Goal: Task Accomplishment & Management: Use online tool/utility

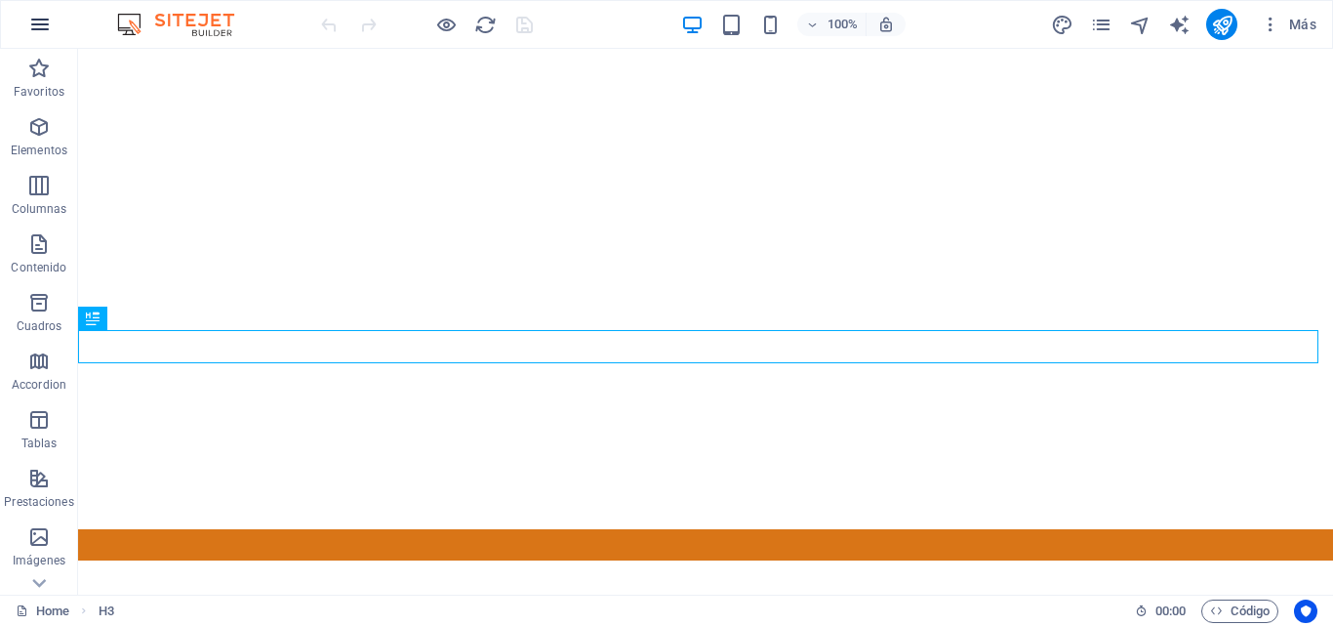
click at [26, 19] on button "button" at bounding box center [40, 24] width 47 height 47
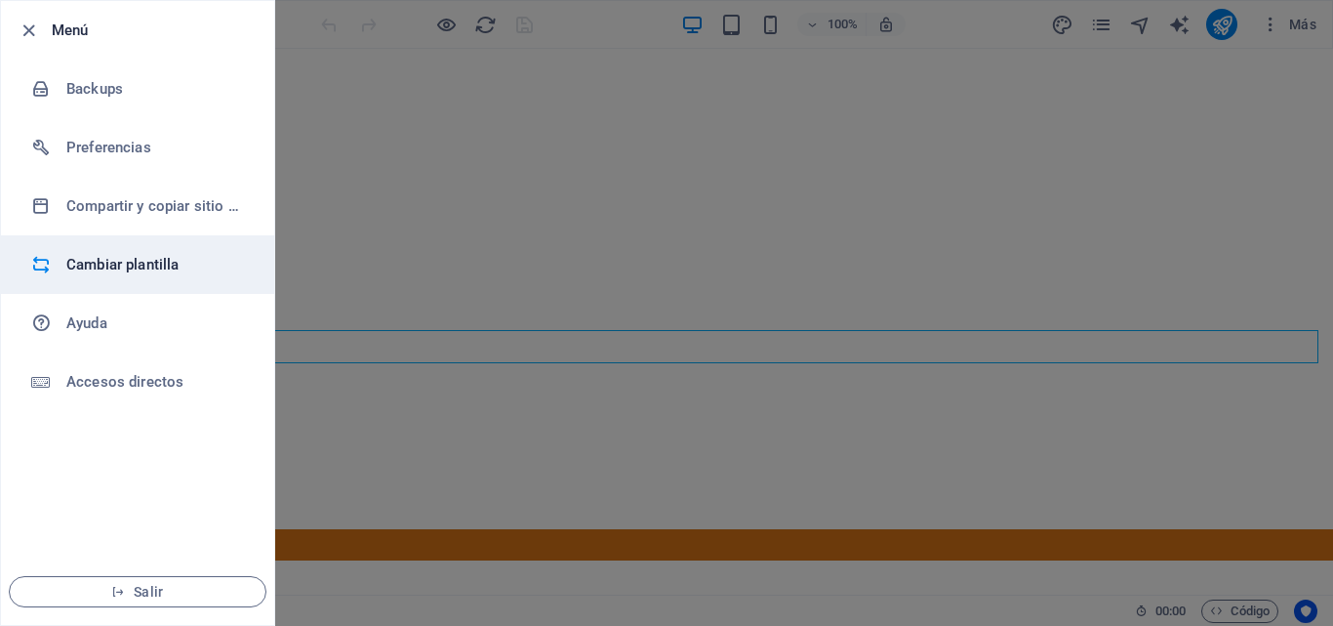
click at [94, 246] on li "Cambiar plantilla" at bounding box center [137, 264] width 273 height 59
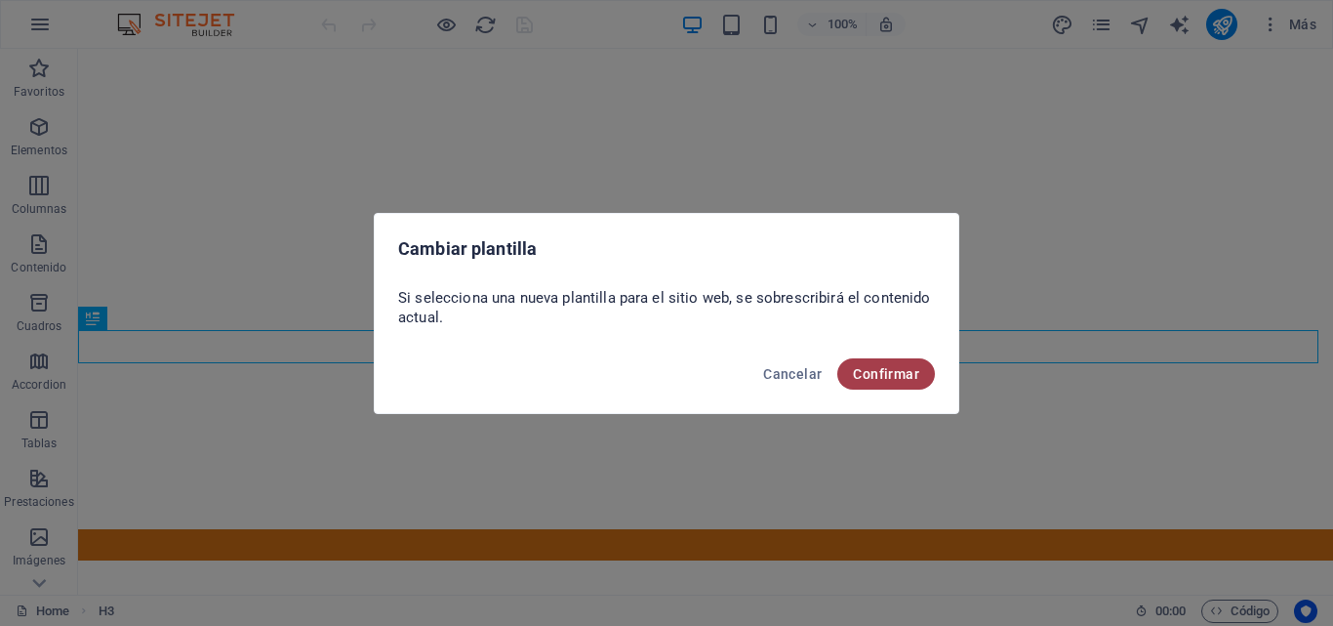
click at [884, 366] on span "Confirmar" at bounding box center [886, 374] width 66 height 16
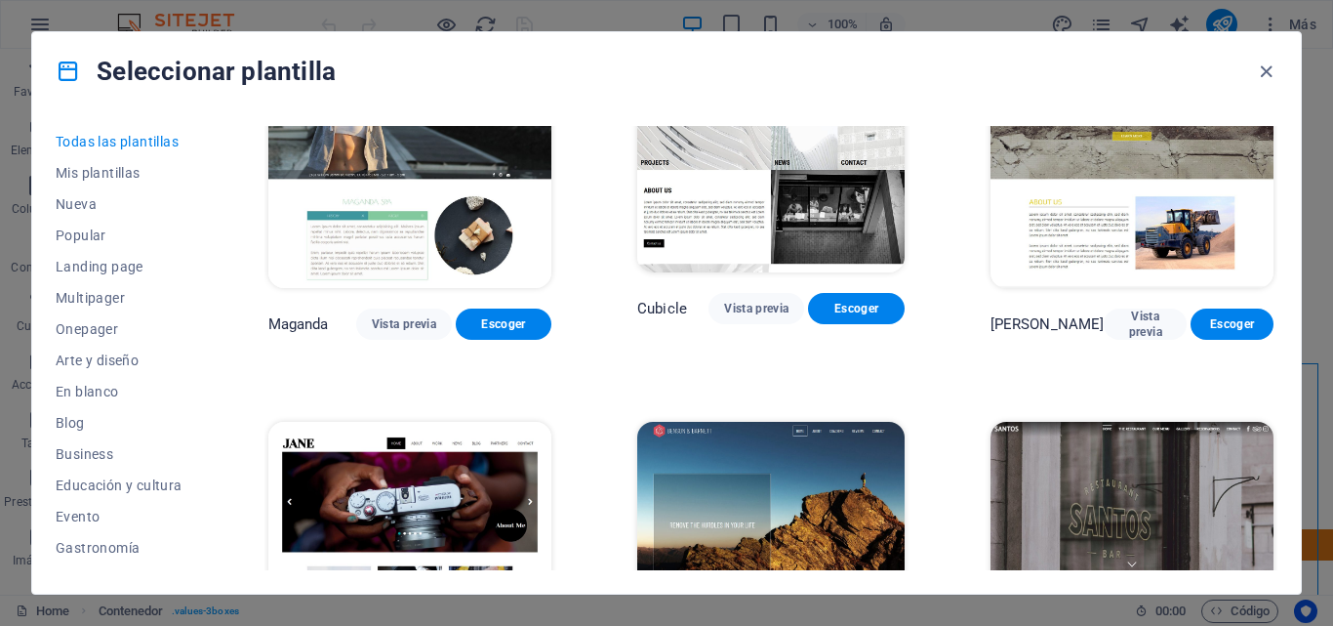
scroll to position [17684, 0]
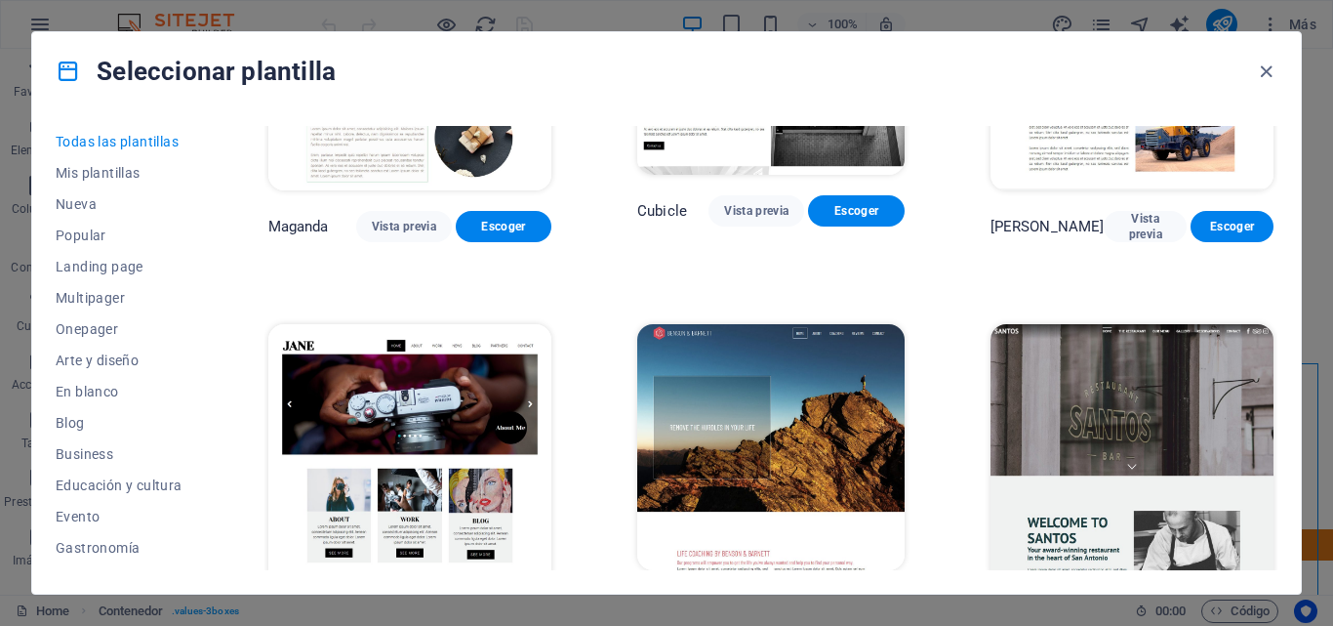
drag, startPoint x: 1328, startPoint y: 324, endPoint x: 1327, endPoint y: 364, distance: 40.0
click at [1327, 364] on div "Seleccionar plantilla Todas las plantillas Mis plantillas Nueva Popular Landing…" at bounding box center [666, 313] width 1333 height 626
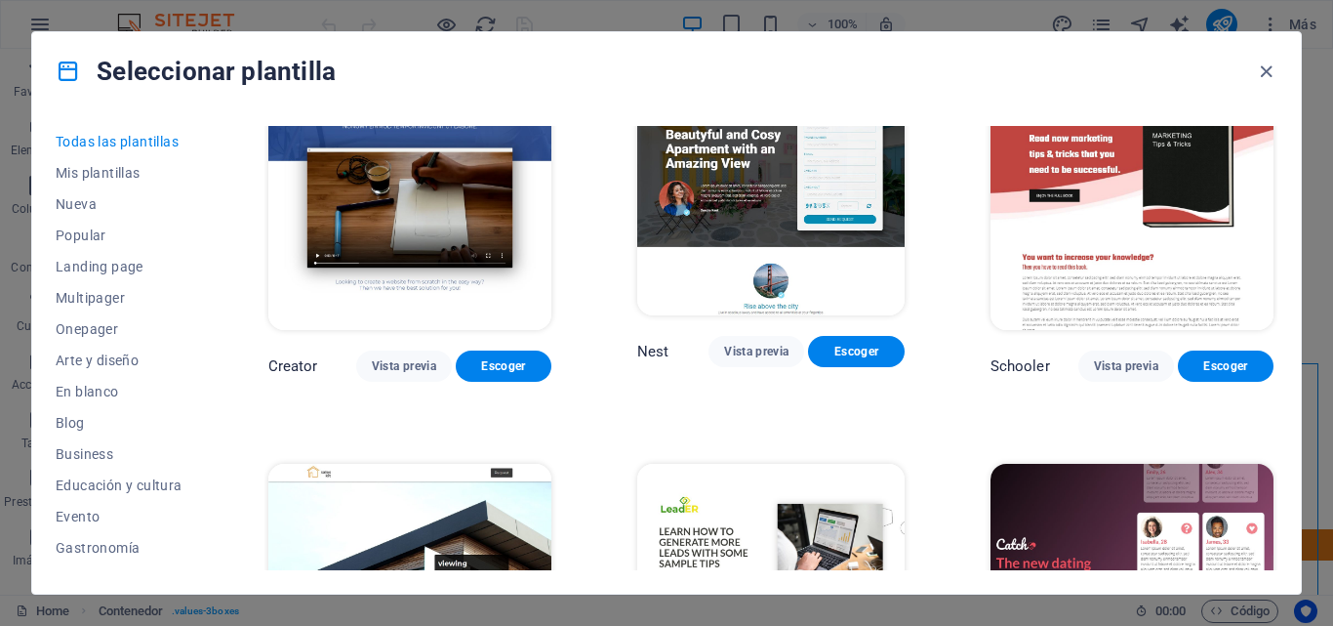
scroll to position [20406, 0]
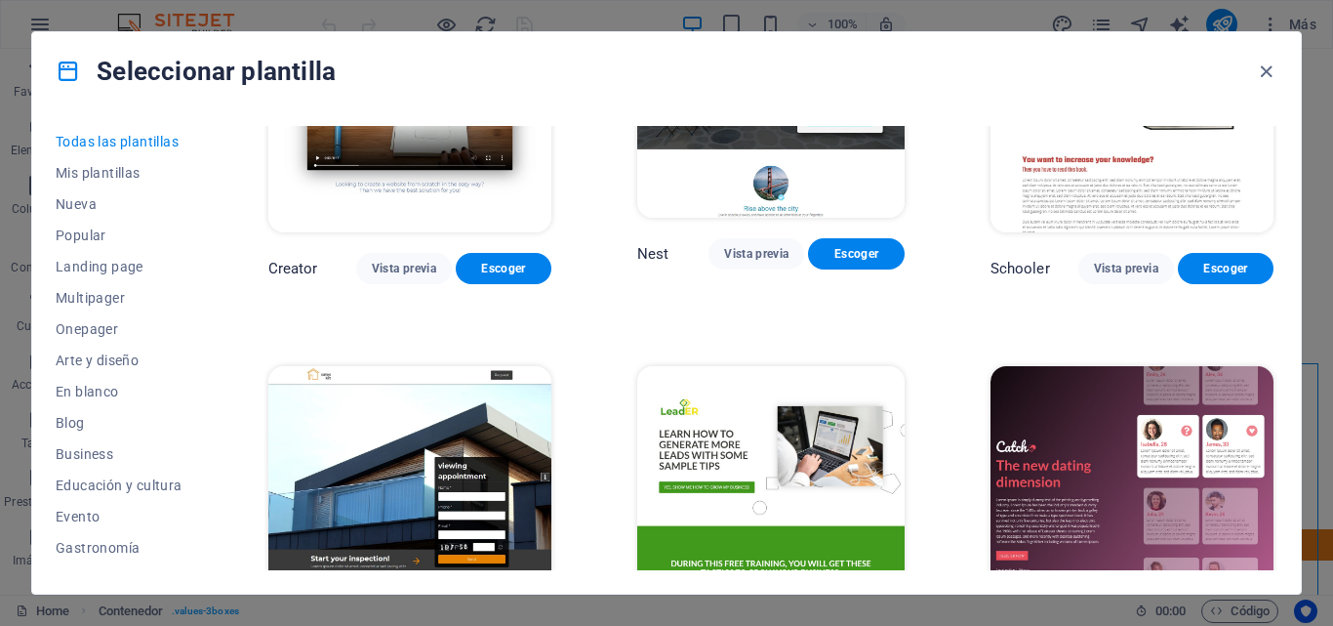
drag, startPoint x: 1325, startPoint y: 347, endPoint x: 1325, endPoint y: 369, distance: 22.4
click at [1325, 369] on div "Seleccionar plantilla Todas las plantillas Mis plantillas Nueva Popular Landing…" at bounding box center [666, 313] width 1333 height 626
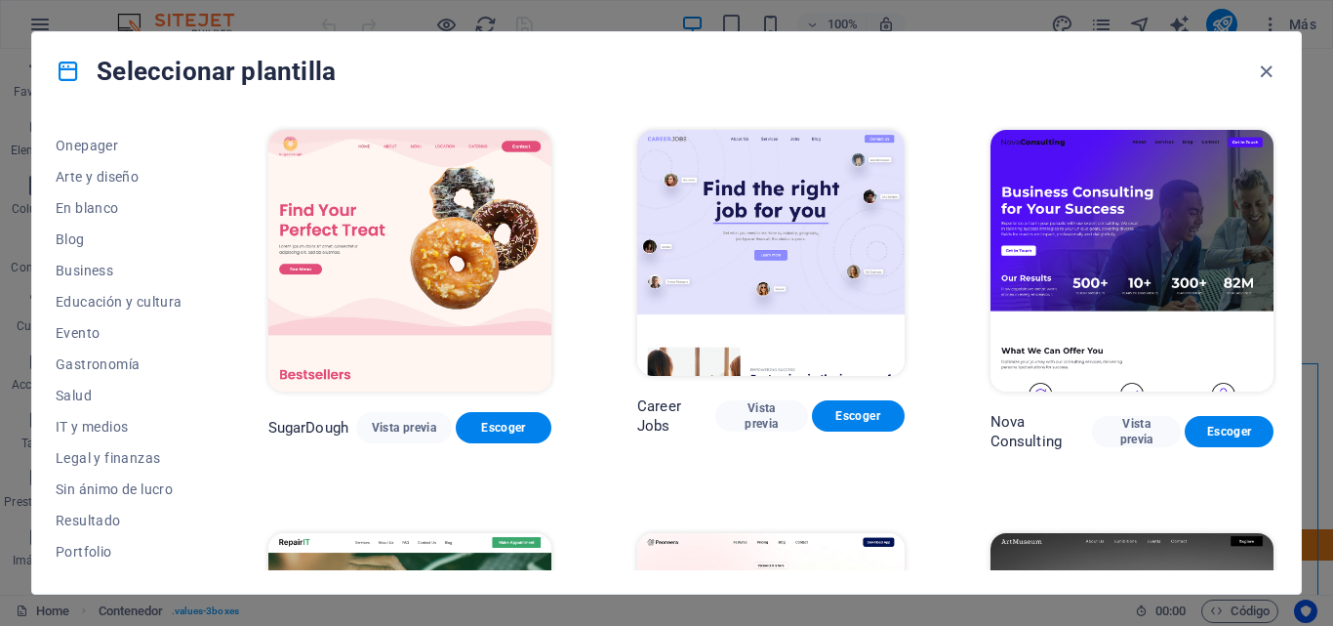
scroll to position [0, 0]
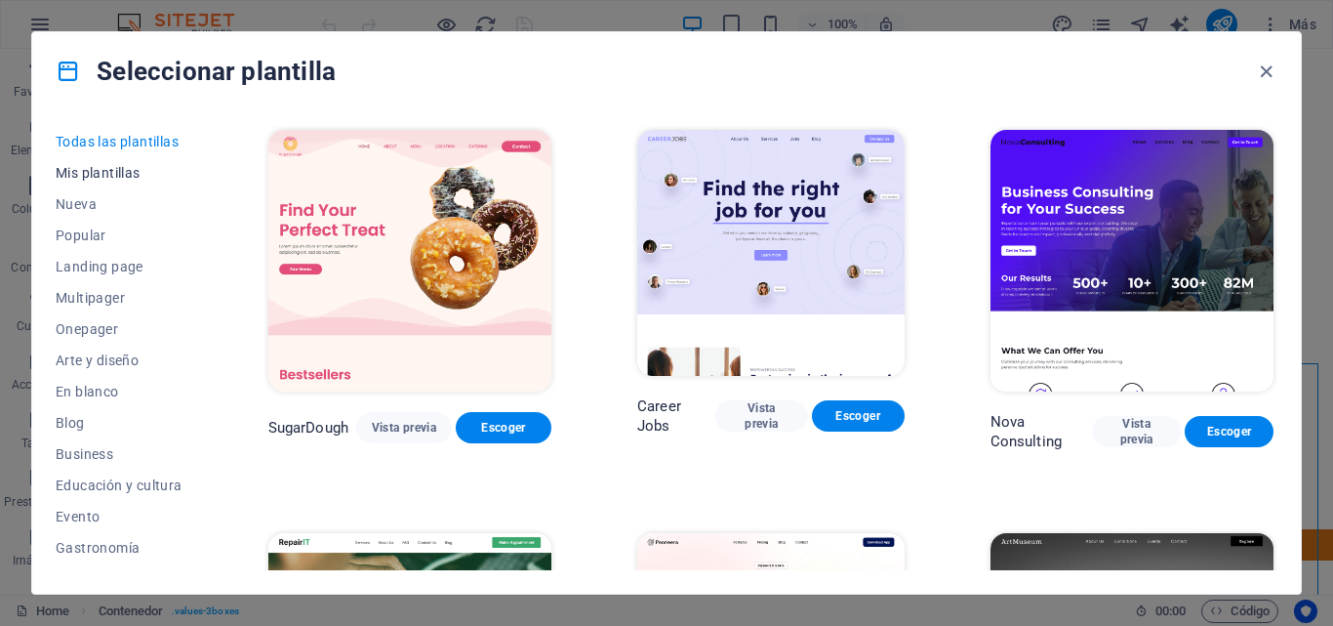
click at [106, 165] on span "Mis plantillas" at bounding box center [119, 173] width 127 height 16
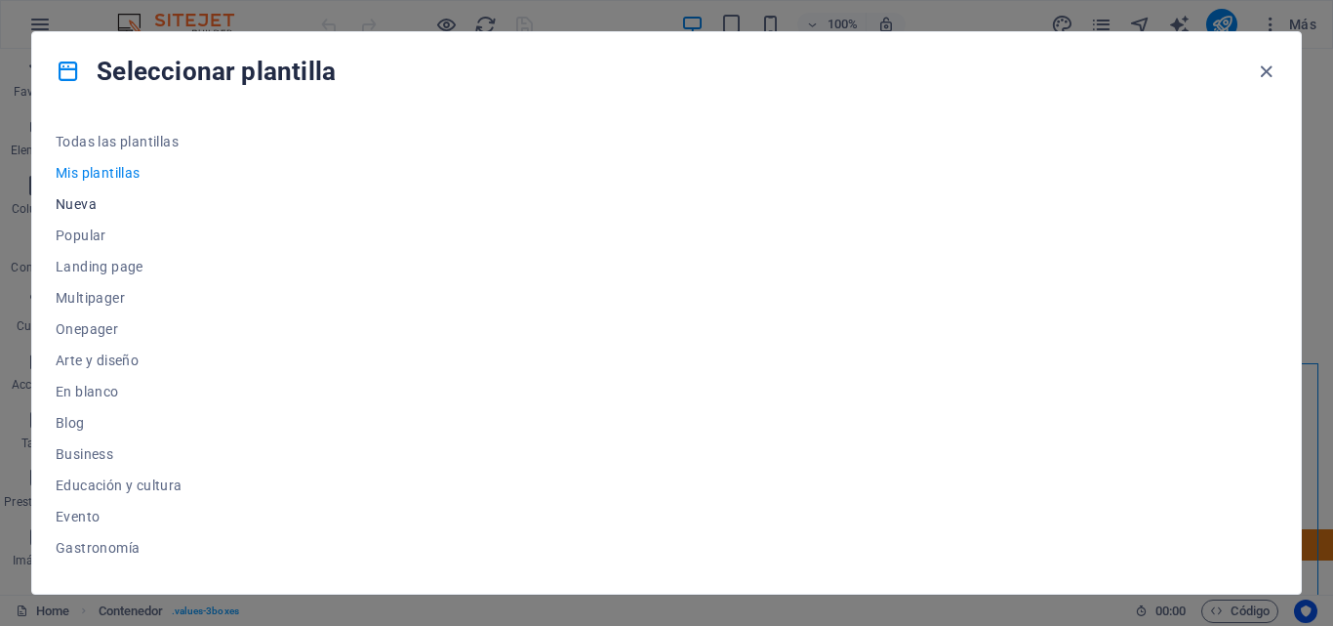
click at [96, 219] on button "Nueva" at bounding box center [119, 203] width 127 height 31
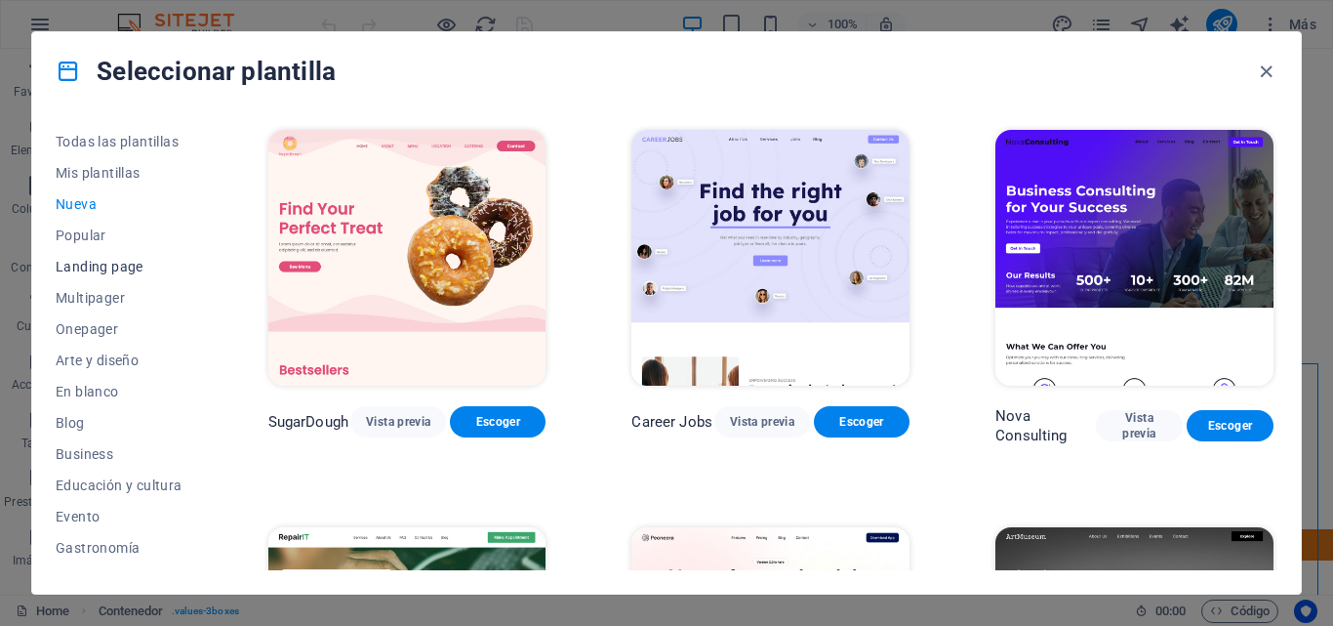
click at [91, 251] on button "Landing page" at bounding box center [119, 266] width 127 height 31
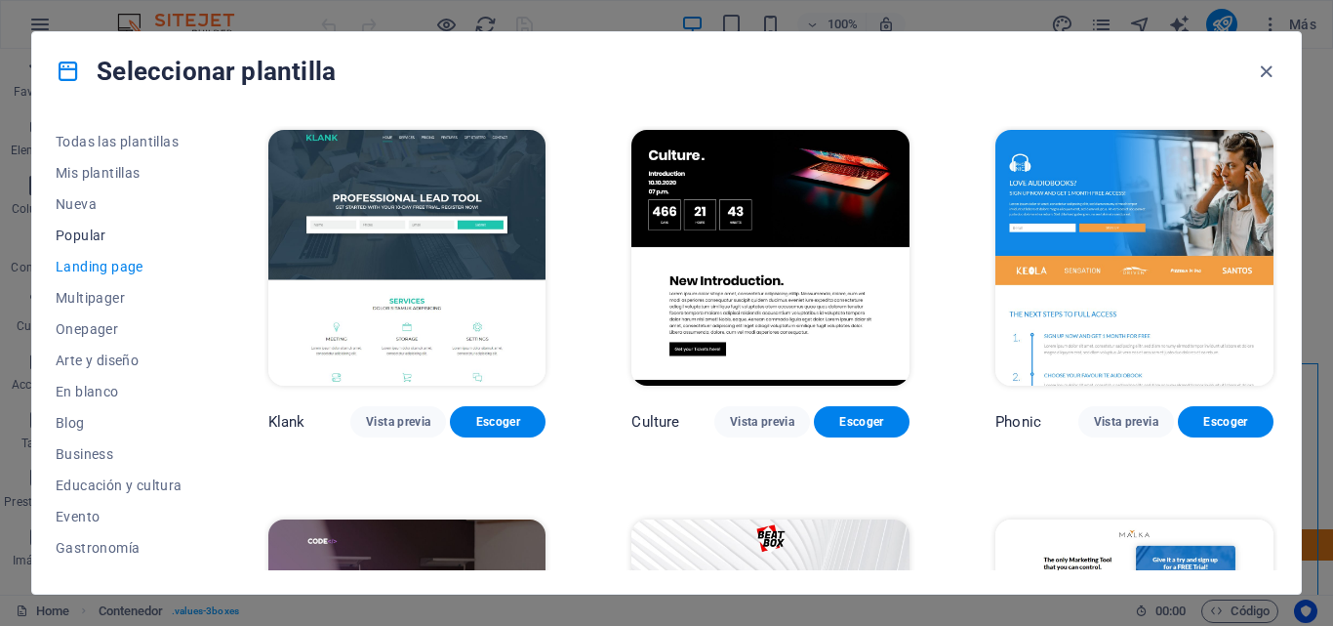
click at [85, 238] on span "Popular" at bounding box center [119, 235] width 127 height 16
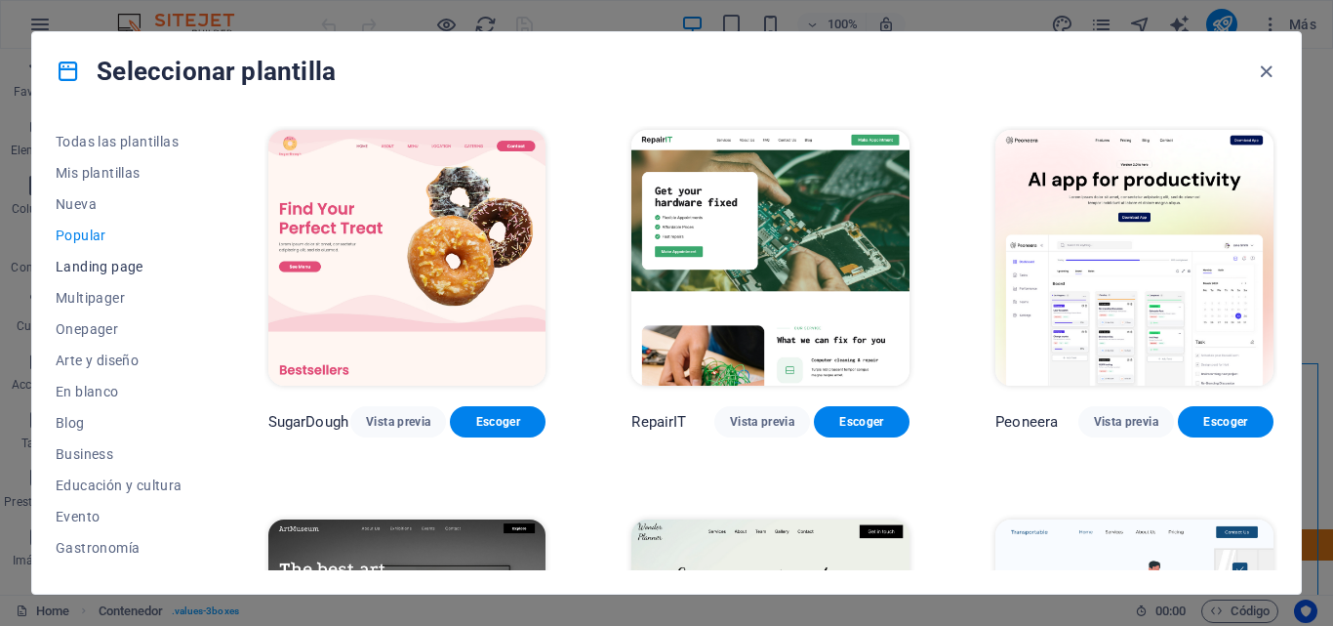
click at [86, 264] on span "Landing page" at bounding box center [119, 267] width 127 height 16
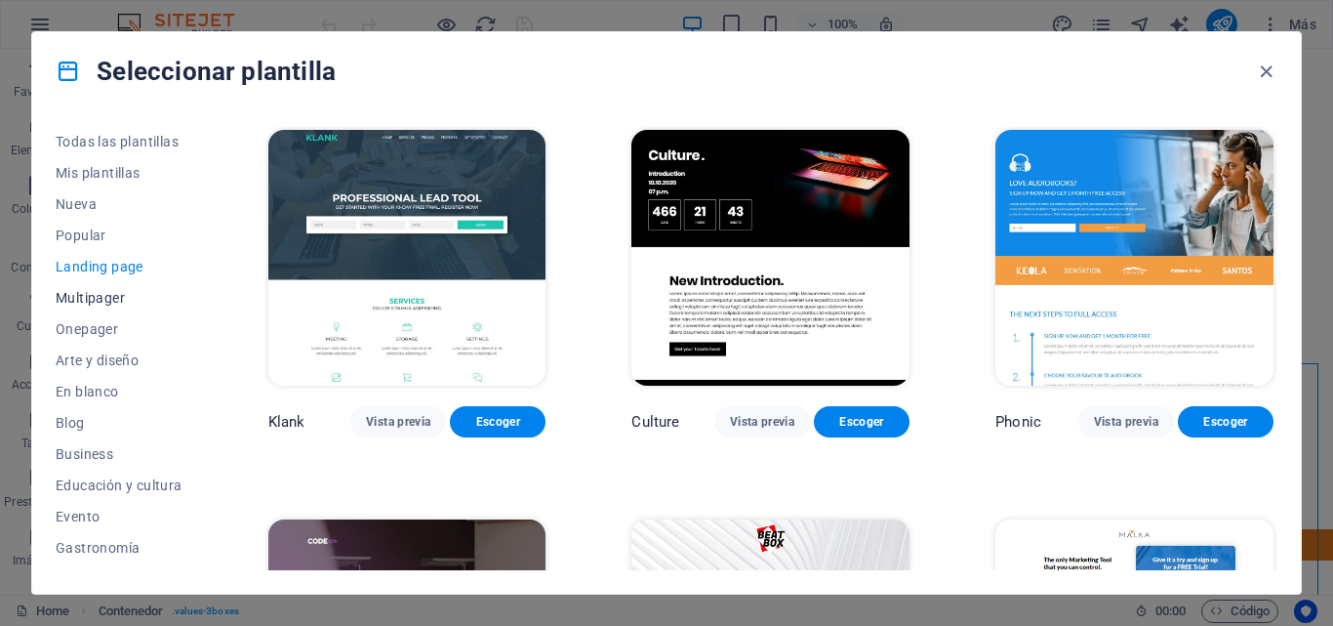
click at [96, 290] on span "Multipager" at bounding box center [119, 298] width 127 height 16
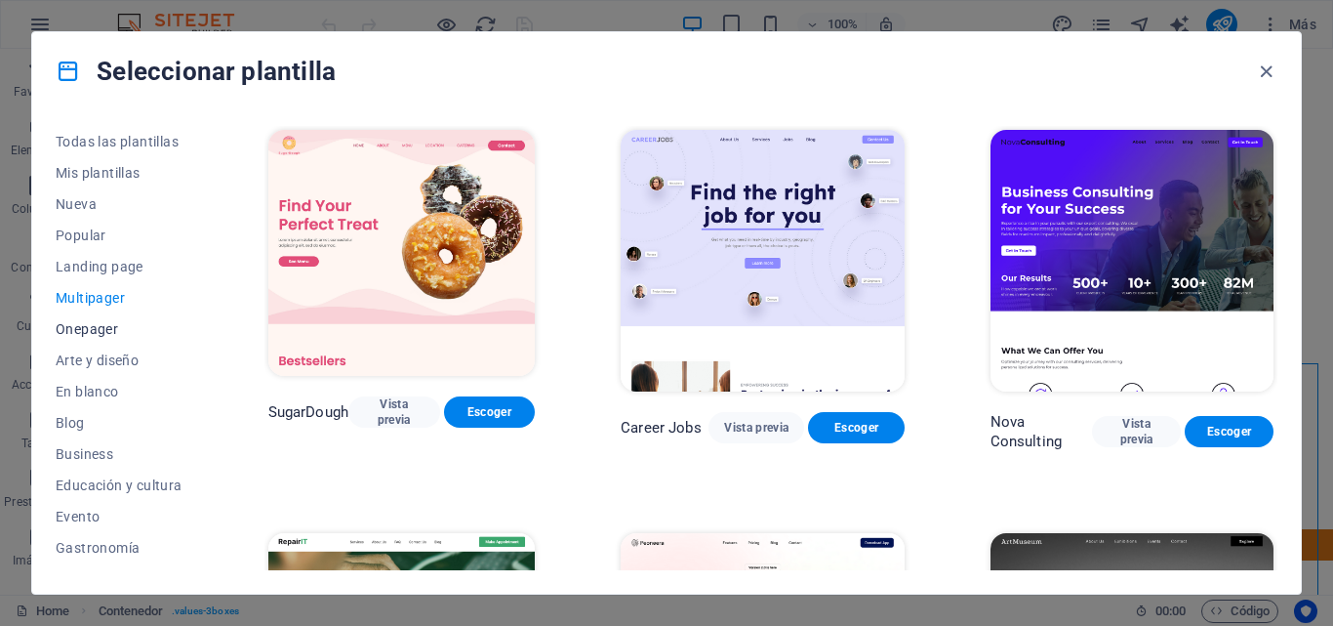
click at [88, 323] on span "Onepager" at bounding box center [119, 329] width 127 height 16
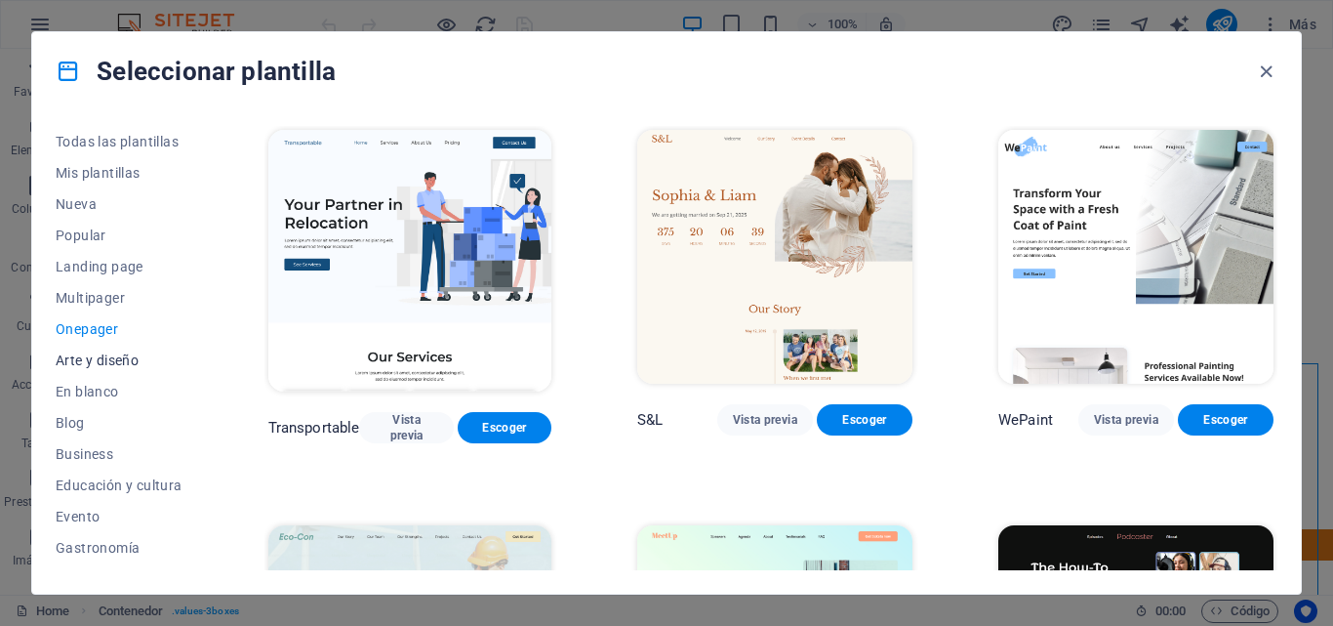
click at [99, 357] on span "Arte y diseño" at bounding box center [119, 360] width 127 height 16
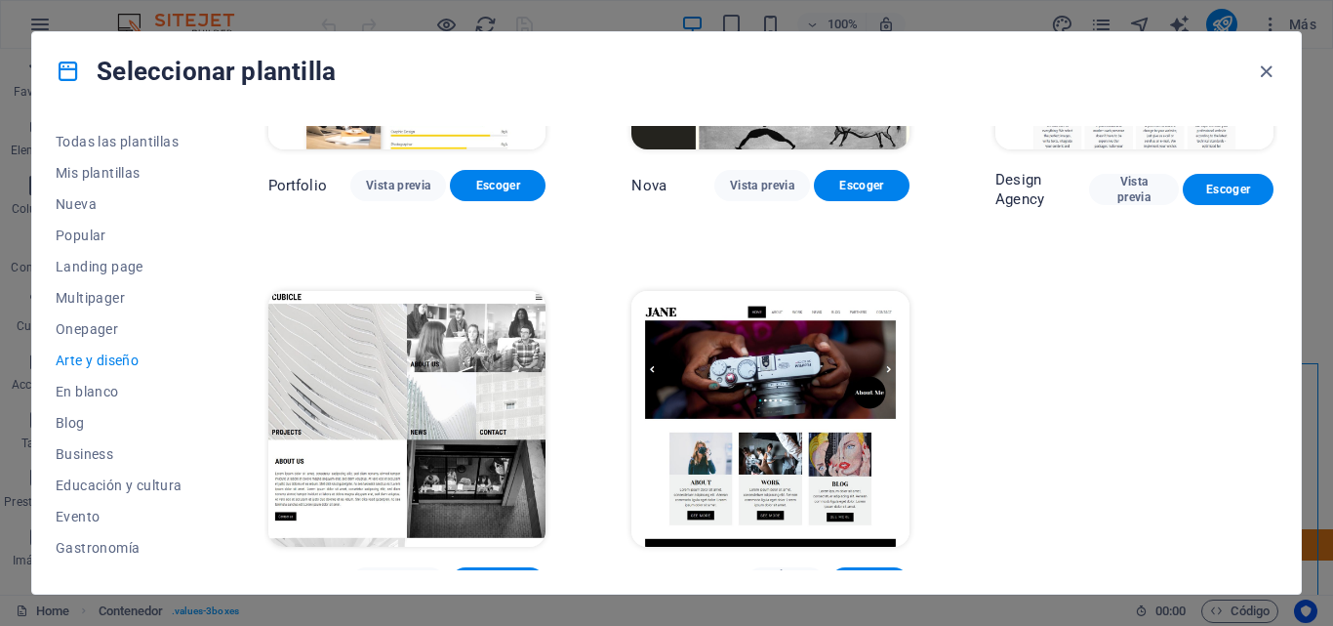
scroll to position [1431, 0]
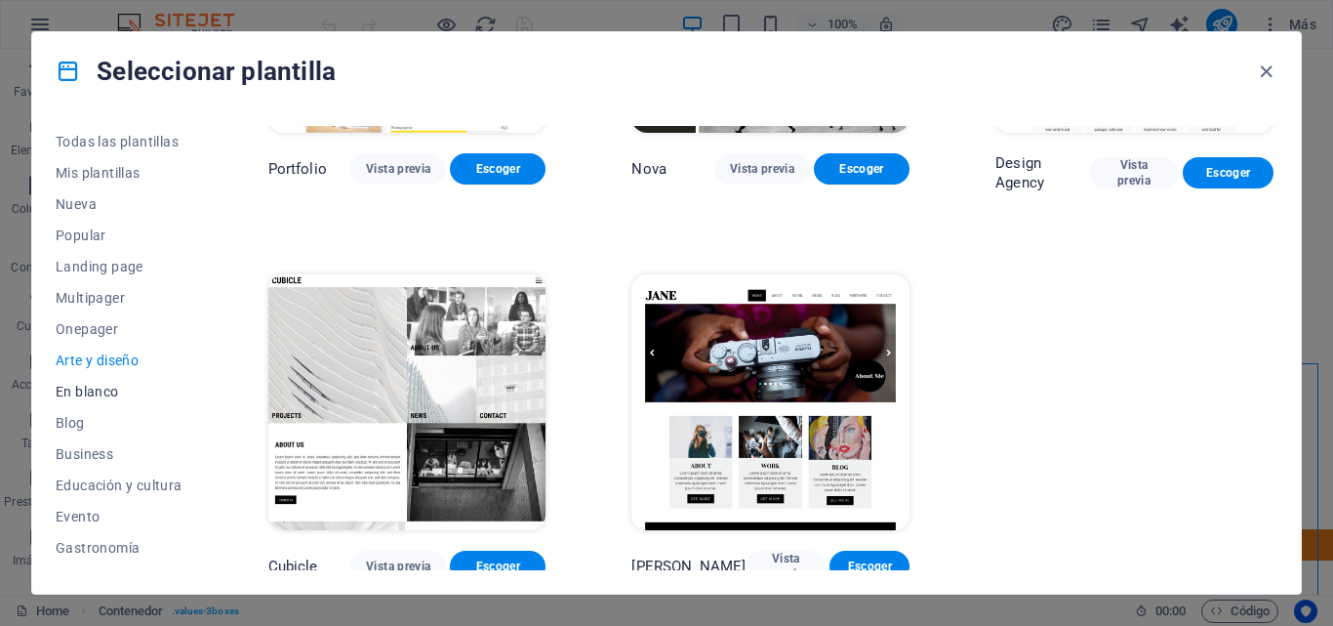
click at [90, 383] on button "En blanco" at bounding box center [119, 391] width 127 height 31
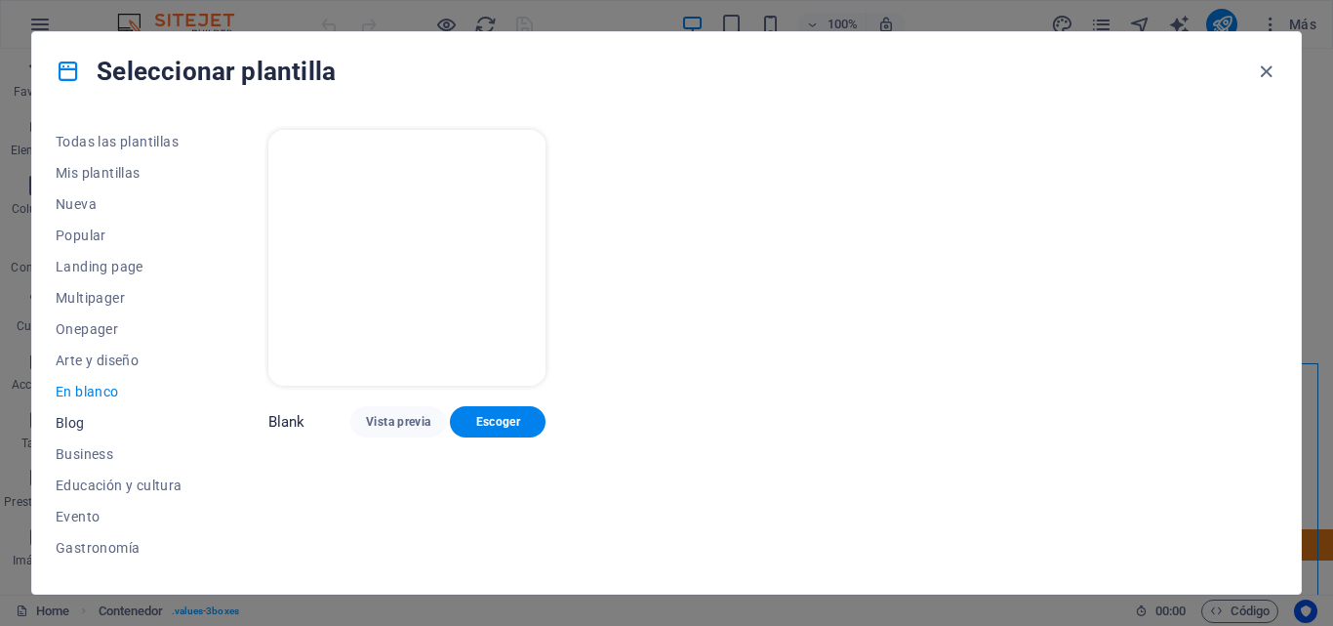
click at [68, 427] on span "Blog" at bounding box center [119, 423] width 127 height 16
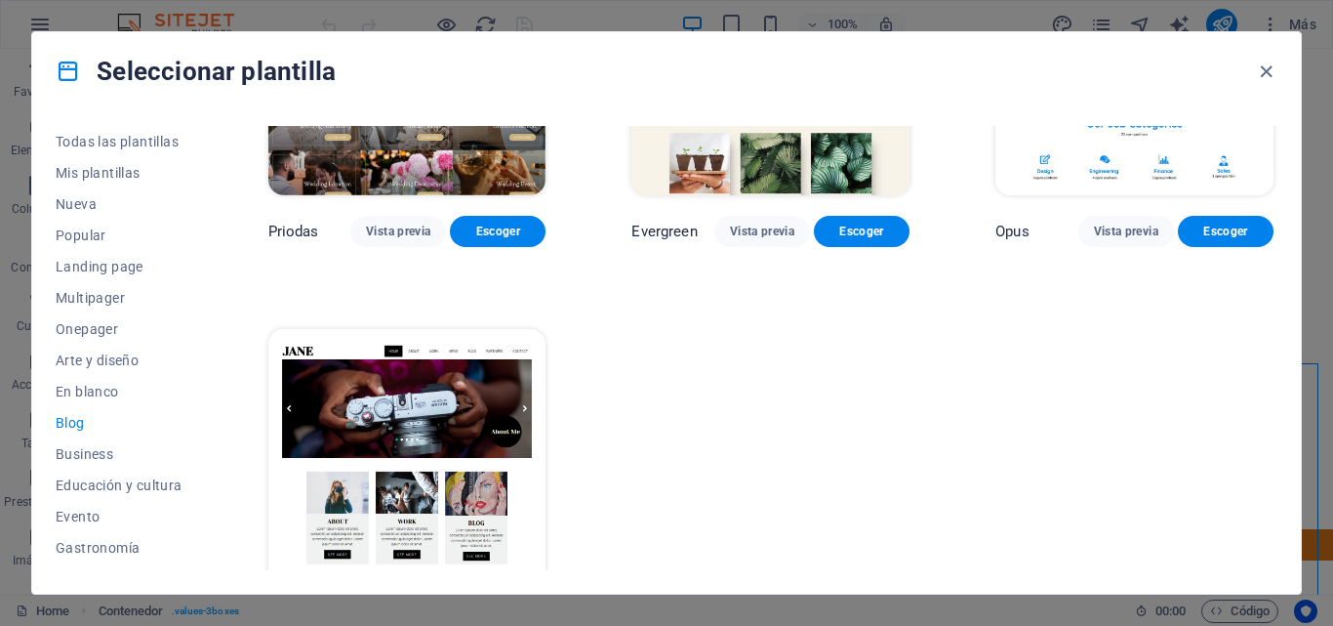
scroll to position [2996, 0]
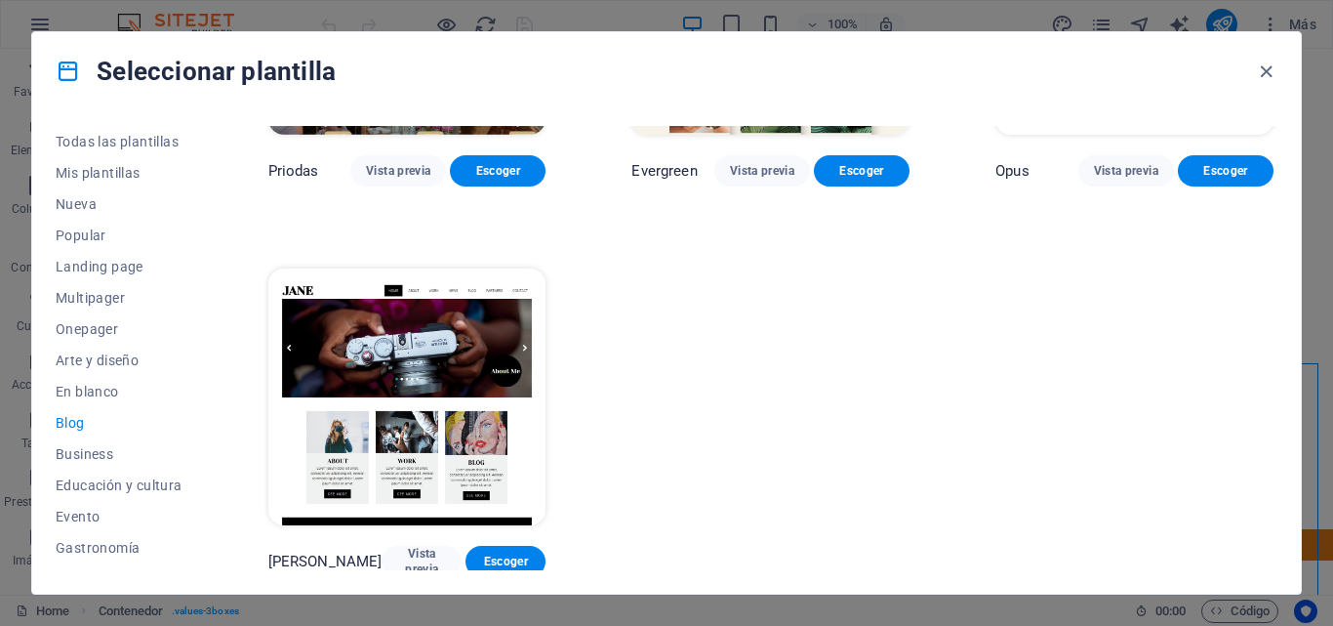
drag, startPoint x: 1332, startPoint y: 577, endPoint x: 1315, endPoint y: 544, distance: 37.5
click at [1315, 544] on div "Seleccionar plantilla Todas las plantillas Mis plantillas Nueva Popular Landing…" at bounding box center [666, 313] width 1333 height 626
click at [86, 459] on span "Business" at bounding box center [119, 454] width 127 height 16
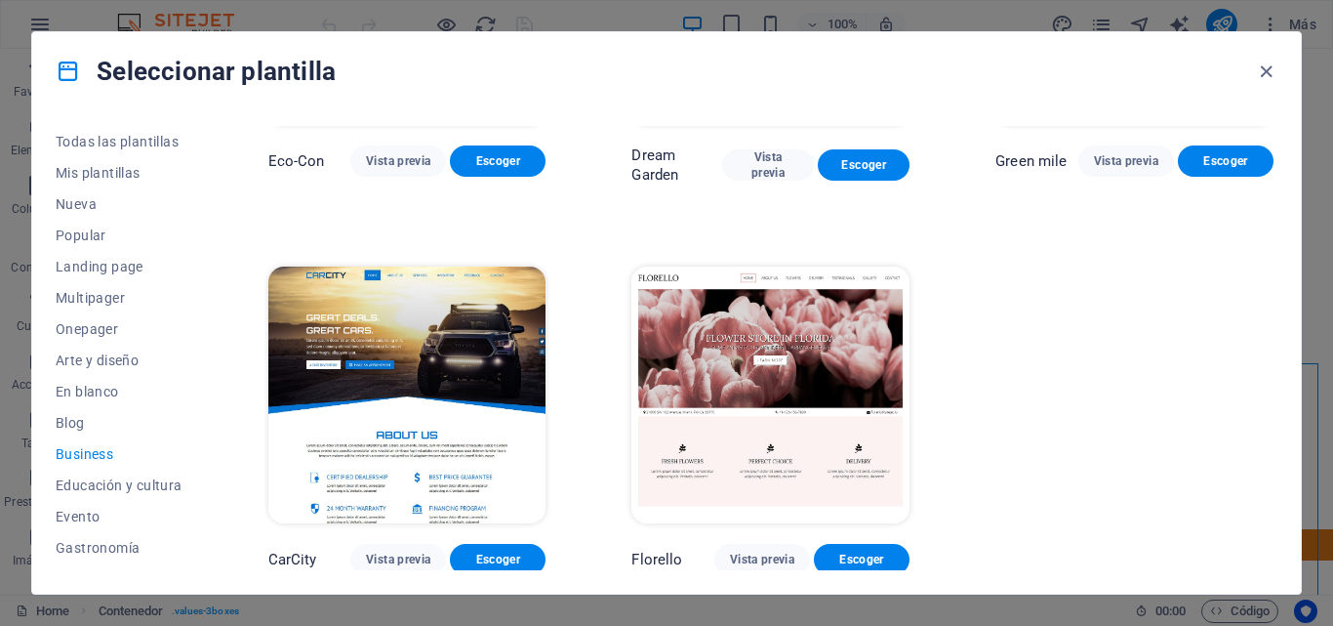
scroll to position [0, 0]
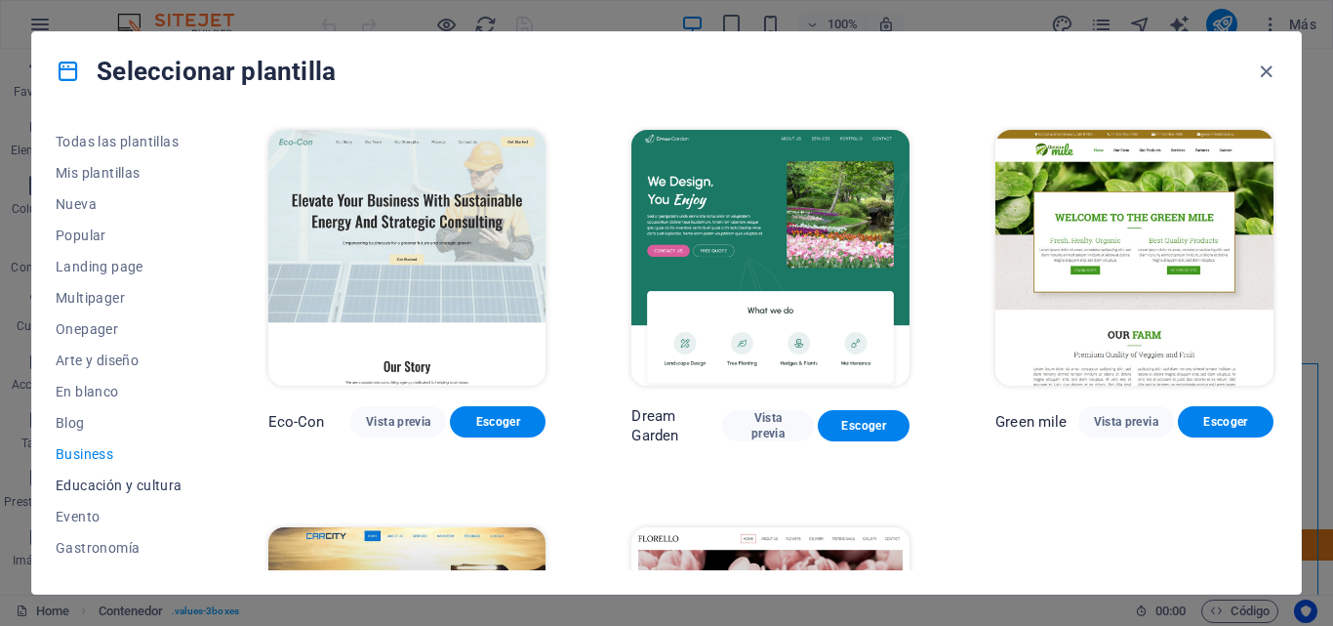
click at [122, 484] on span "Educación y cultura" at bounding box center [119, 485] width 127 height 16
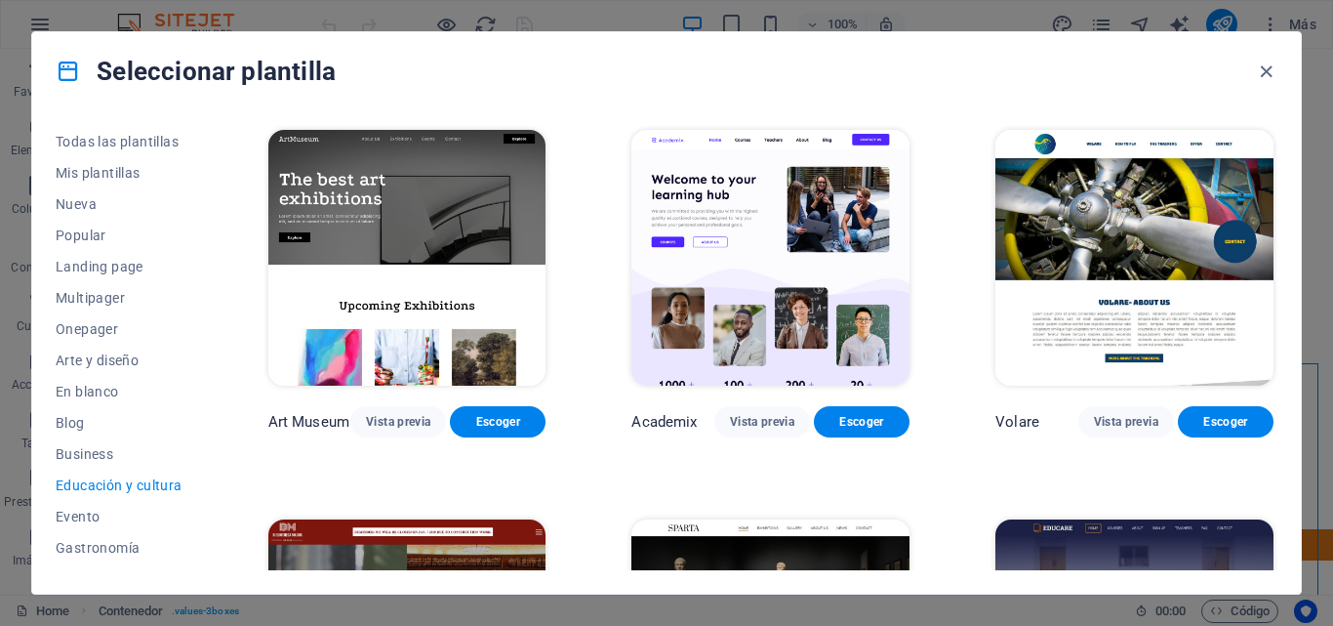
click at [1278, 165] on div "Todas las plantillas Mis plantillas Nueva Popular Landing page Multipager Onepa…" at bounding box center [666, 351] width 1269 height 483
drag, startPoint x: 1273, startPoint y: 166, endPoint x: 1312, endPoint y: 258, distance: 99.7
click at [1312, 258] on div "Seleccionar plantilla Todas las plantillas Mis plantillas Nueva Popular Landing…" at bounding box center [666, 313] width 1333 height 626
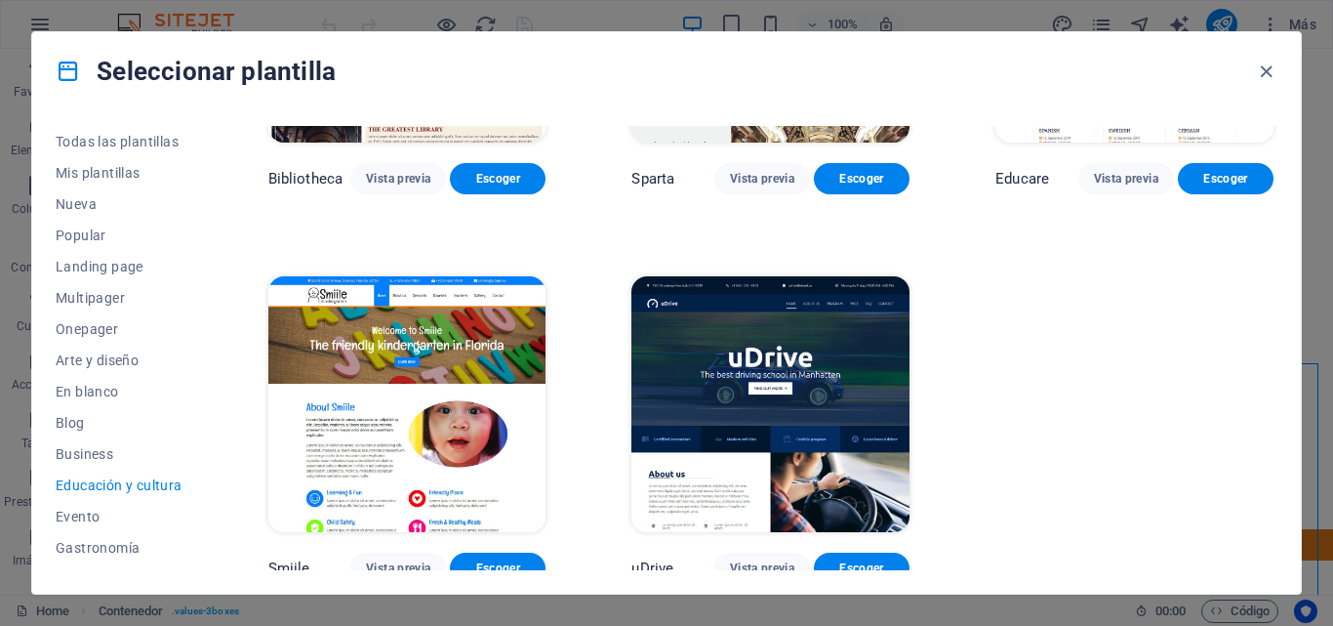
scroll to position [648, 0]
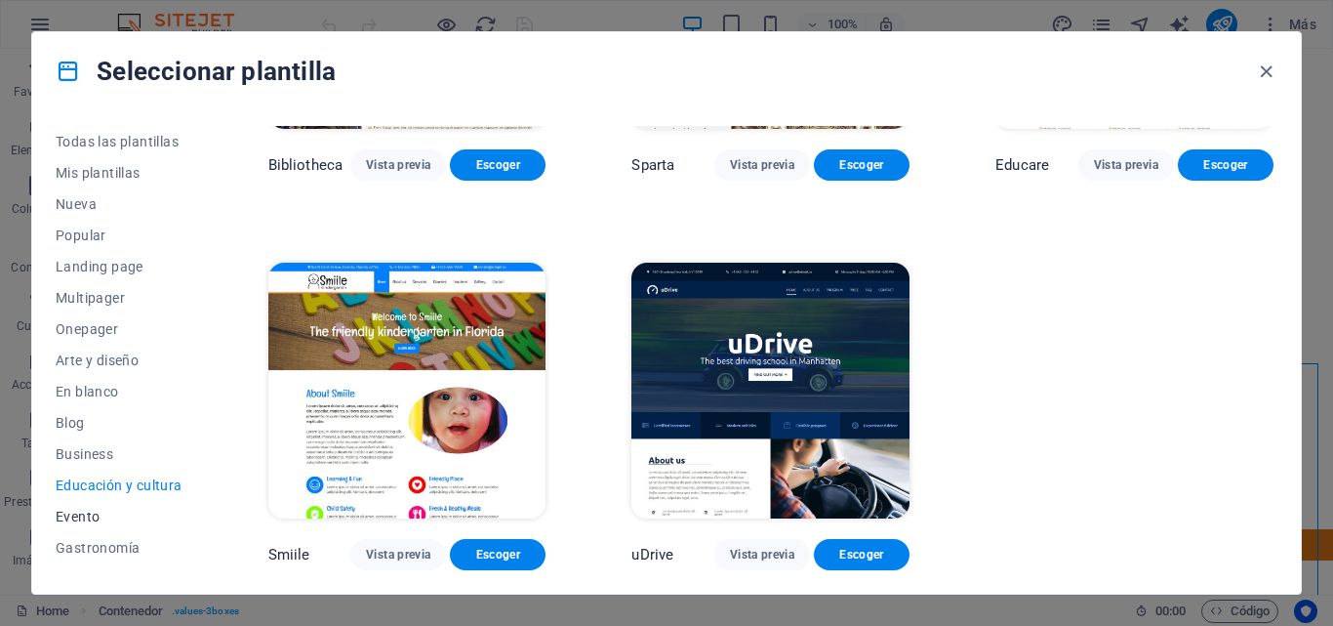
click at [81, 514] on span "Evento" at bounding box center [119, 517] width 127 height 16
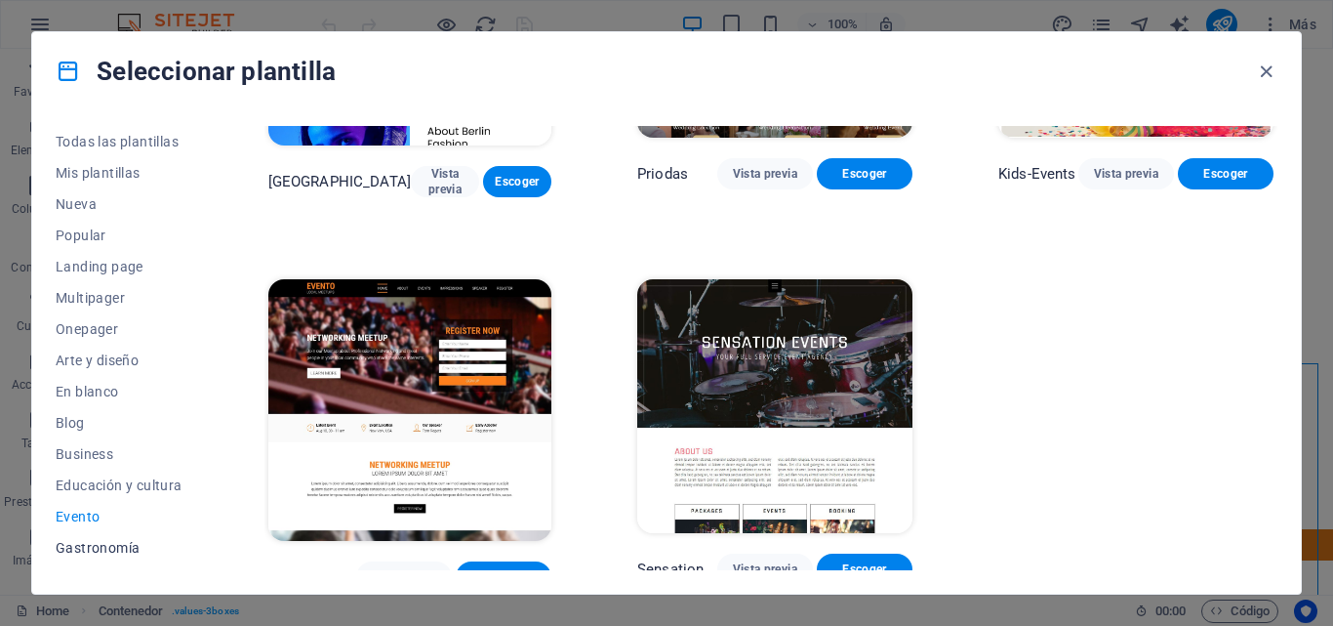
click at [94, 548] on span "Gastronomía" at bounding box center [119, 548] width 127 height 16
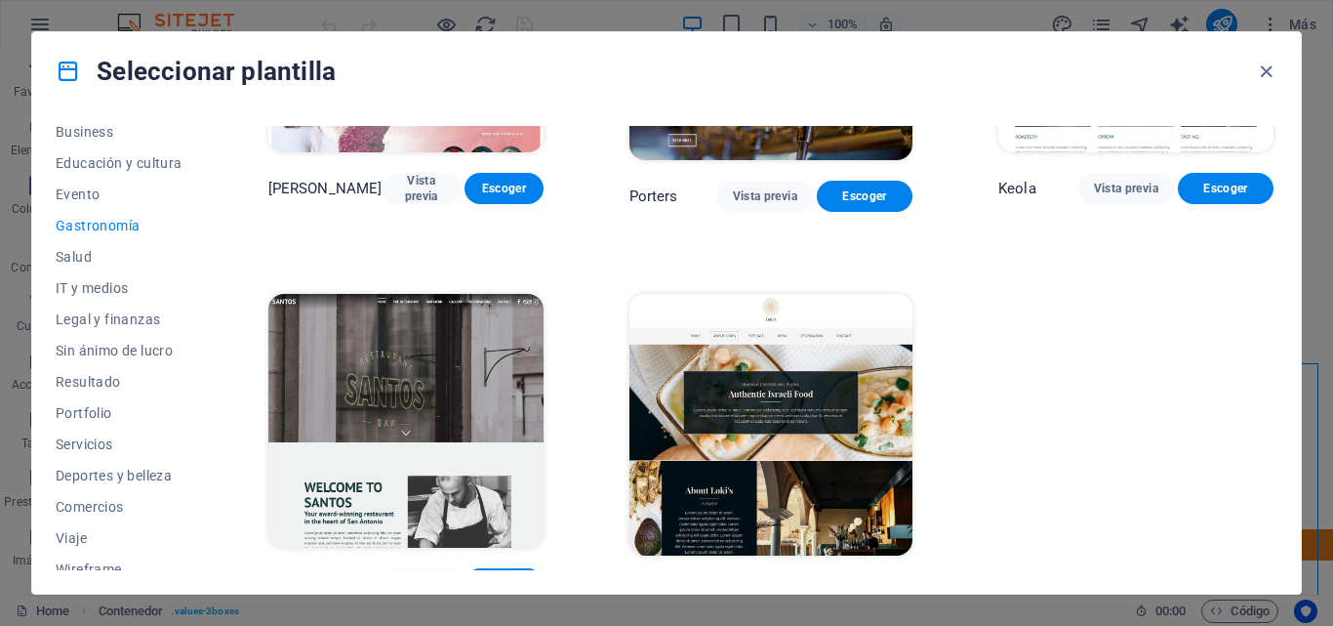
scroll to position [337, 0]
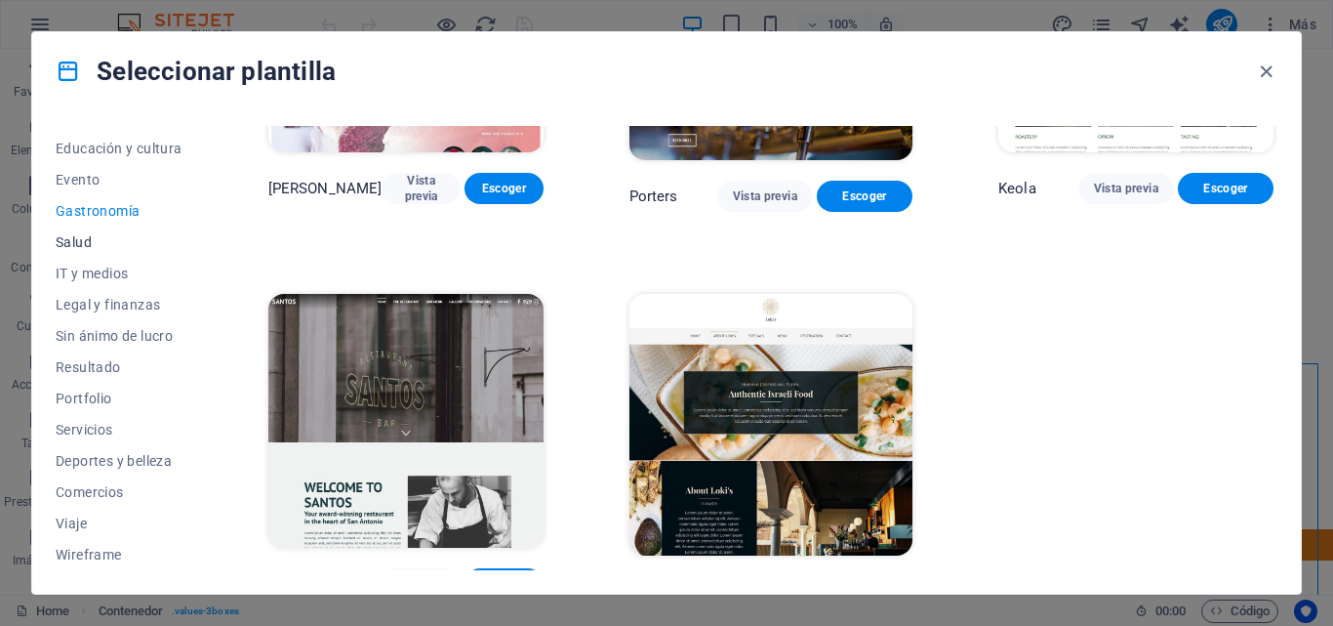
click at [83, 245] on span "Salud" at bounding box center [119, 242] width 127 height 16
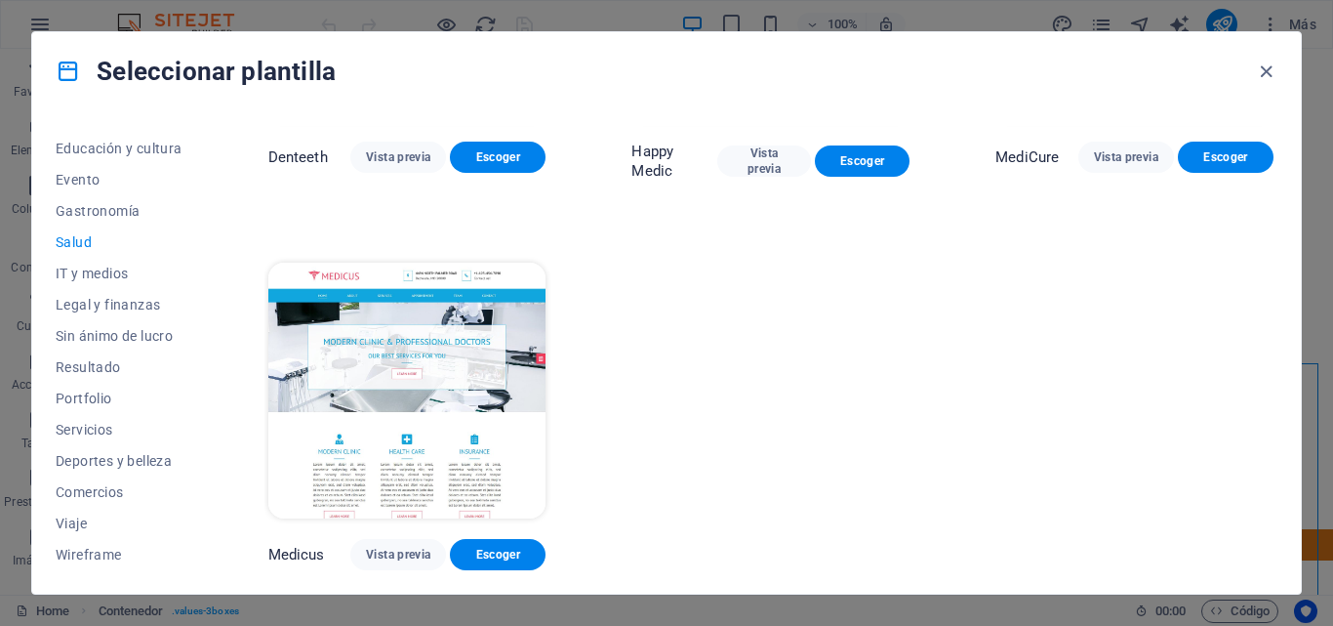
scroll to position [0, 0]
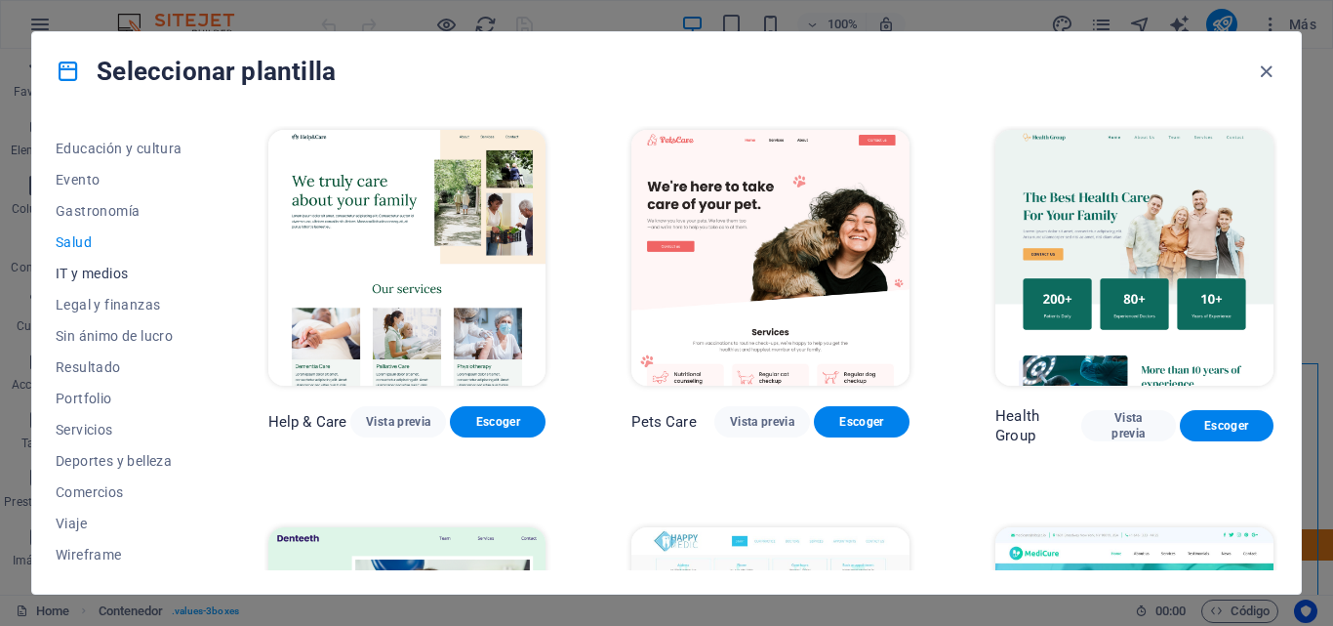
click at [83, 266] on span "IT y medios" at bounding box center [119, 273] width 127 height 16
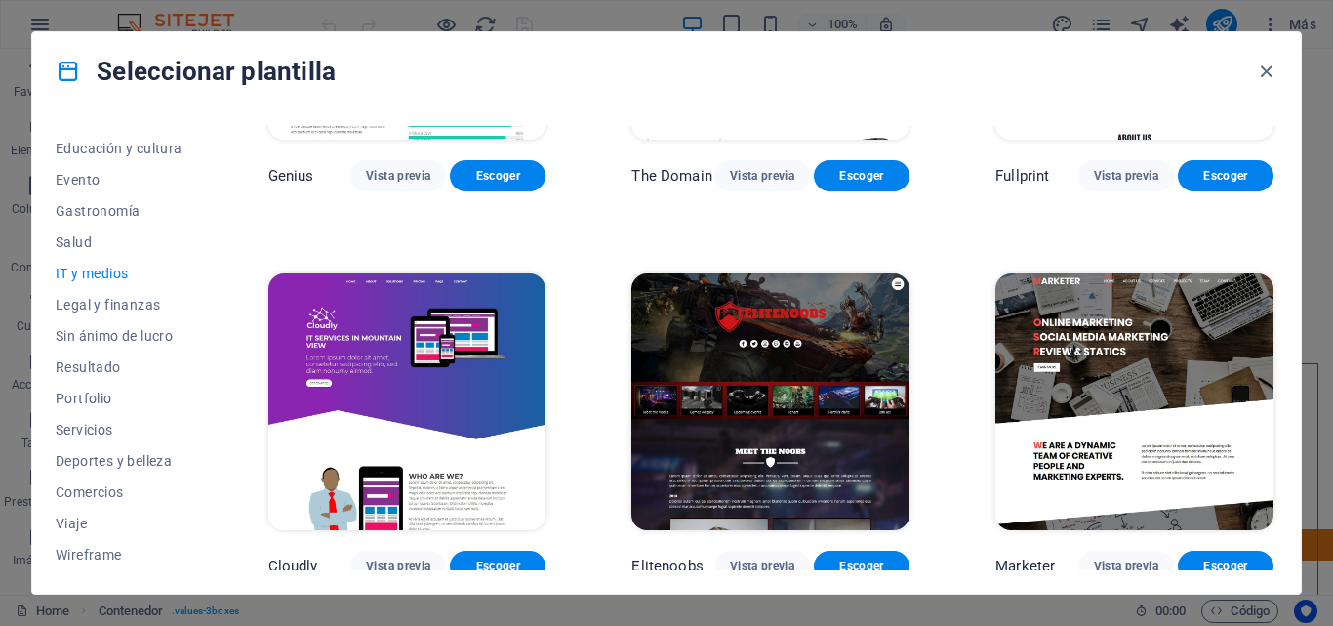
scroll to position [1051, 0]
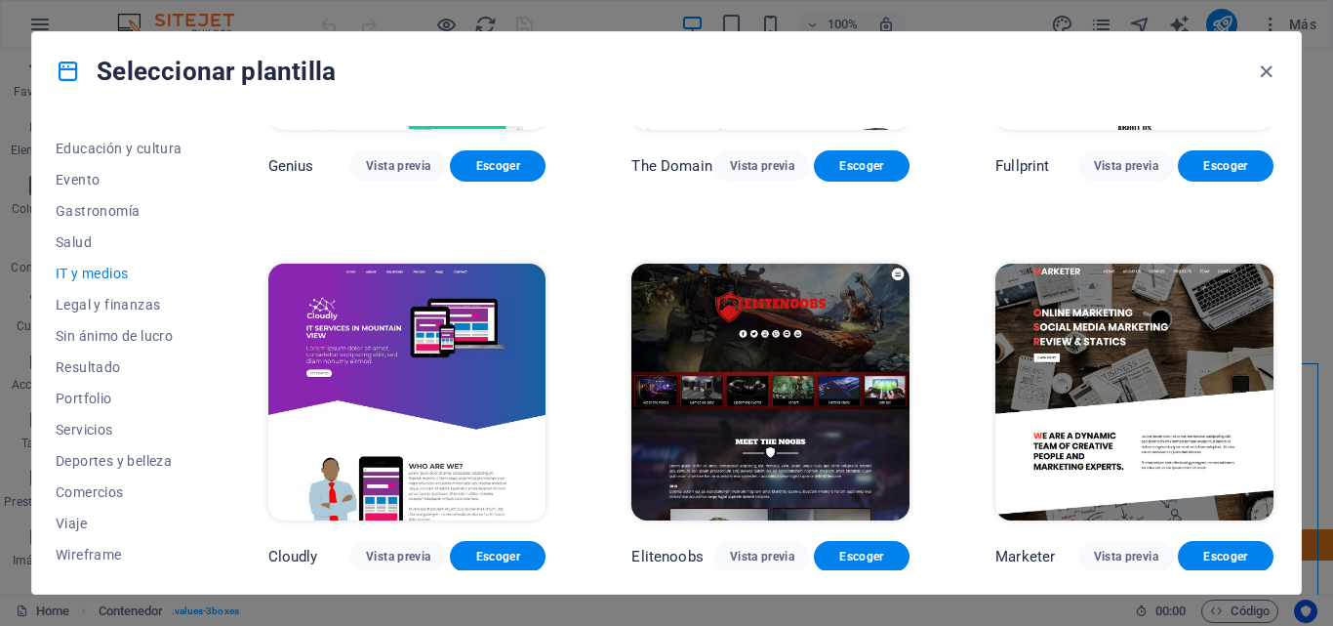
drag, startPoint x: 1328, startPoint y: 275, endPoint x: 1331, endPoint y: 353, distance: 78.1
click at [1331, 353] on div "Seleccionar plantilla Todas las plantillas Mis plantillas Nueva Popular Landing…" at bounding box center [666, 313] width 1333 height 626
click at [112, 299] on span "Legal y finanzas" at bounding box center [119, 305] width 127 height 16
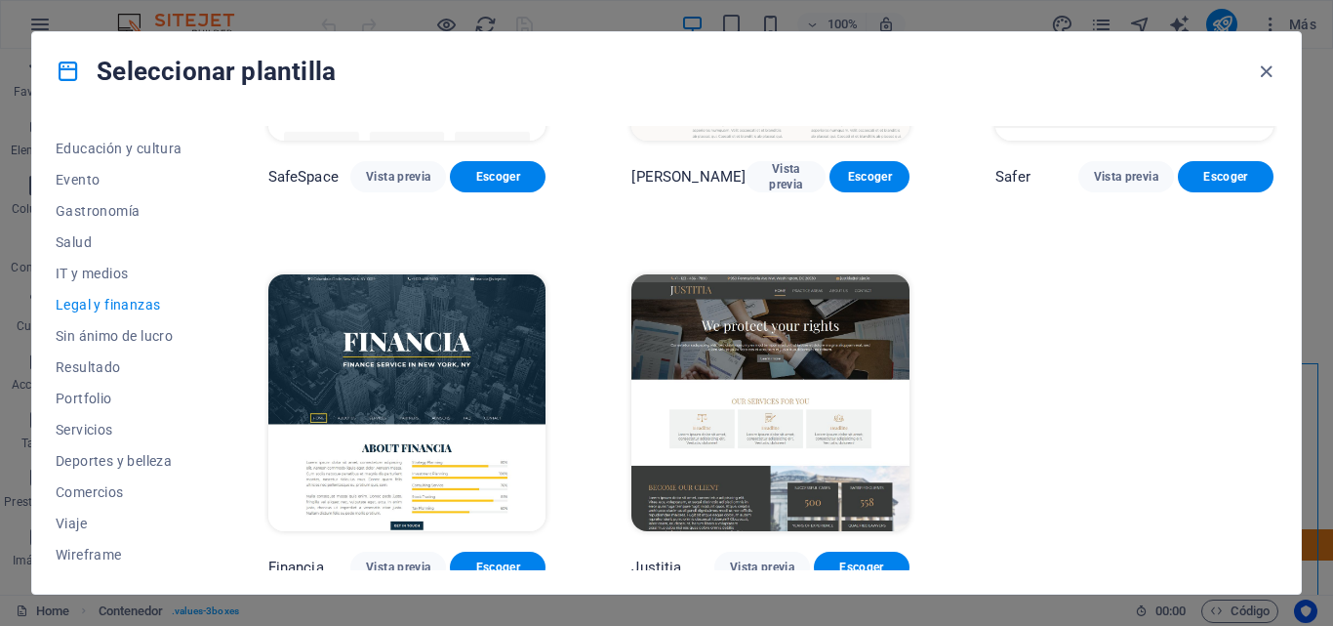
scroll to position [261, 0]
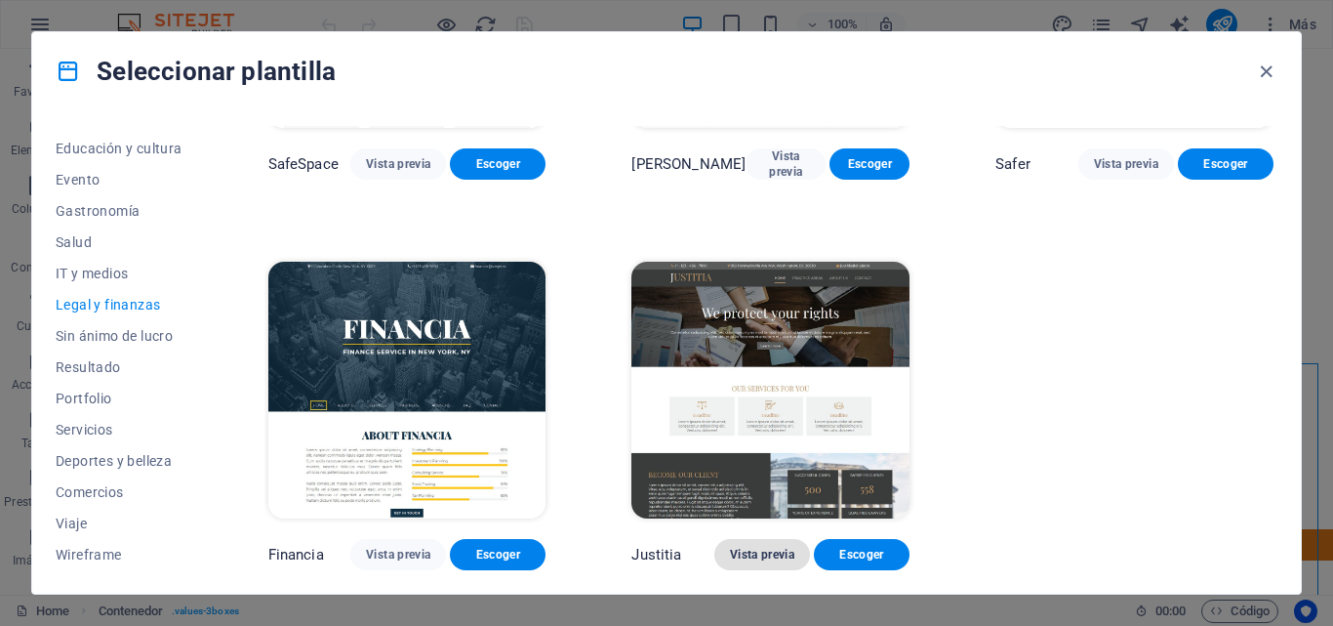
click at [754, 558] on span "Vista previa" at bounding box center [762, 555] width 64 height 16
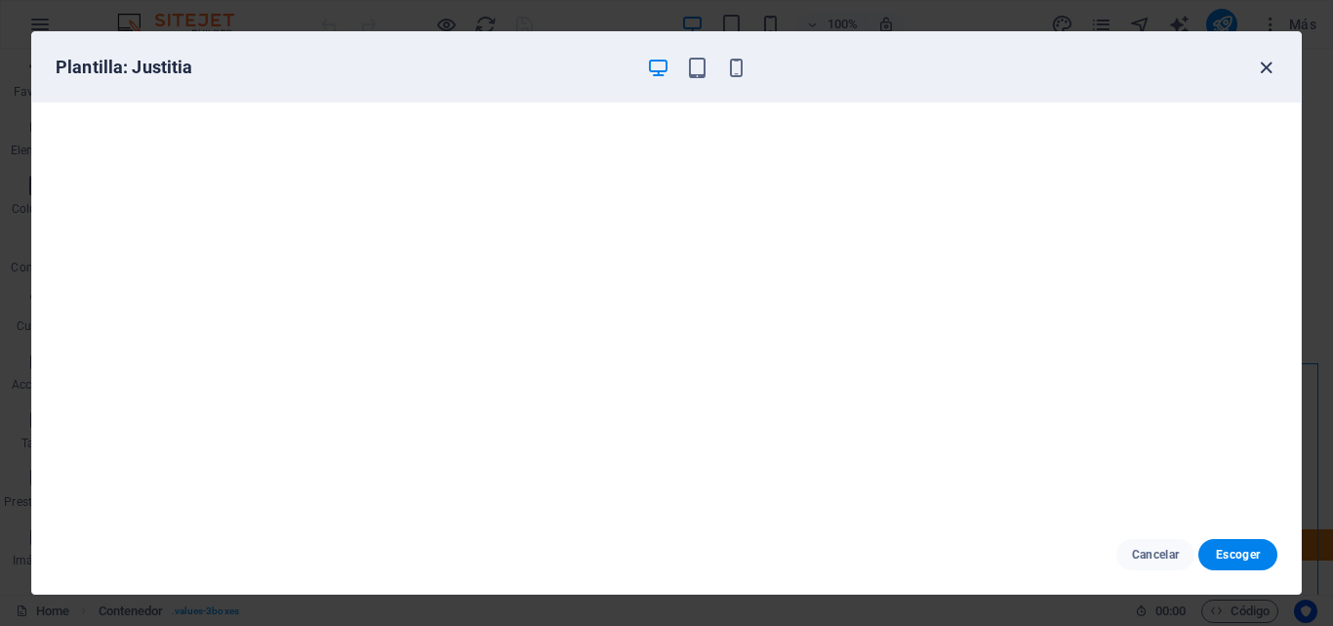
click at [1260, 74] on icon "button" at bounding box center [1266, 68] width 22 height 22
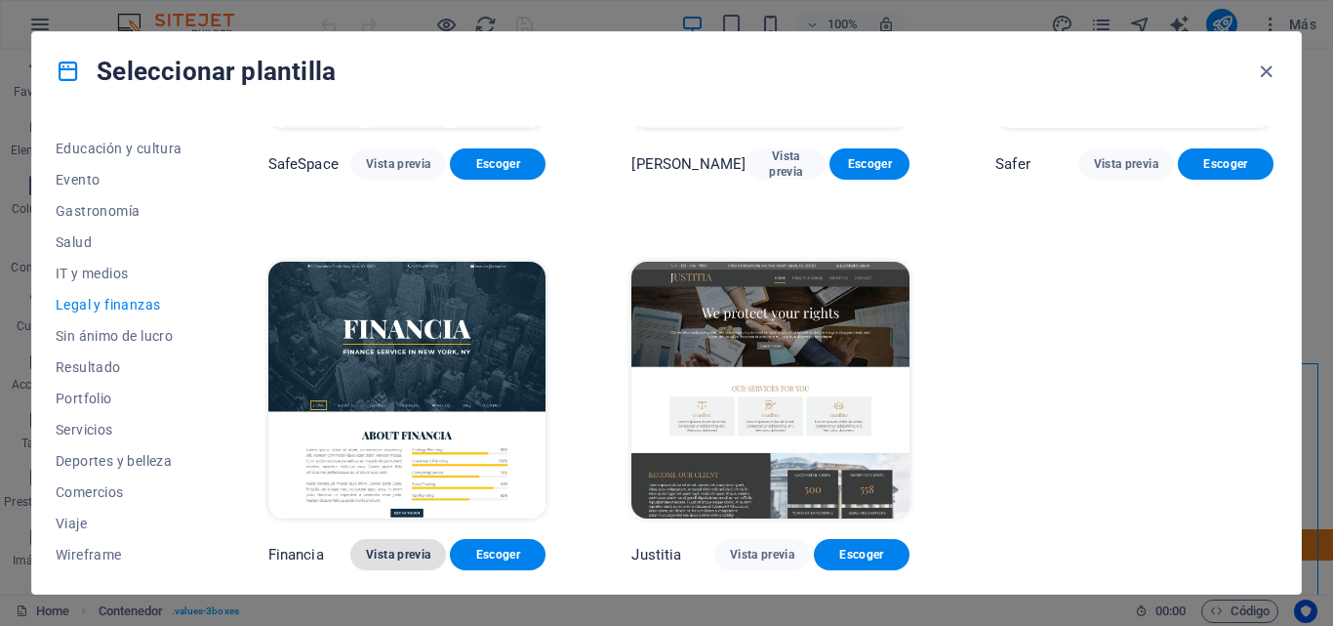
click at [369, 552] on span "Vista previa" at bounding box center [398, 555] width 64 height 16
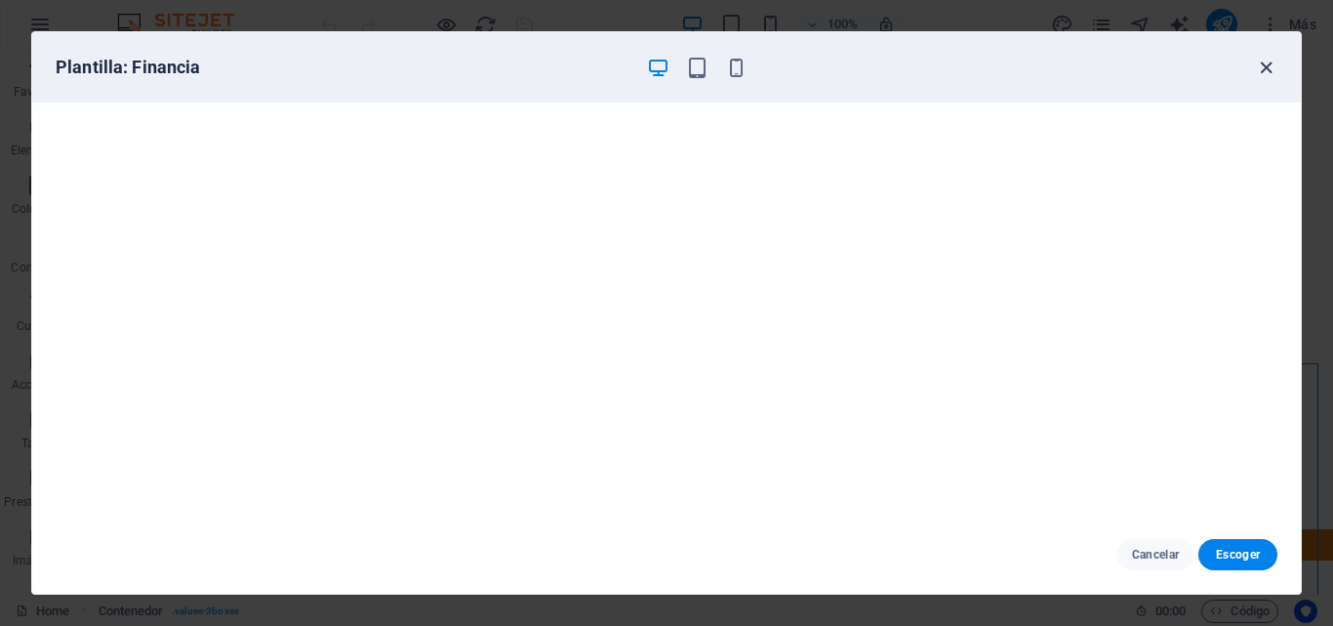
click at [1266, 71] on icon "button" at bounding box center [1266, 68] width 22 height 22
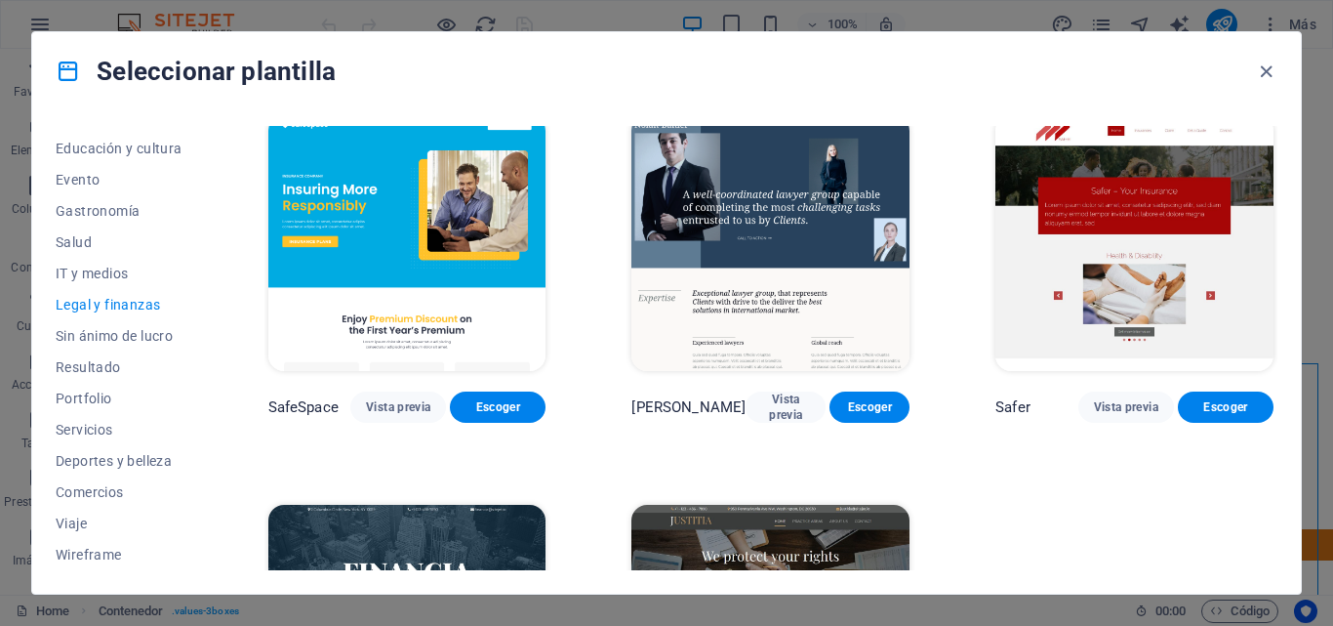
scroll to position [11, 0]
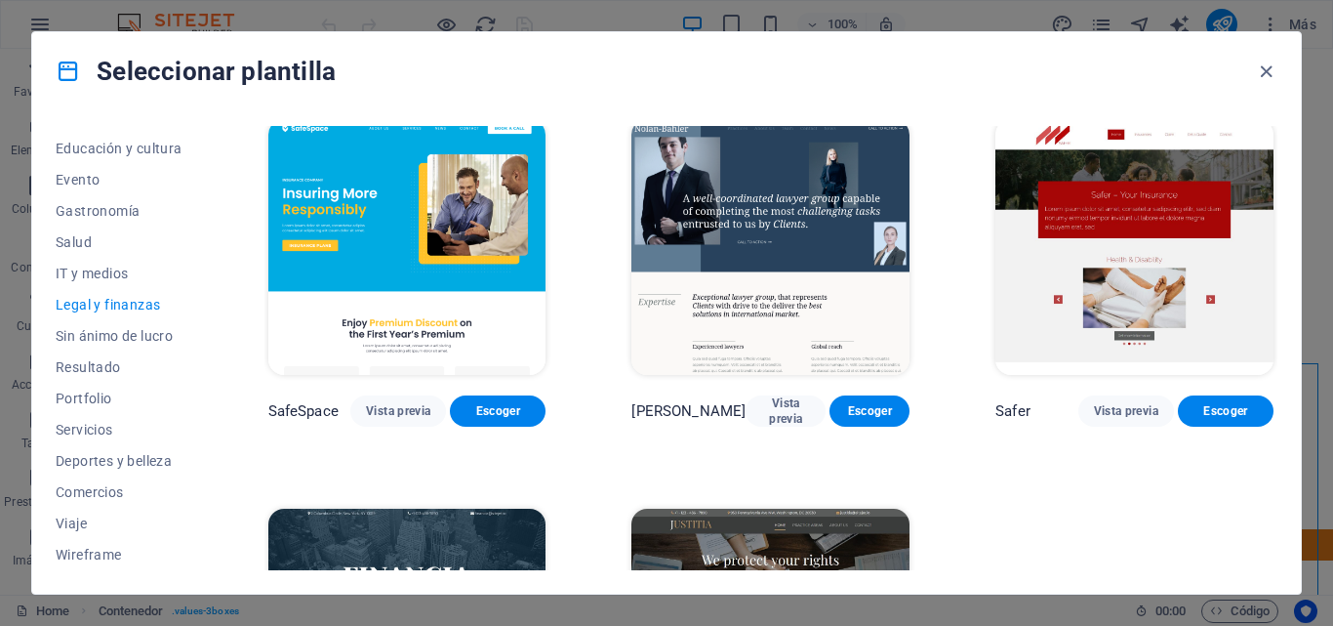
click at [740, 427] on div "[PERSON_NAME] Vista previa Escoger" at bounding box center [771, 410] width 278 height 31
click at [761, 417] on span "Vista previa" at bounding box center [785, 410] width 49 height 31
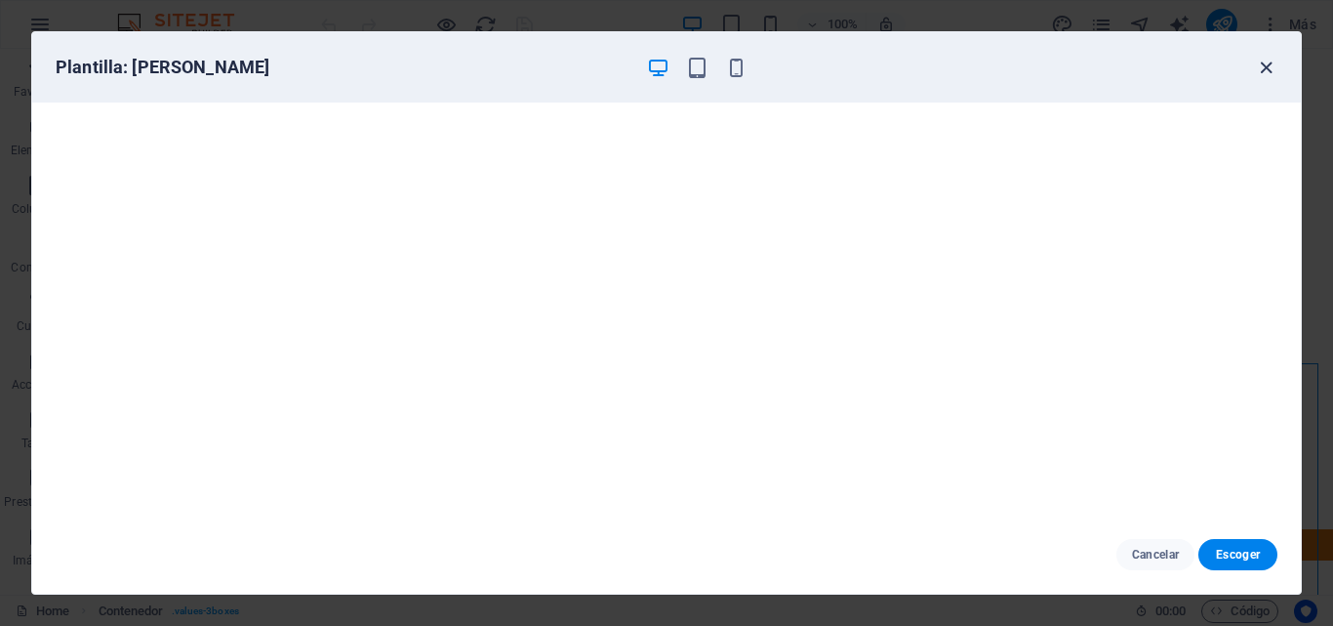
click at [1268, 68] on icon "button" at bounding box center [1266, 68] width 22 height 22
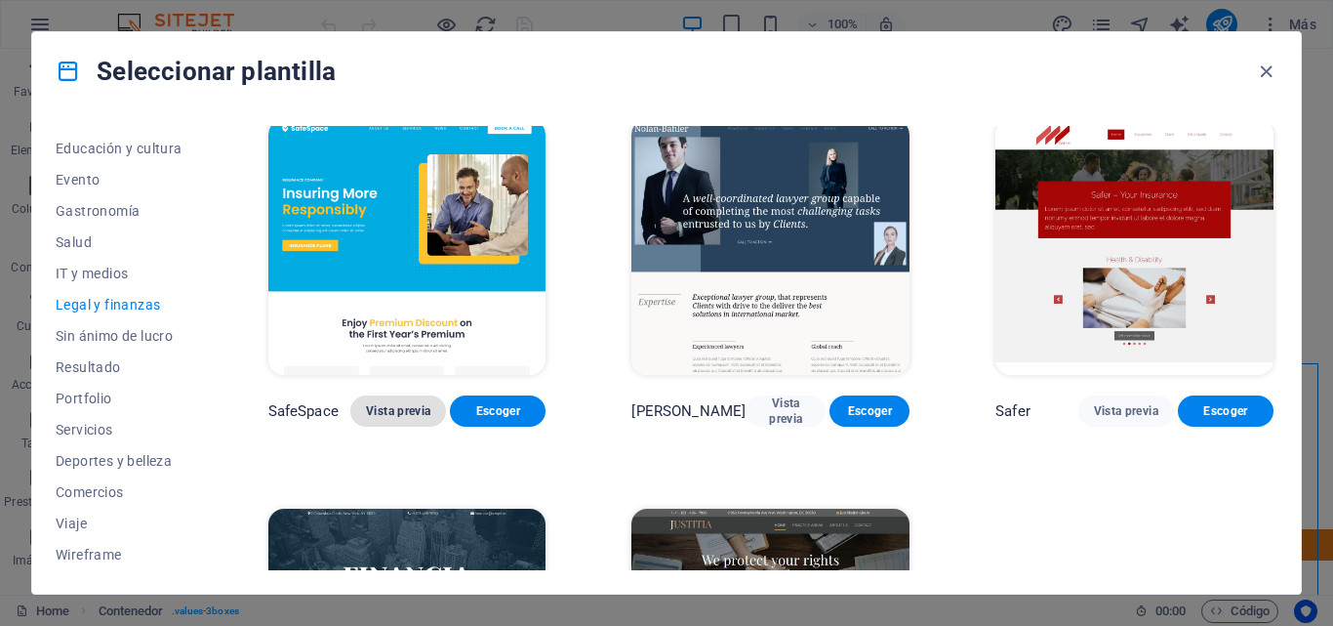
click at [383, 415] on span "Vista previa" at bounding box center [398, 411] width 64 height 16
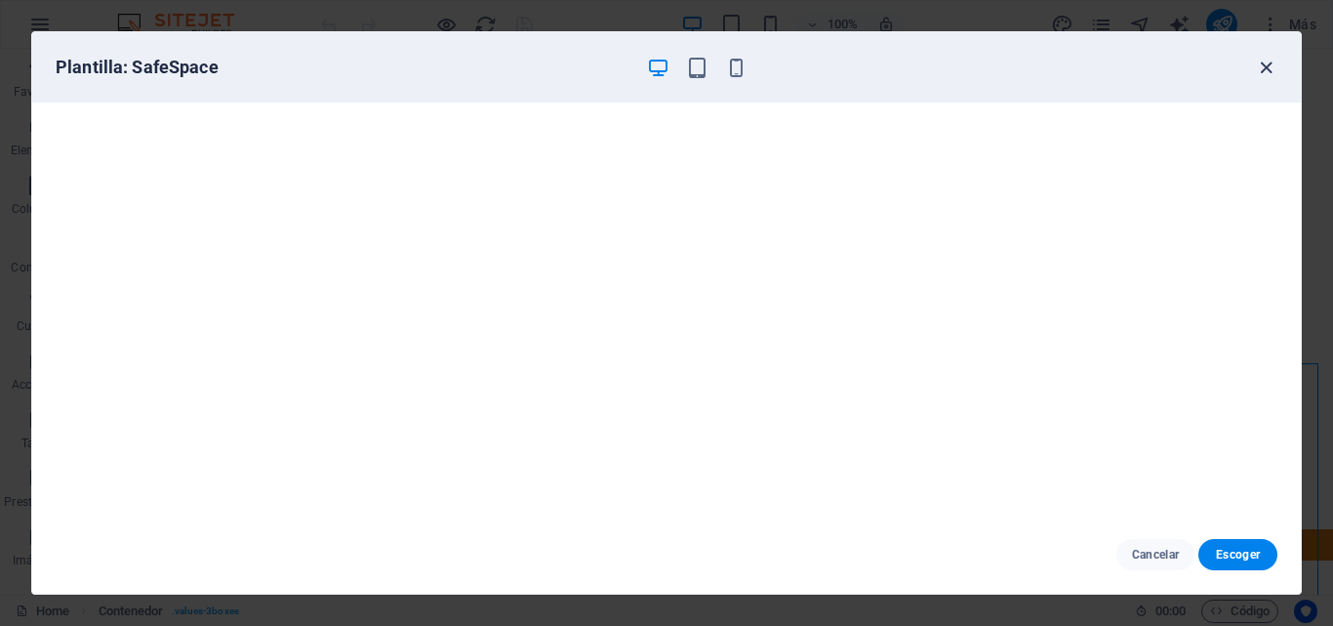
click at [1271, 68] on icon "button" at bounding box center [1266, 68] width 22 height 22
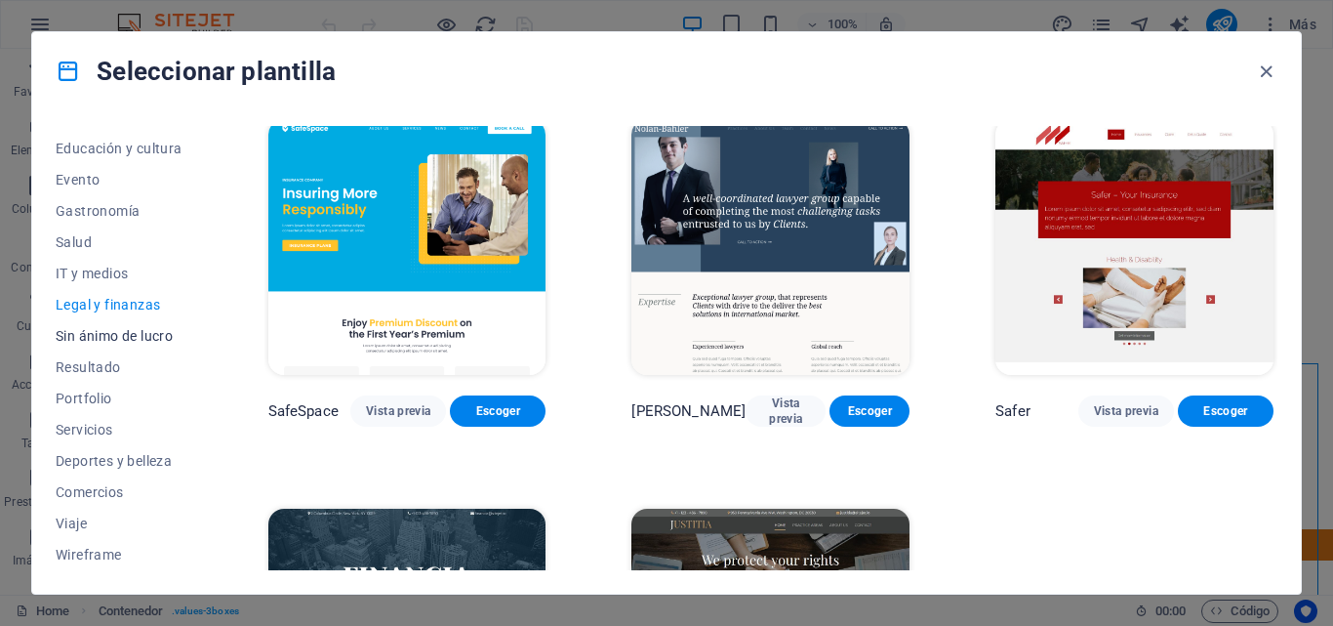
click at [152, 347] on button "Sin ánimo de lucro" at bounding box center [119, 335] width 127 height 31
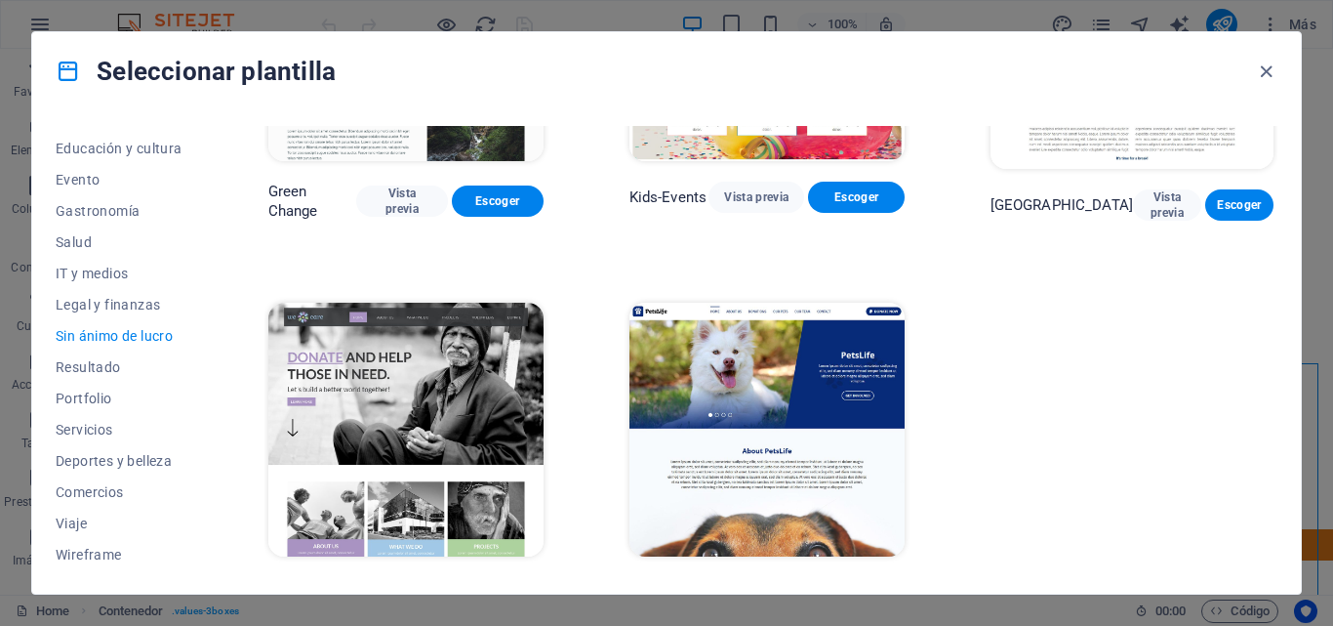
scroll to position [261, 0]
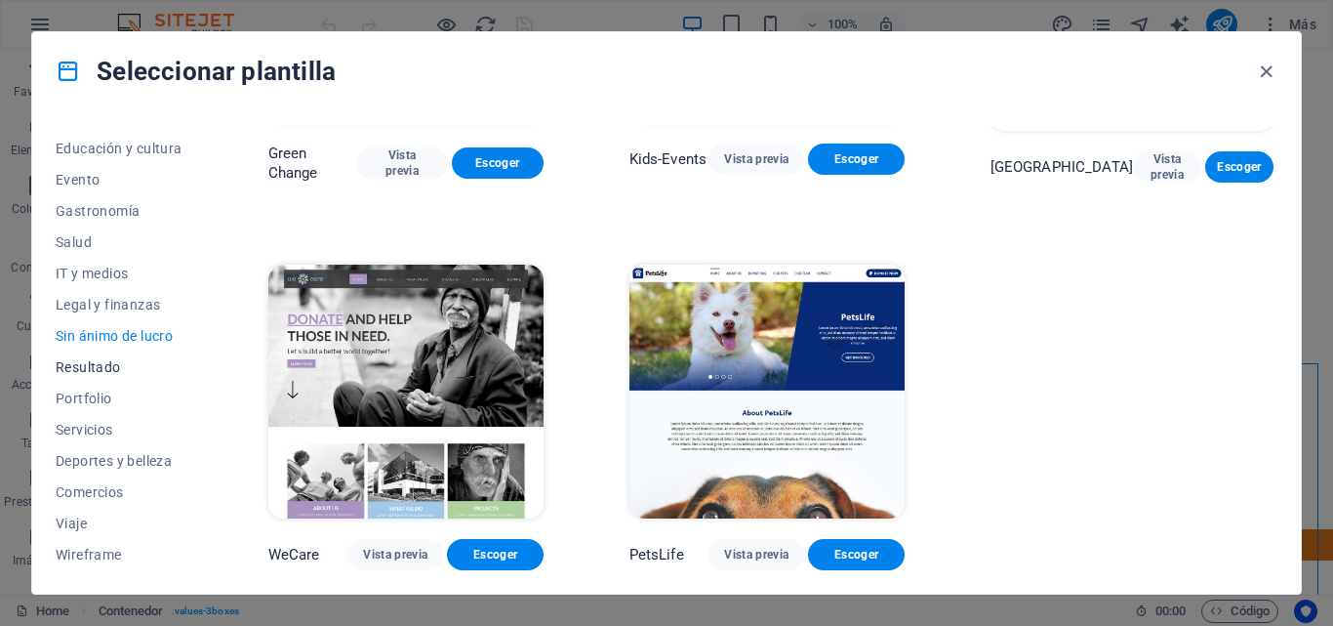
click at [83, 363] on span "Resultado" at bounding box center [119, 367] width 127 height 16
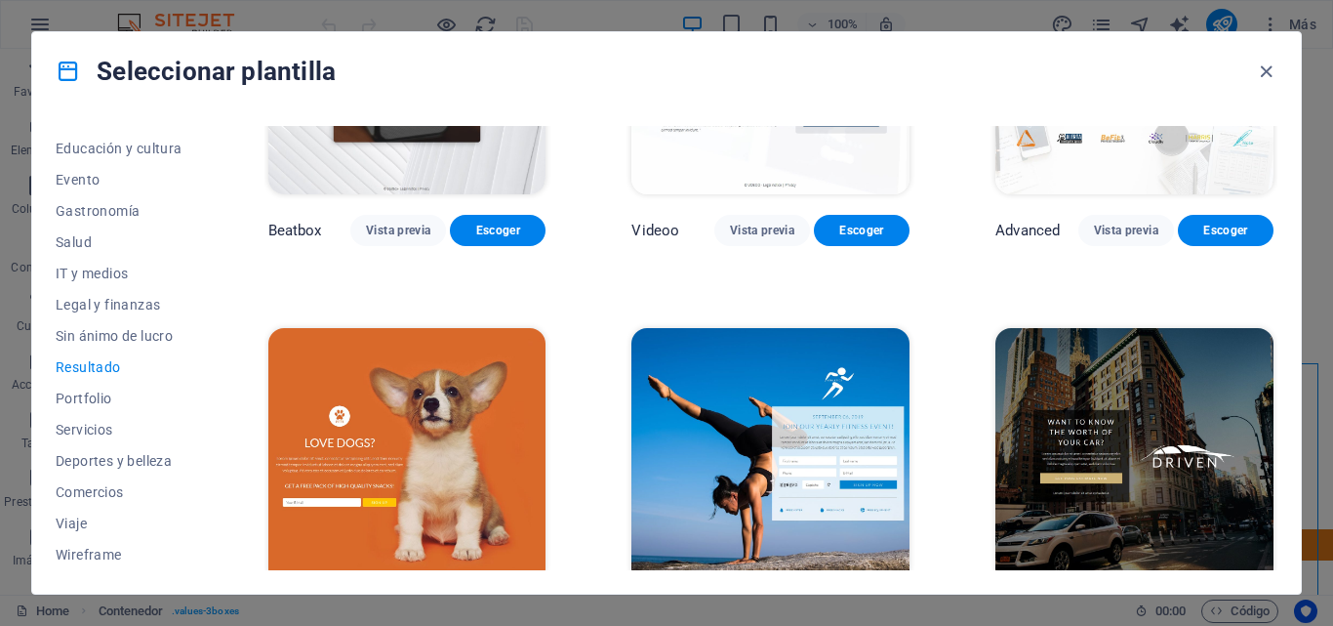
scroll to position [0, 0]
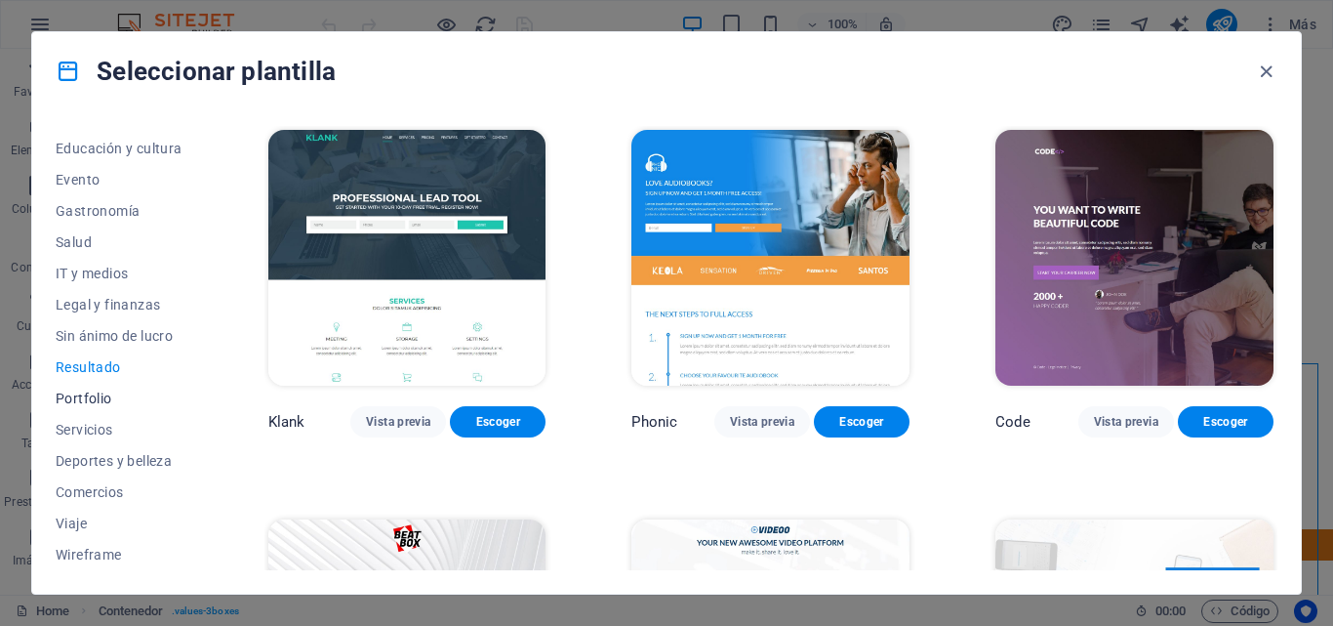
click at [91, 394] on span "Portfolio" at bounding box center [119, 398] width 127 height 16
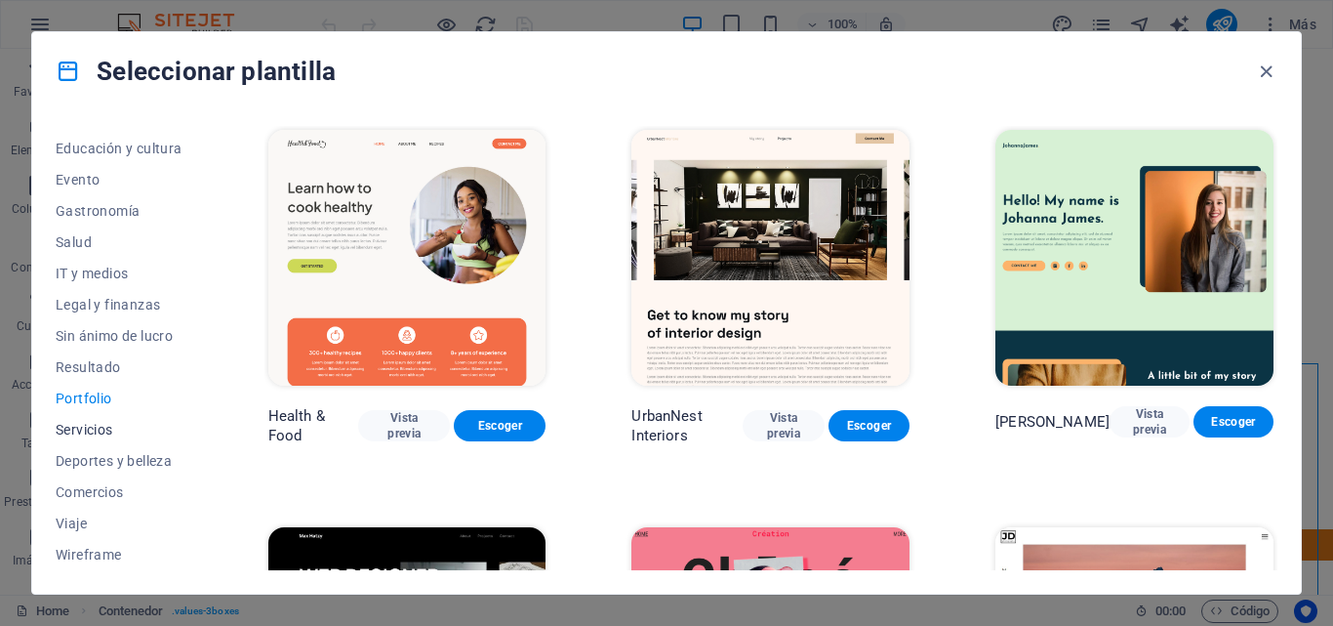
click at [80, 428] on span "Servicios" at bounding box center [119, 430] width 127 height 16
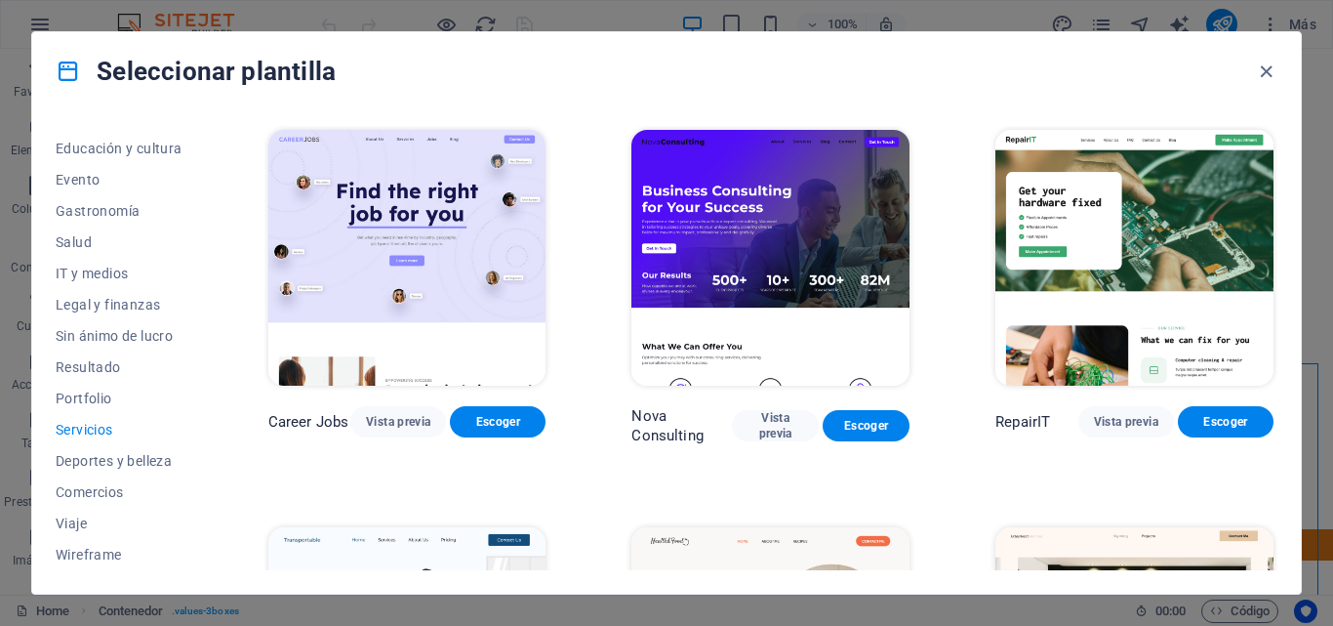
drag, startPoint x: 1278, startPoint y: 149, endPoint x: 1278, endPoint y: 195, distance: 45.9
click at [1278, 195] on div "Todas las plantillas Mis plantillas Nueva Popular Landing page Multipager Onepa…" at bounding box center [666, 351] width 1269 height 483
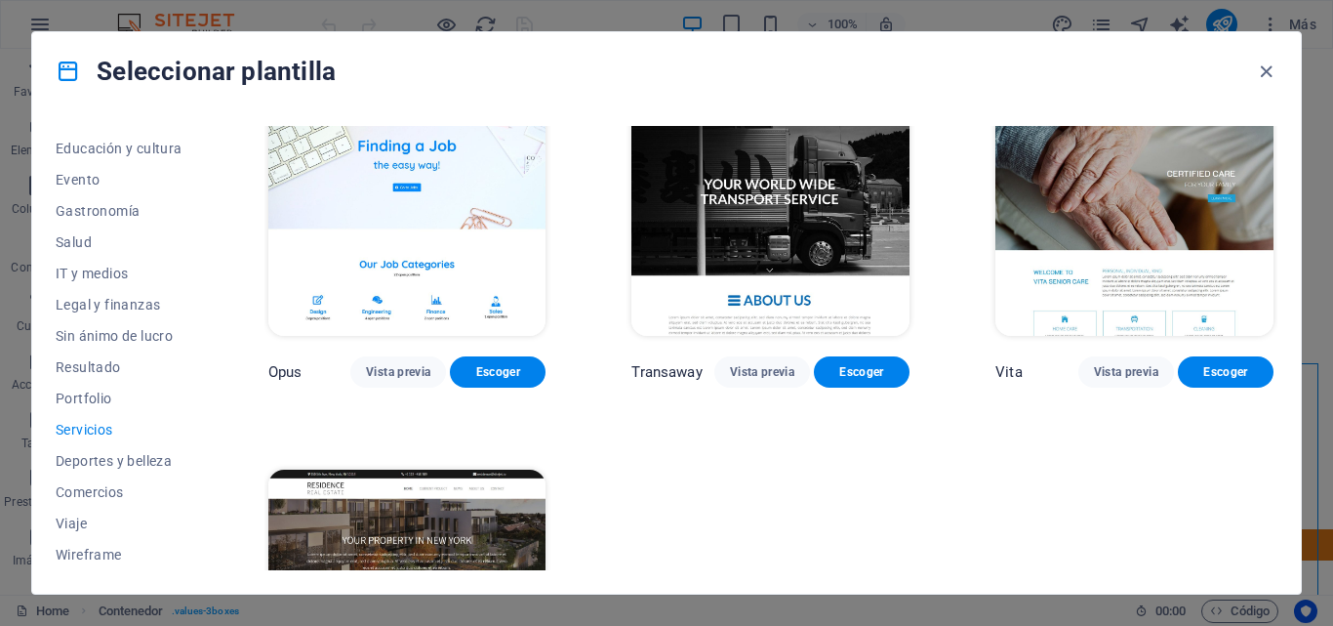
scroll to position [2600, 0]
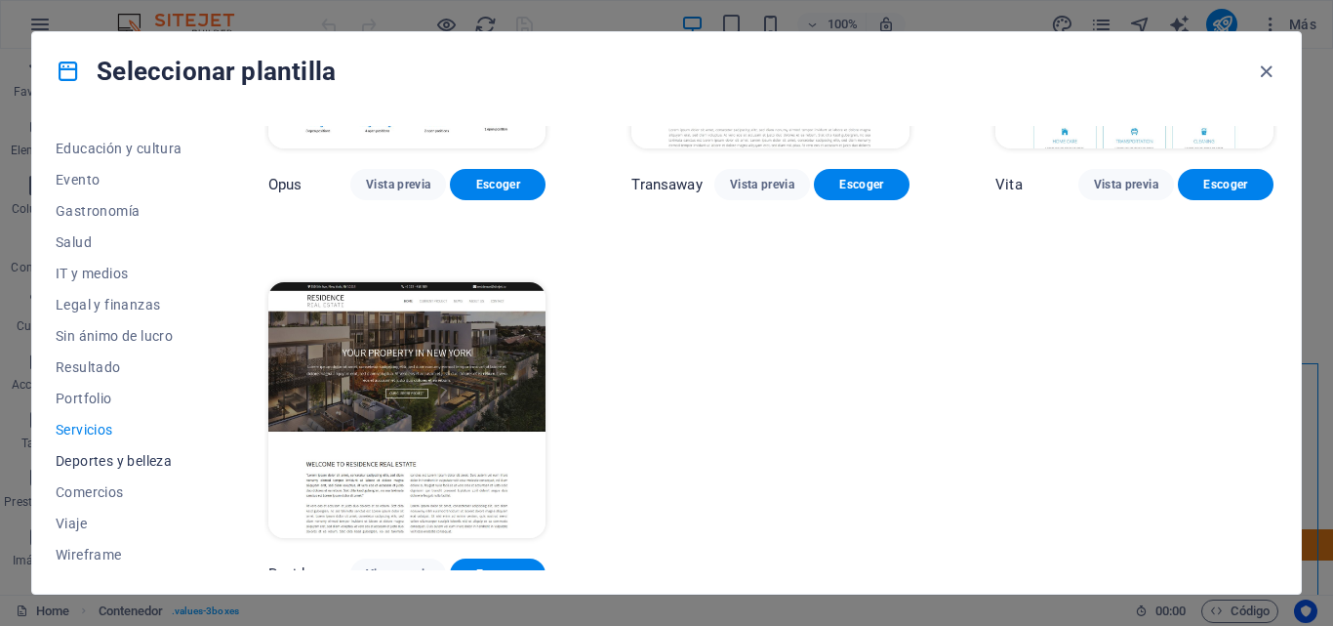
click at [84, 460] on span "Deportes y belleza" at bounding box center [119, 461] width 127 height 16
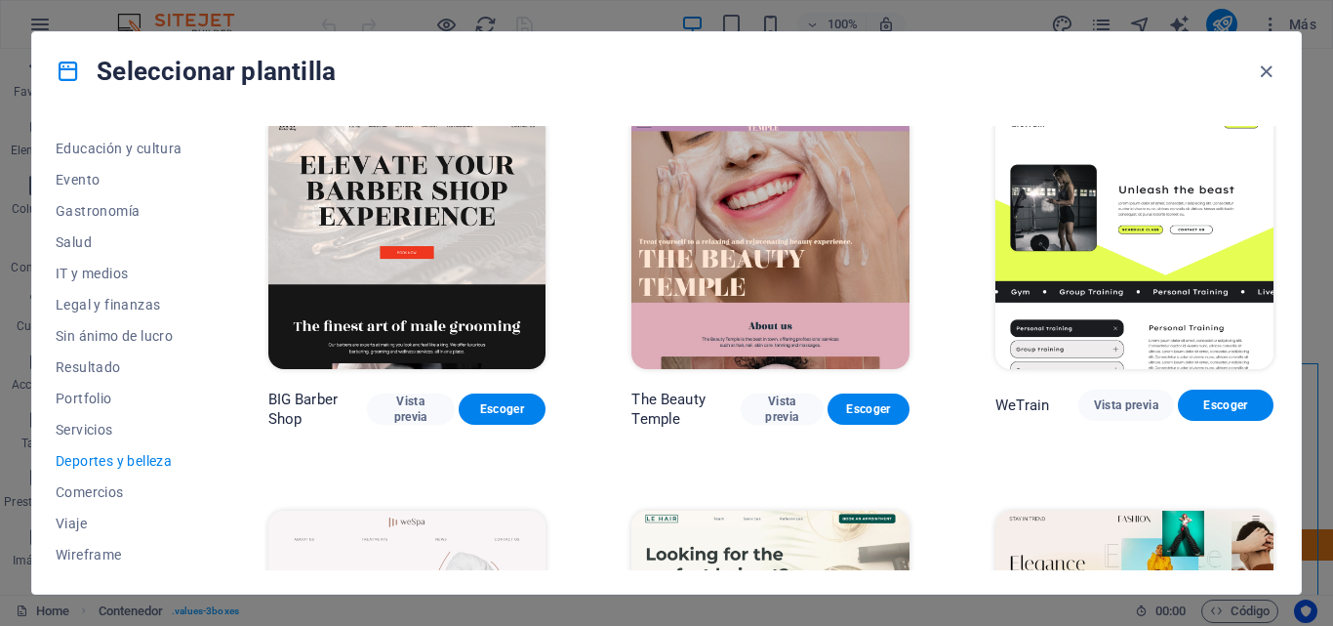
scroll to position [0, 0]
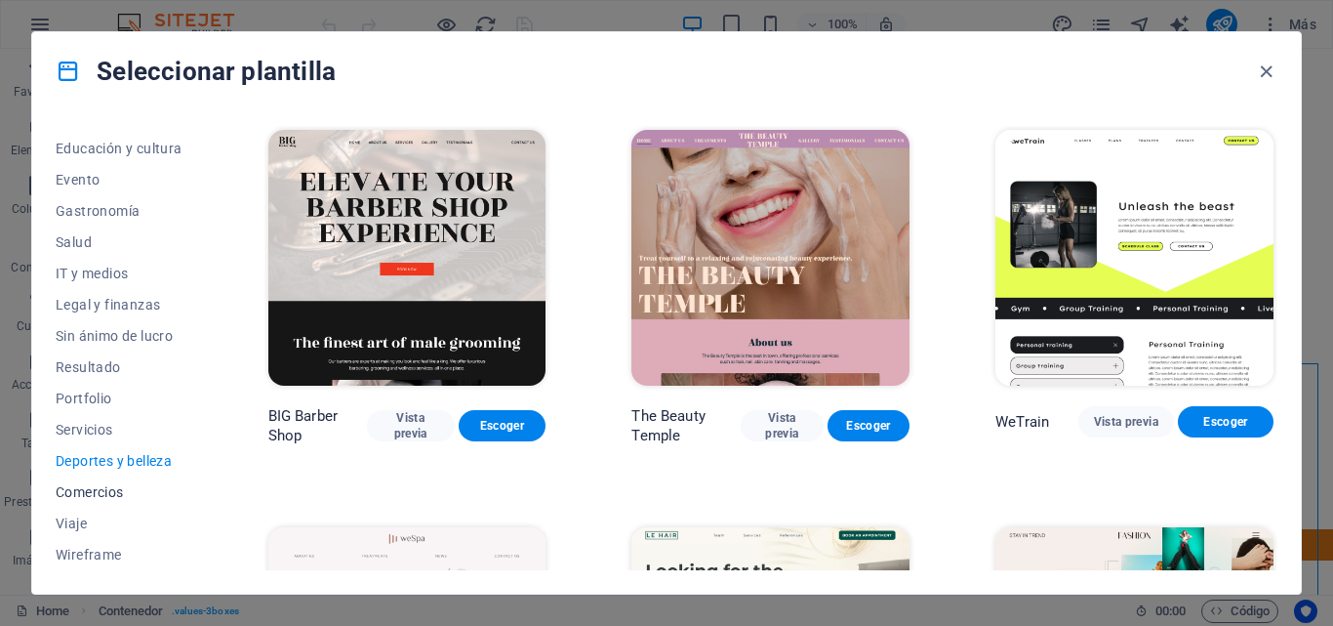
click at [90, 488] on span "Comercios" at bounding box center [119, 492] width 127 height 16
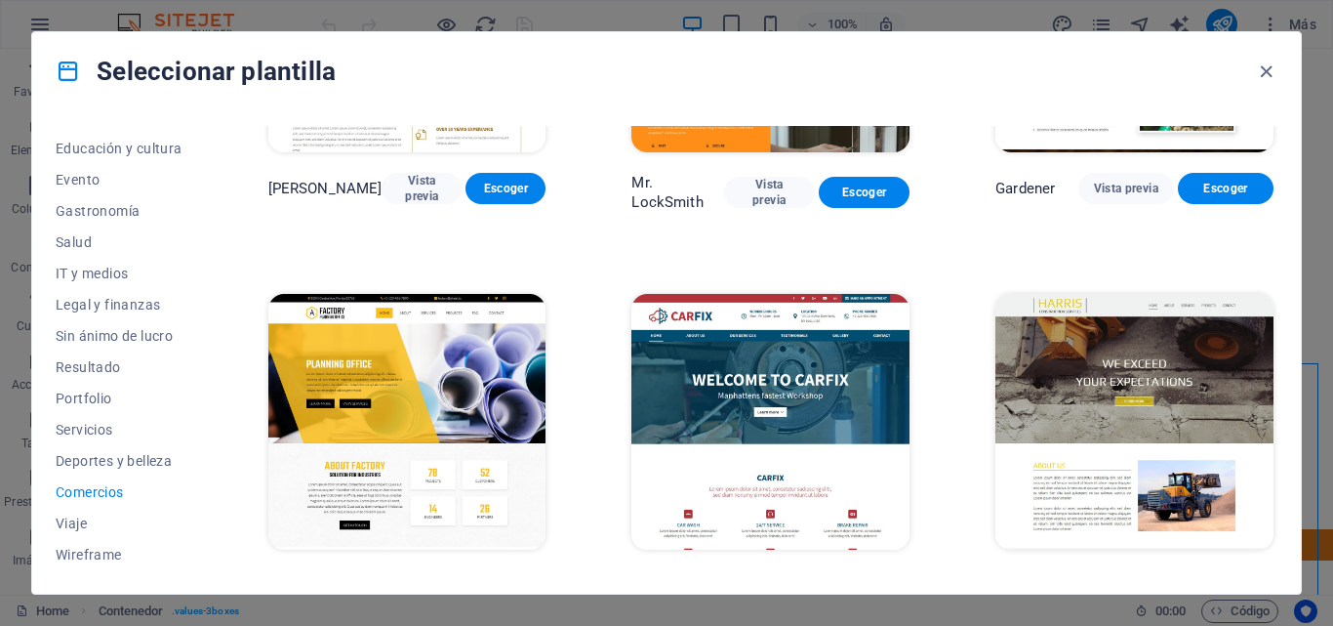
scroll to position [648, 0]
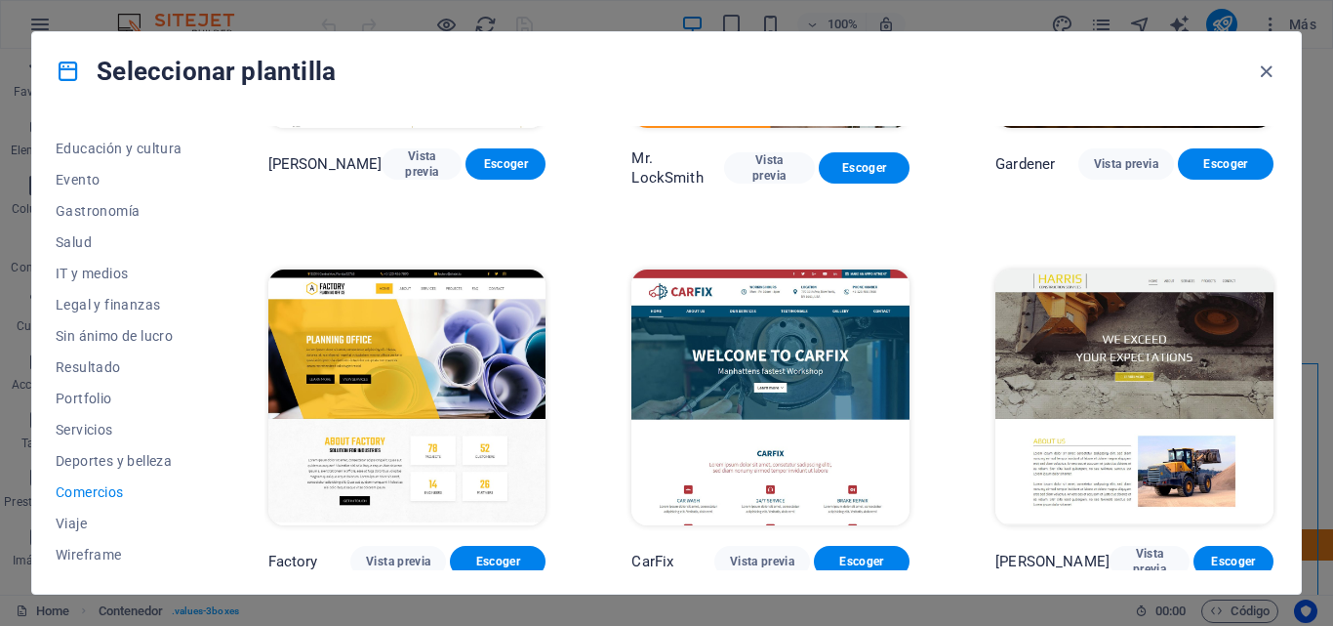
drag, startPoint x: 1326, startPoint y: 318, endPoint x: 1331, endPoint y: 402, distance: 84.1
click at [1331, 402] on div "Seleccionar plantilla Todas las plantillas Mis plantillas Nueva Popular Landing…" at bounding box center [666, 313] width 1333 height 626
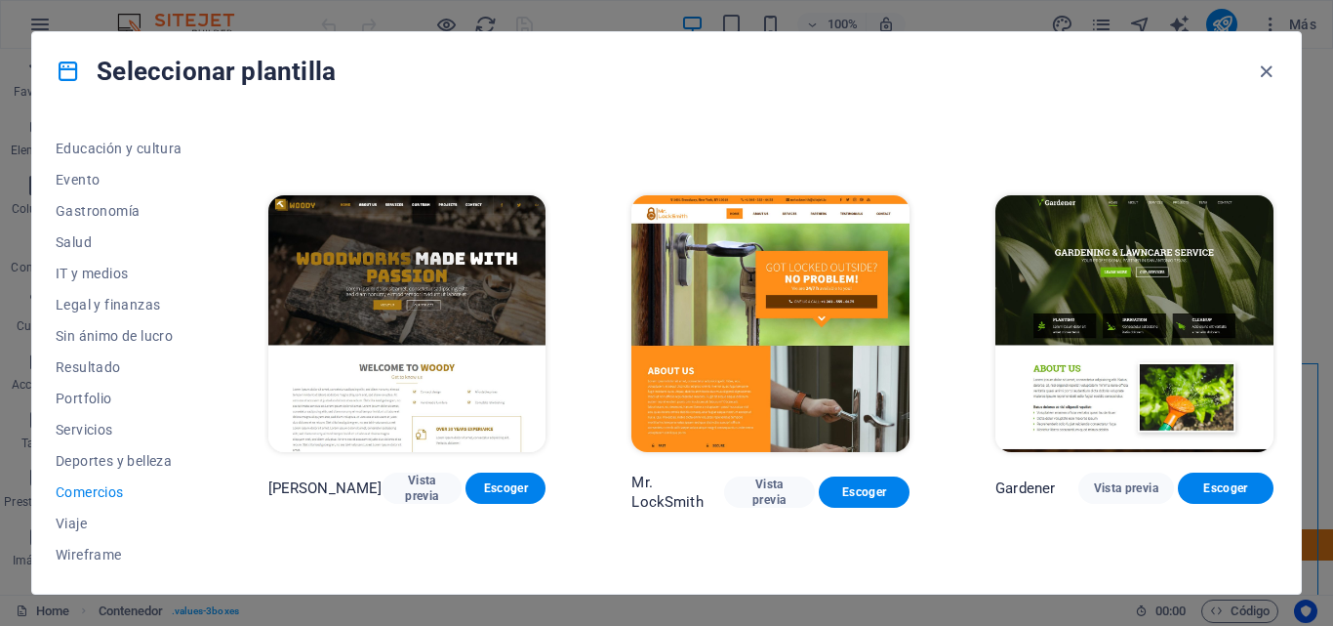
scroll to position [326, 0]
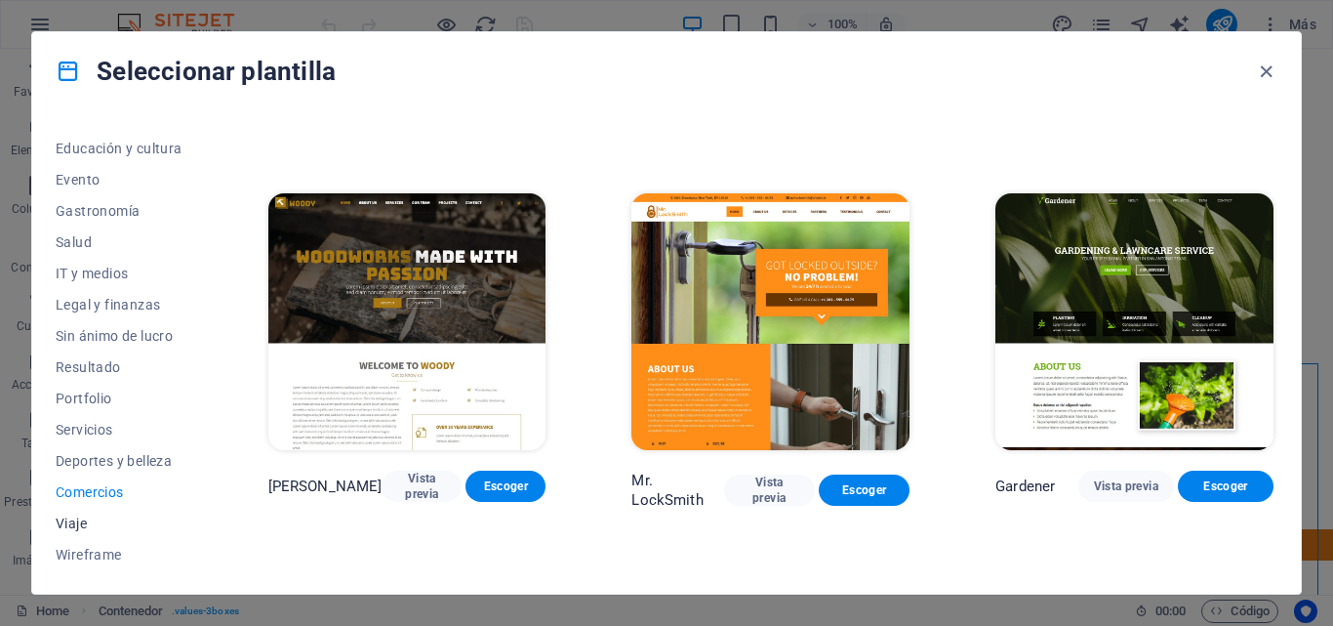
click at [63, 516] on span "Viaje" at bounding box center [119, 523] width 127 height 16
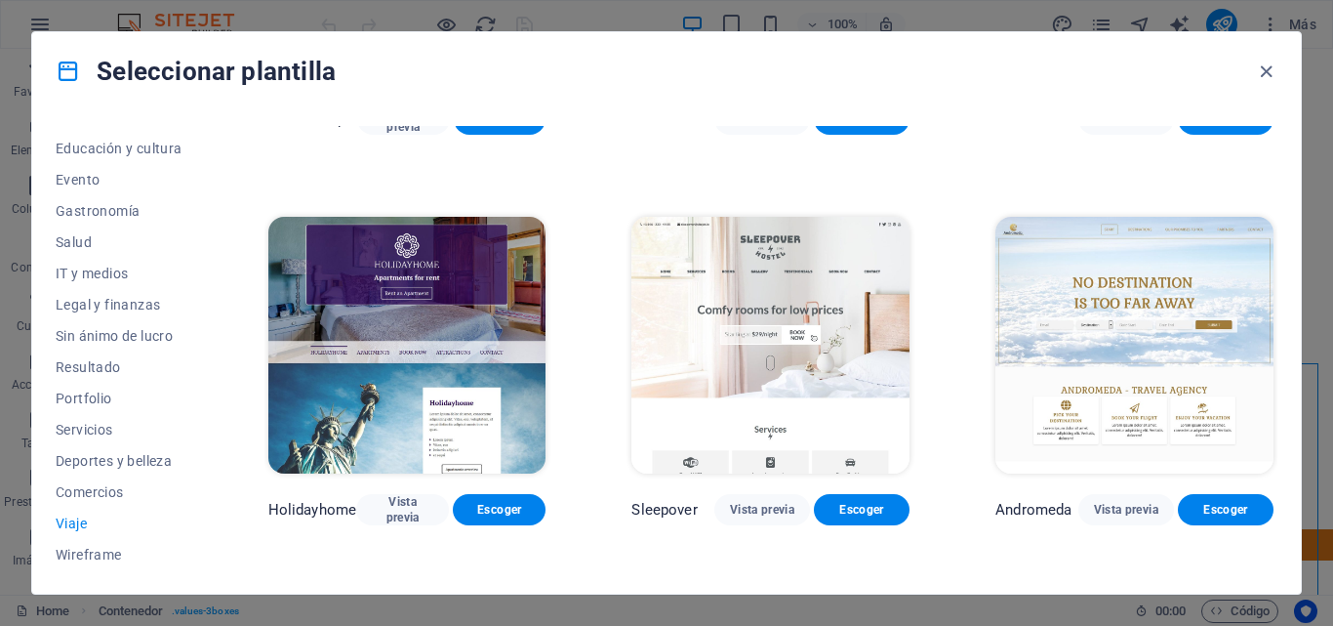
scroll to position [640, 0]
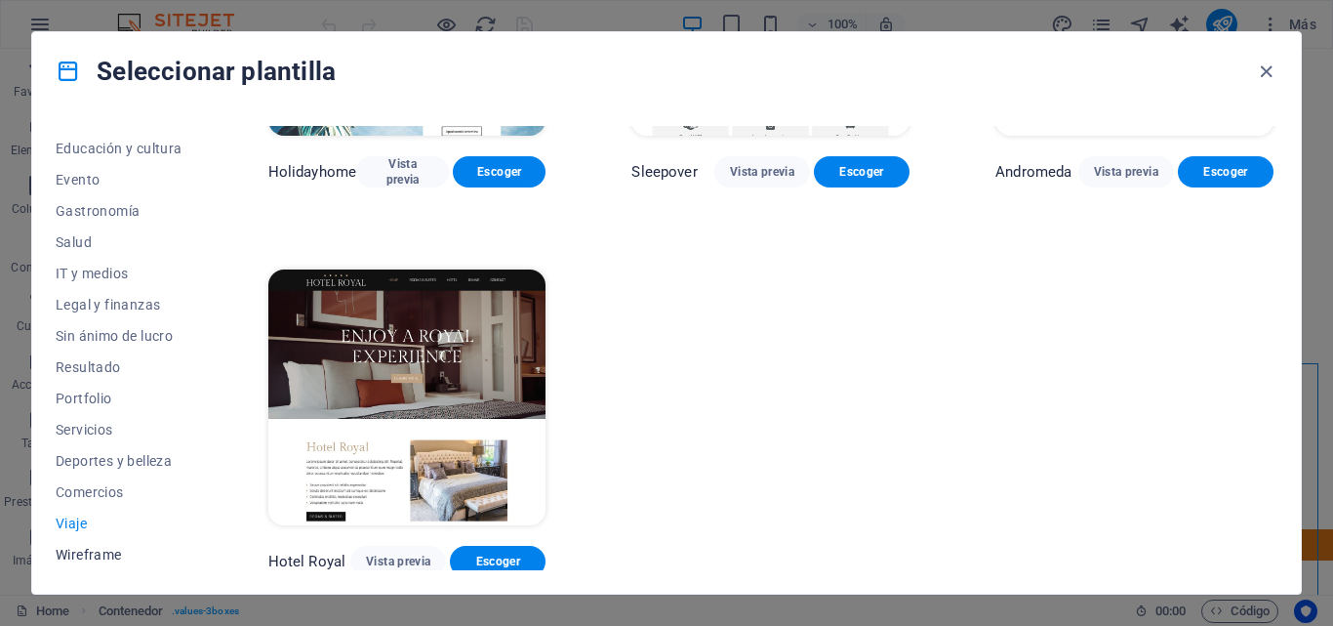
click at [87, 559] on span "Wireframe" at bounding box center [119, 555] width 127 height 16
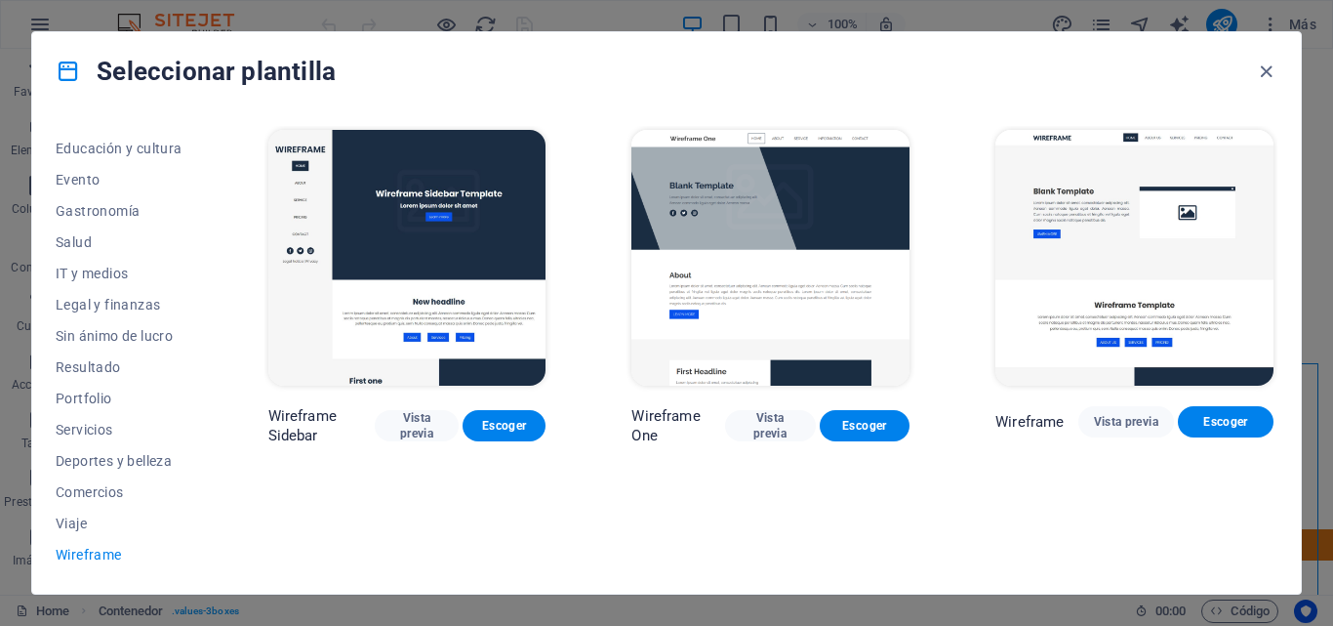
scroll to position [0, 0]
click at [78, 528] on span "Viaje" at bounding box center [119, 523] width 127 height 16
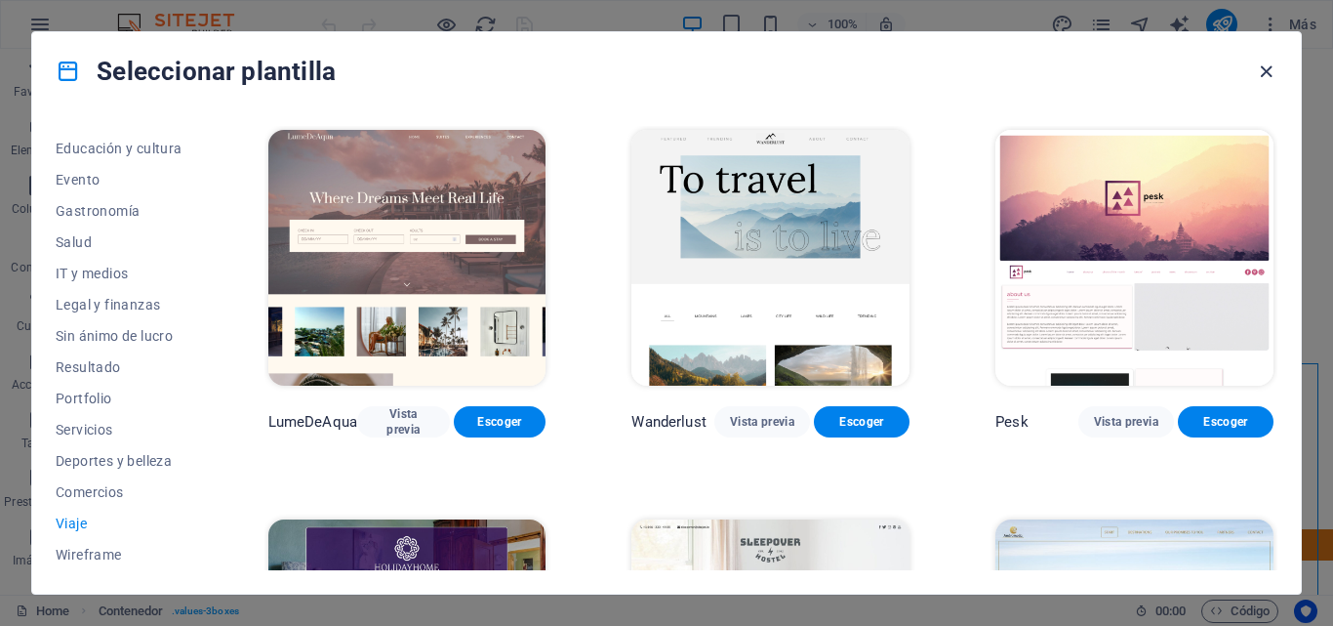
click at [1259, 70] on icon "button" at bounding box center [1266, 72] width 22 height 22
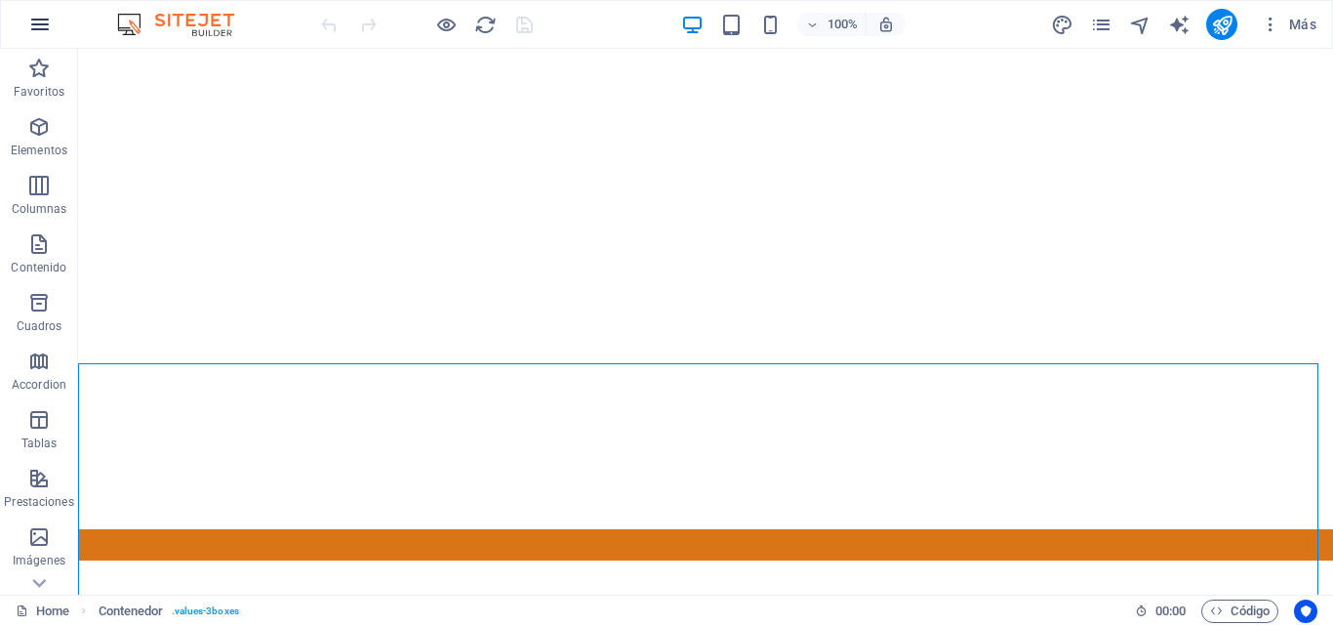
click at [39, 21] on icon "button" at bounding box center [39, 24] width 23 height 23
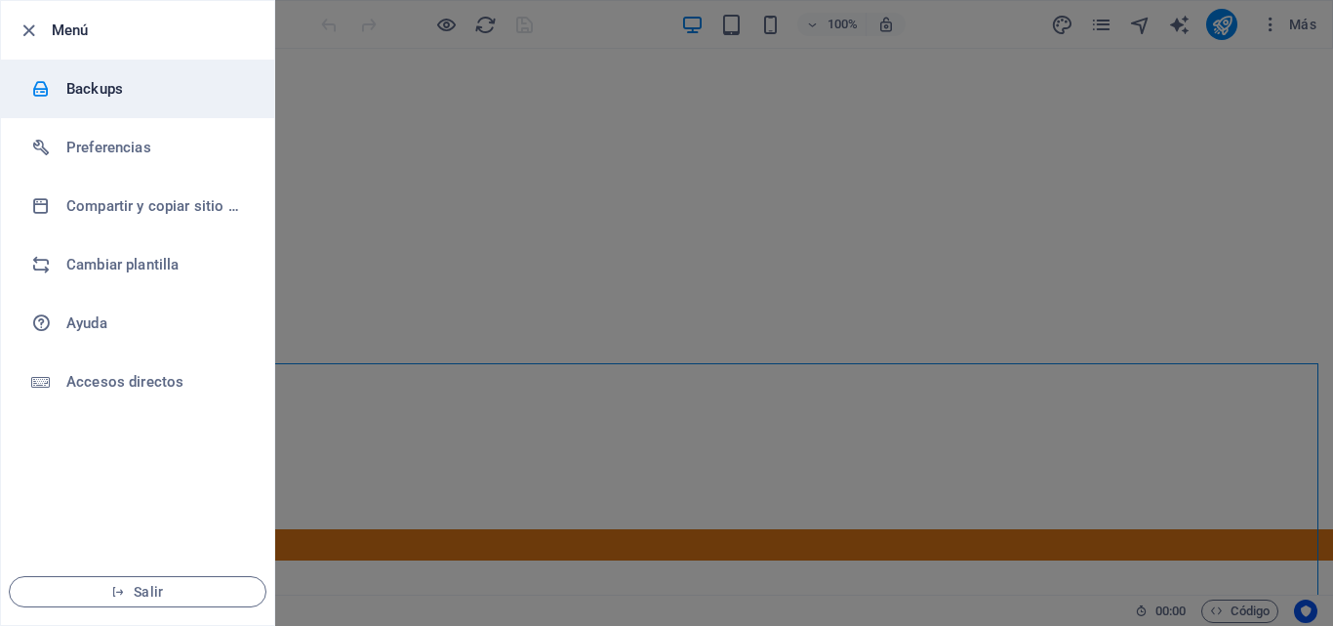
click at [67, 89] on h6 "Backups" at bounding box center [156, 88] width 181 height 23
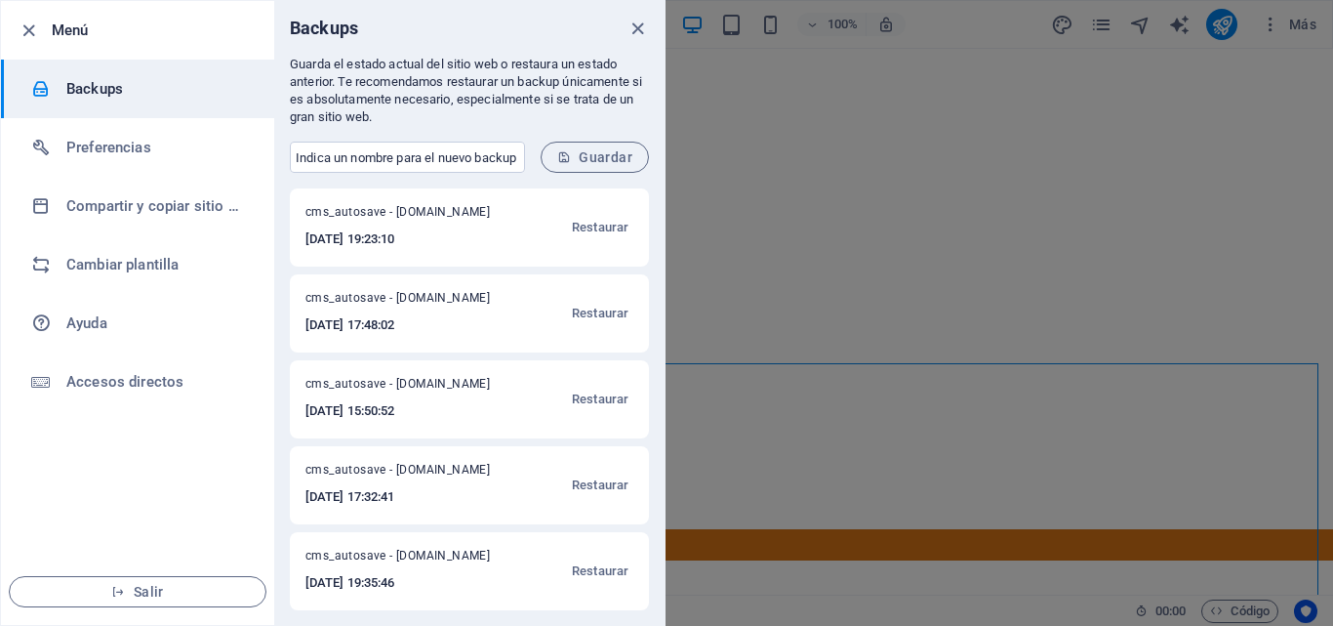
scroll to position [1, 0]
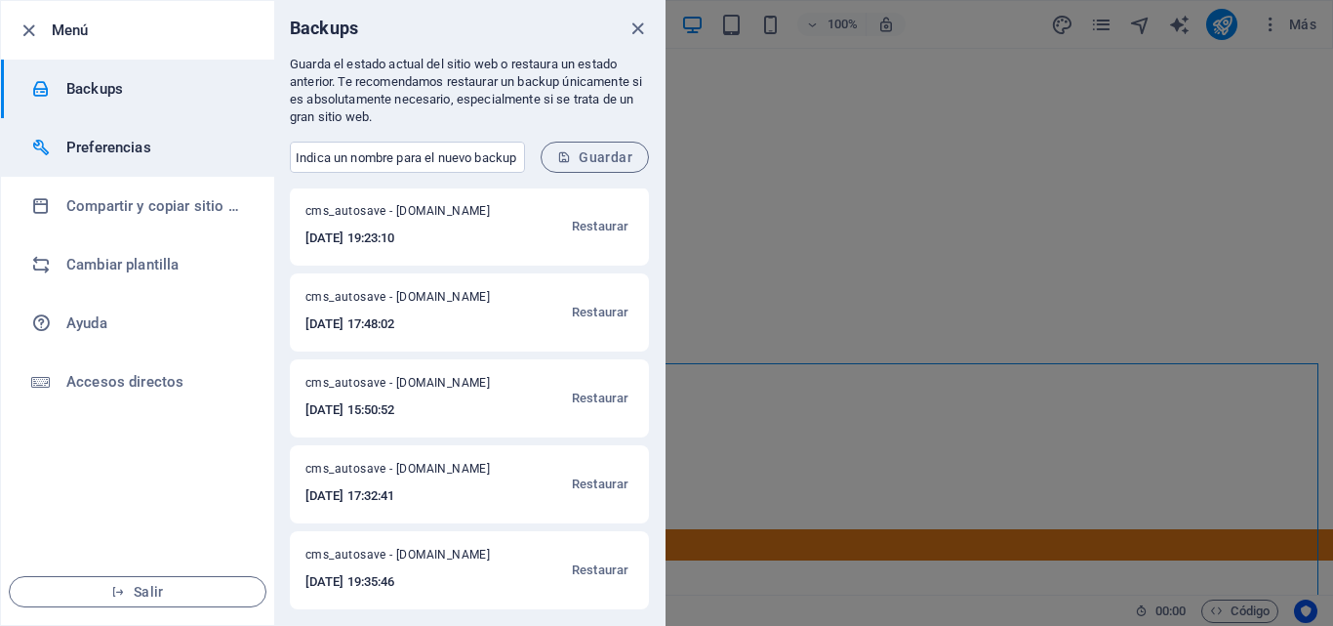
click at [148, 166] on li "Preferencias" at bounding box center [137, 147] width 273 height 59
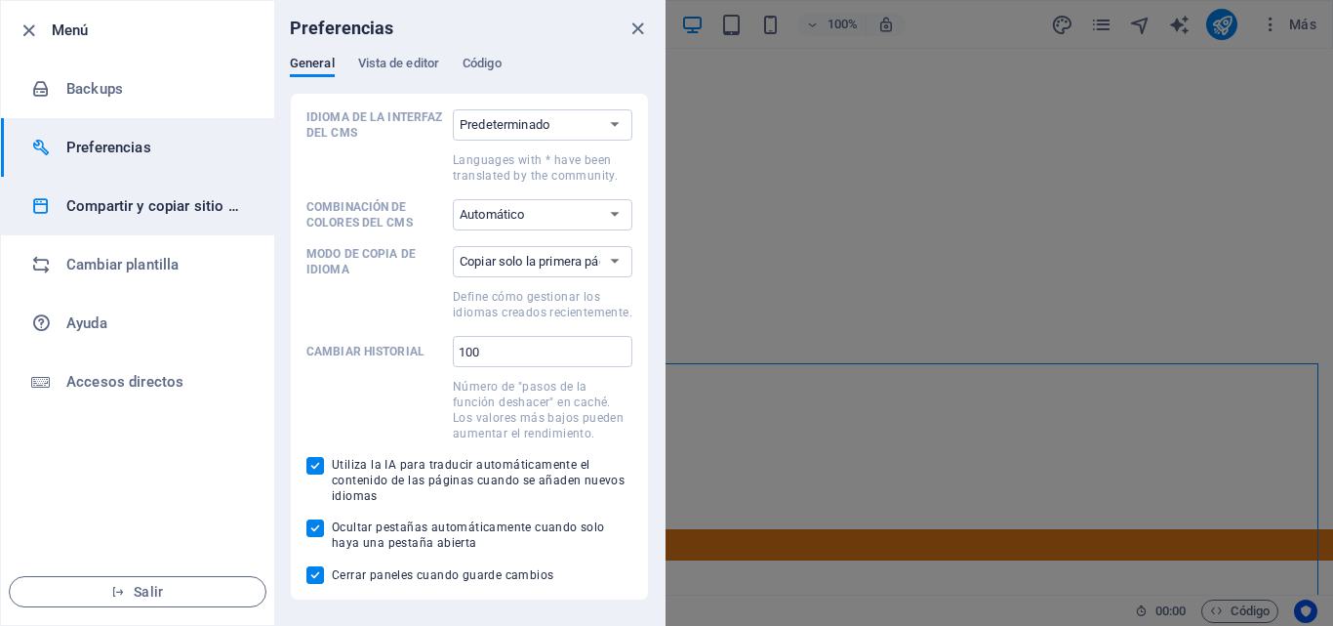
click at [148, 195] on h6 "Compartir y copiar sitio web" at bounding box center [156, 205] width 181 height 23
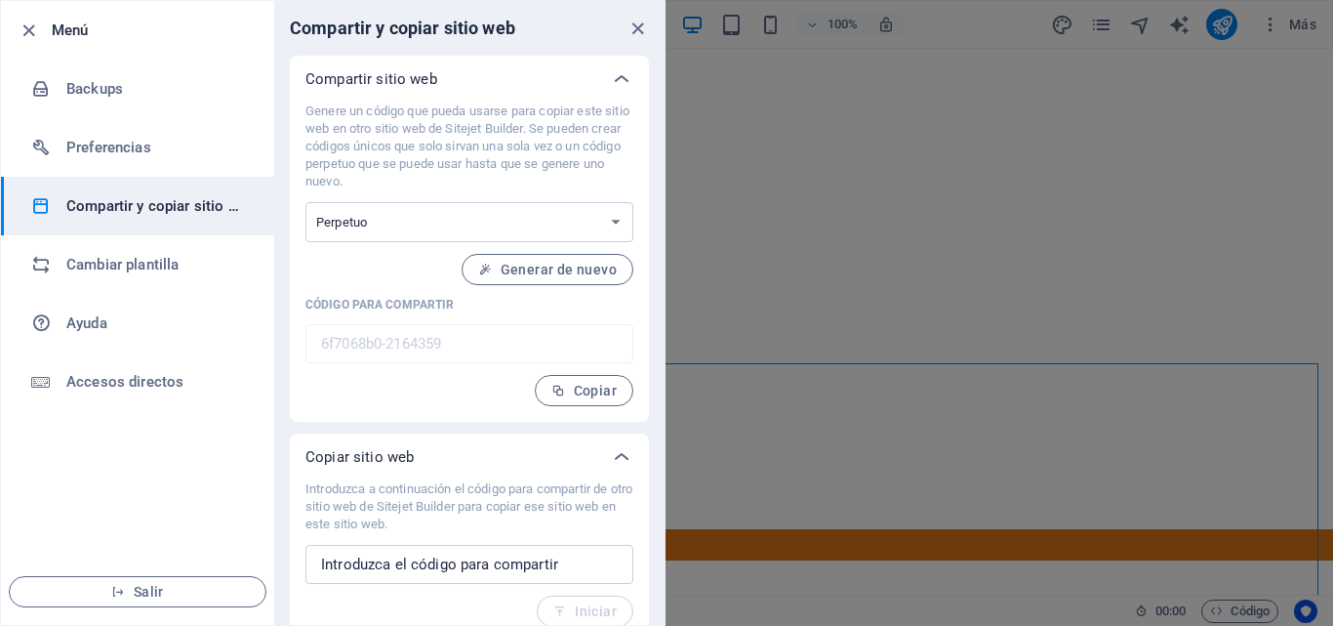
scroll to position [18, 0]
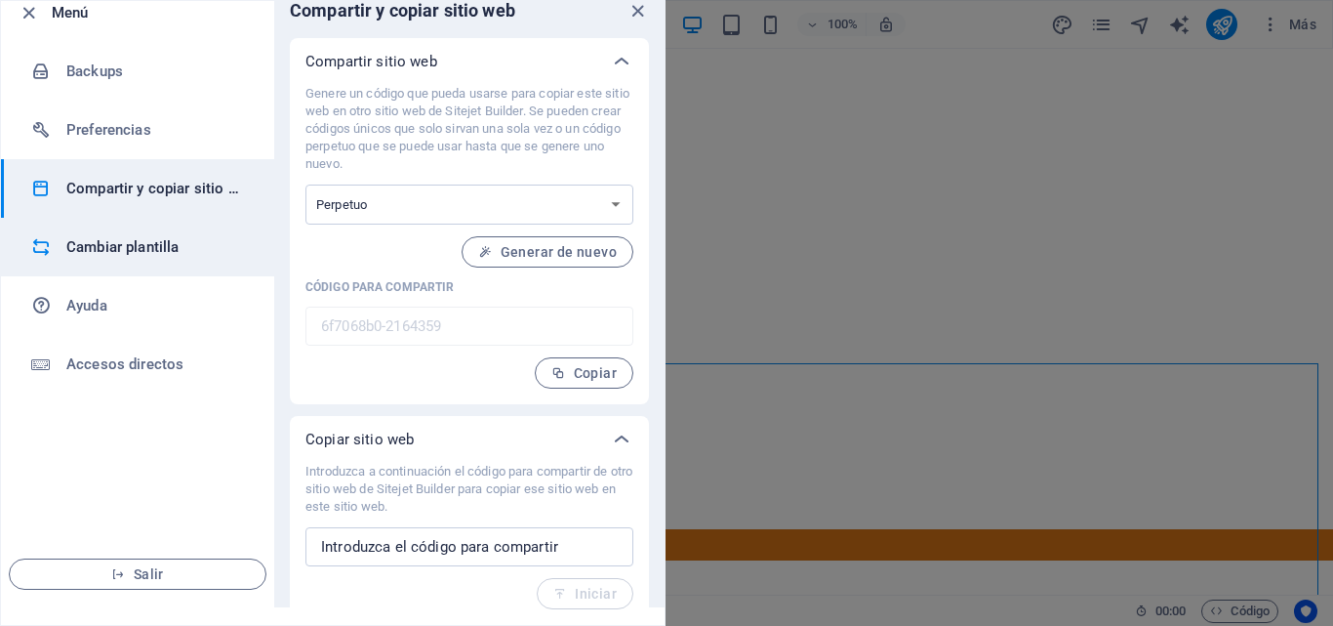
click at [130, 271] on li "Cambiar plantilla" at bounding box center [137, 247] width 273 height 59
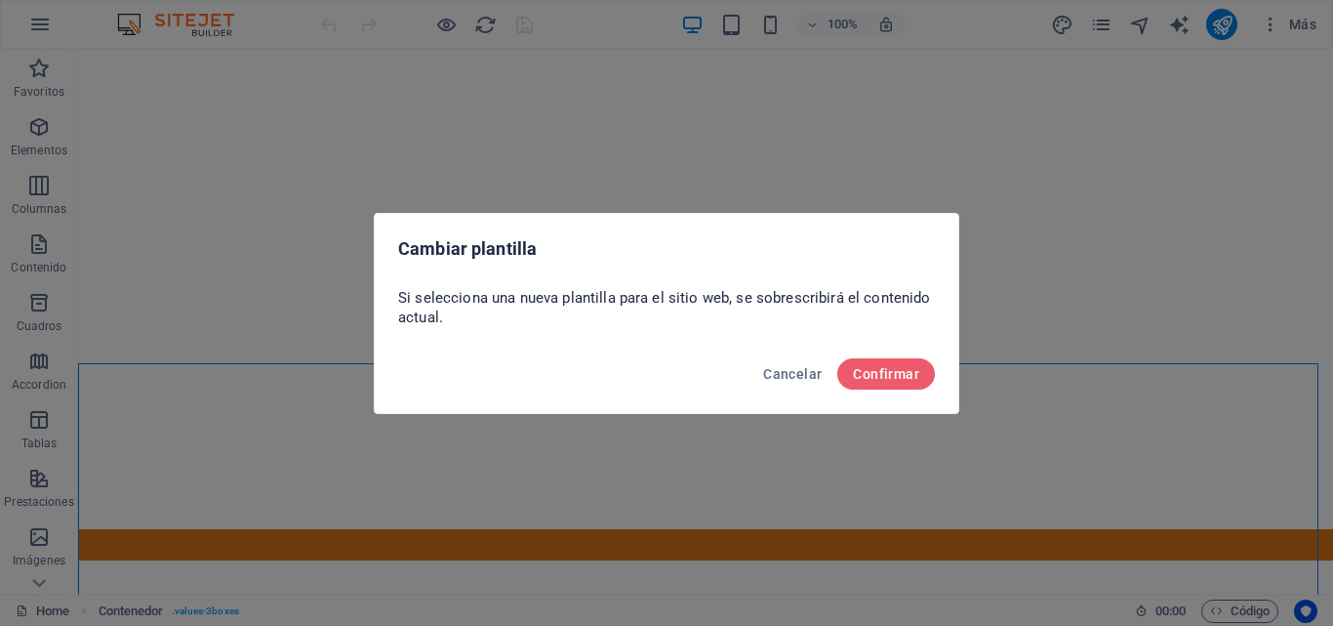
scroll to position [0, 0]
click at [773, 368] on span "Cancelar" at bounding box center [792, 374] width 59 height 16
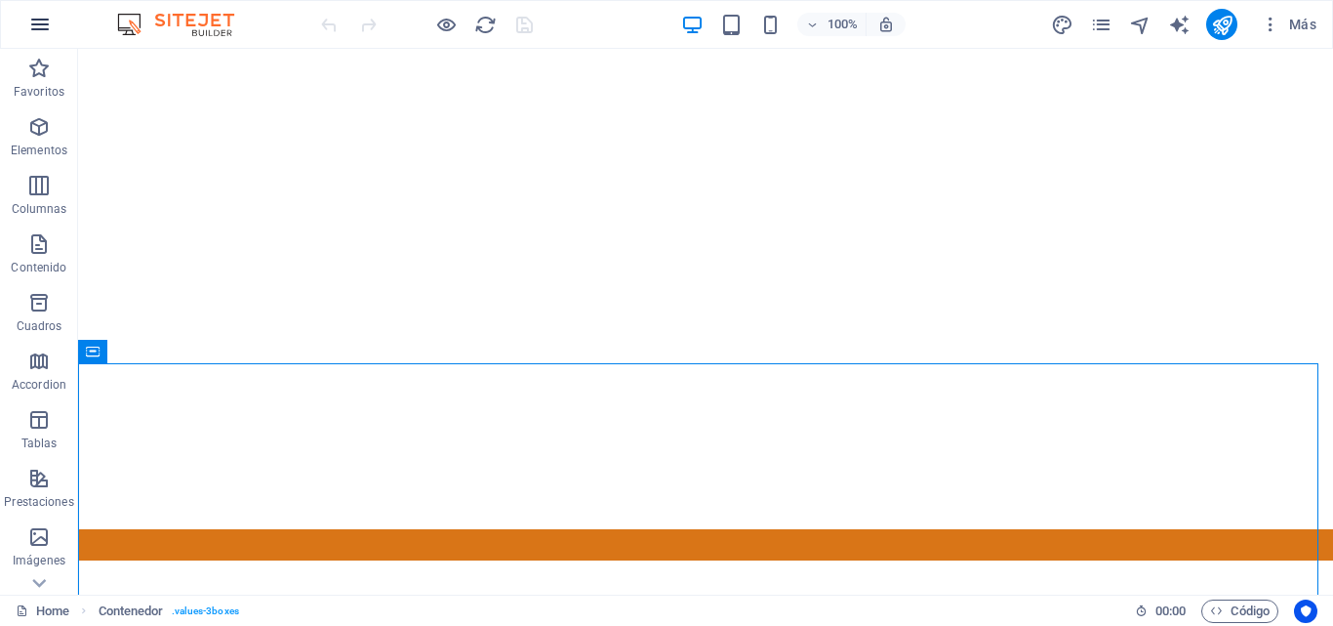
click at [36, 17] on icon "button" at bounding box center [39, 24] width 23 height 23
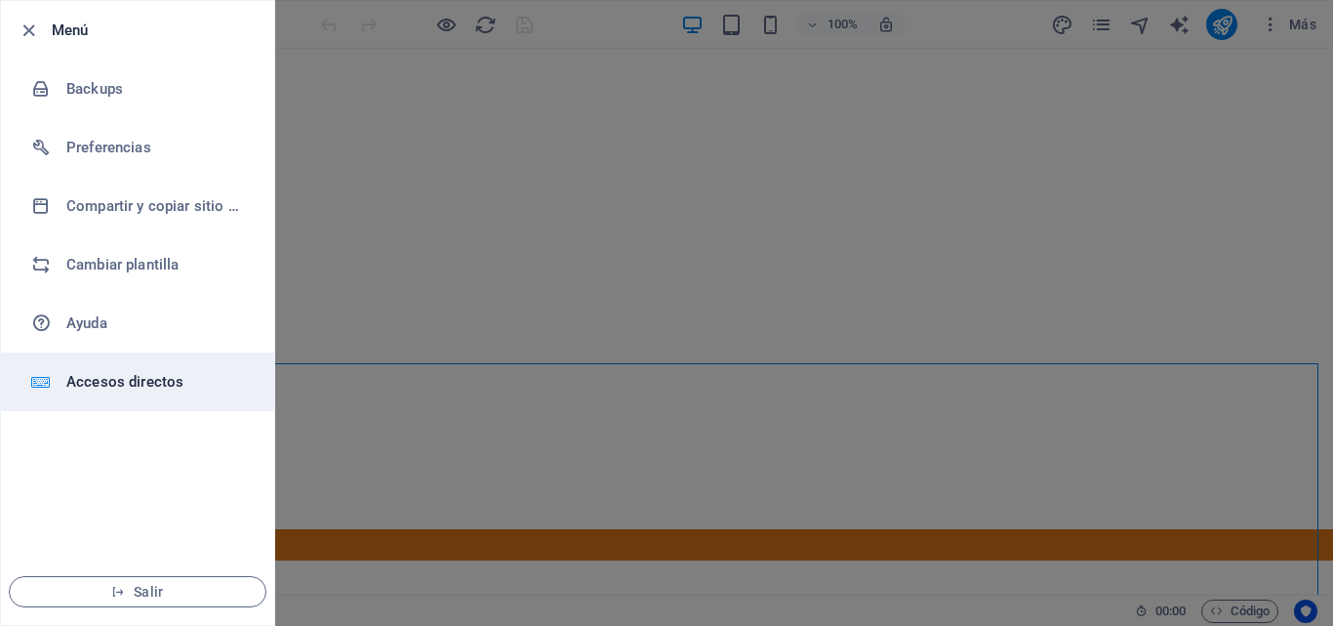
click at [128, 396] on li "Accesos directos" at bounding box center [137, 381] width 273 height 59
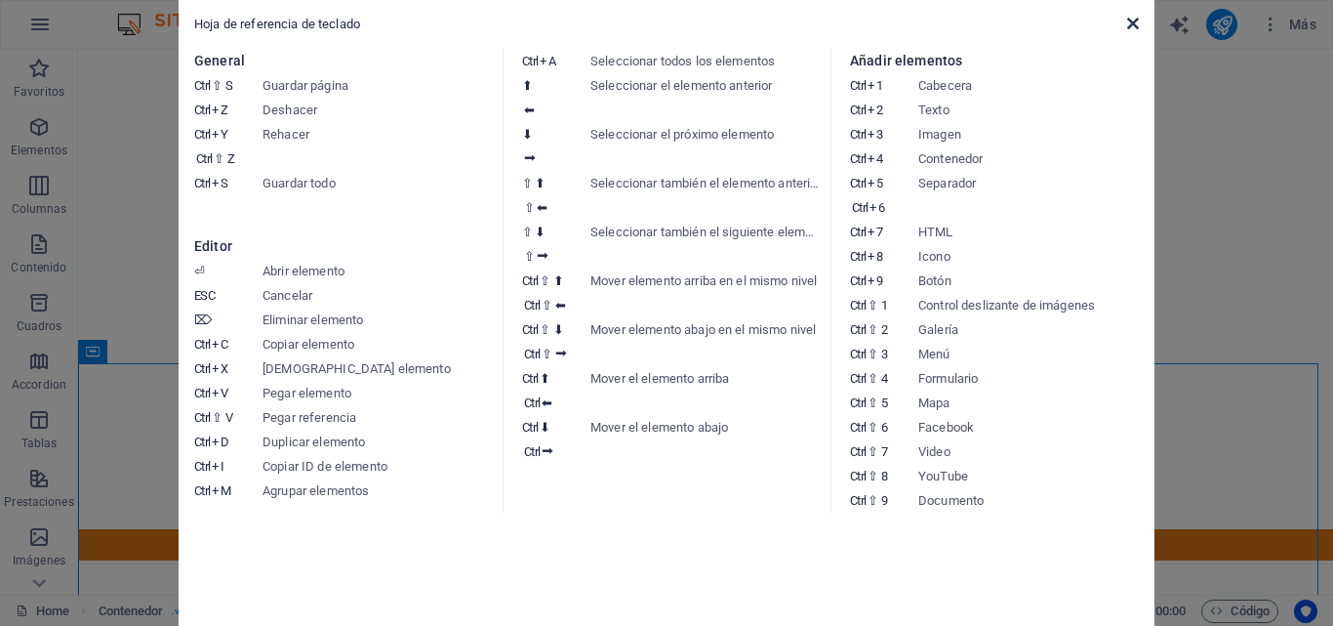
click at [1132, 18] on icon at bounding box center [1133, 24] width 12 height 16
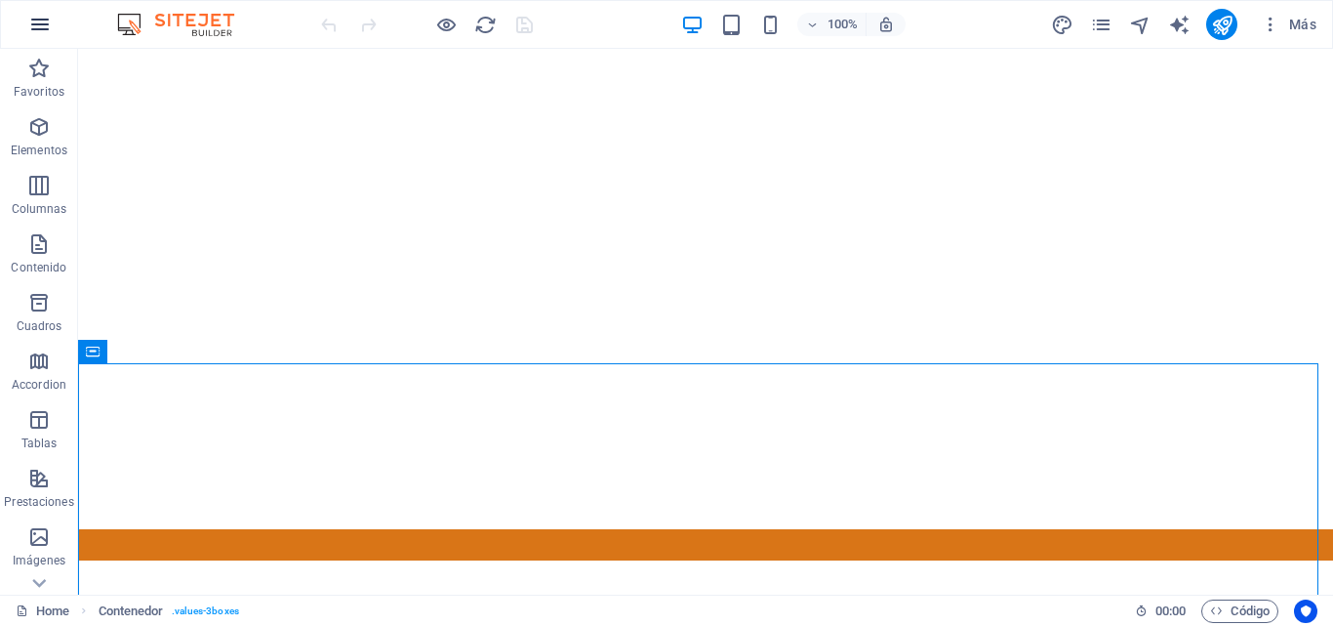
click at [46, 25] on icon "button" at bounding box center [39, 24] width 23 height 23
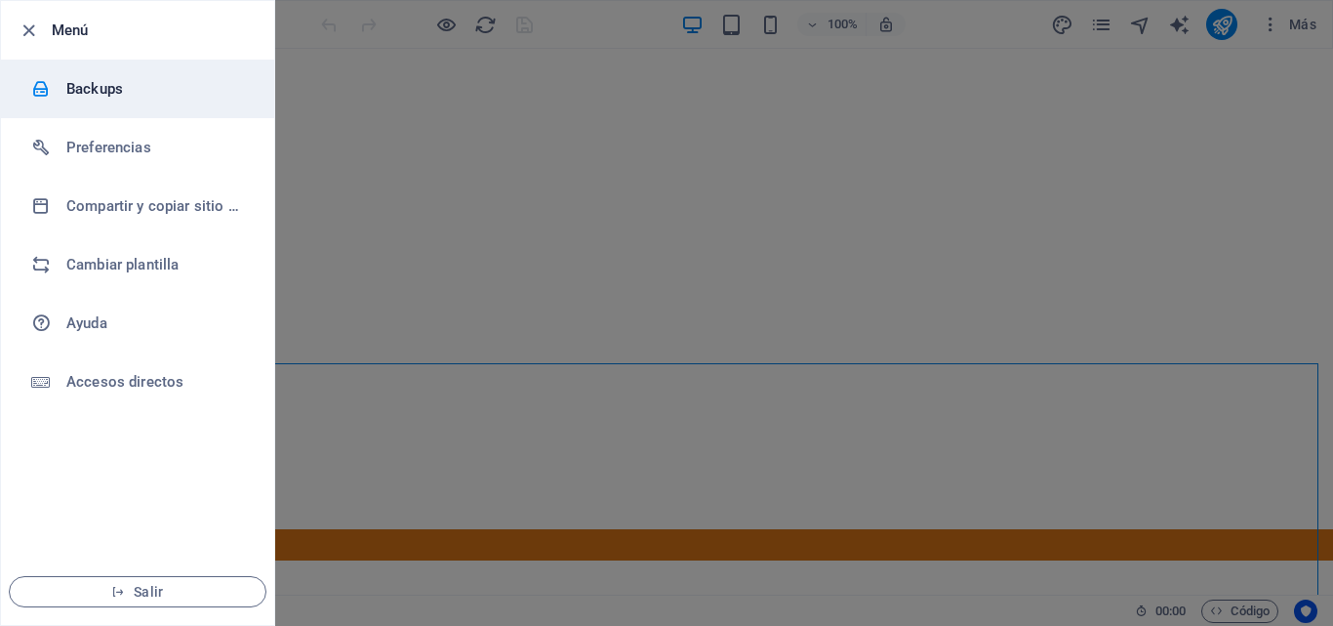
click at [85, 102] on li "Backups" at bounding box center [137, 89] width 273 height 59
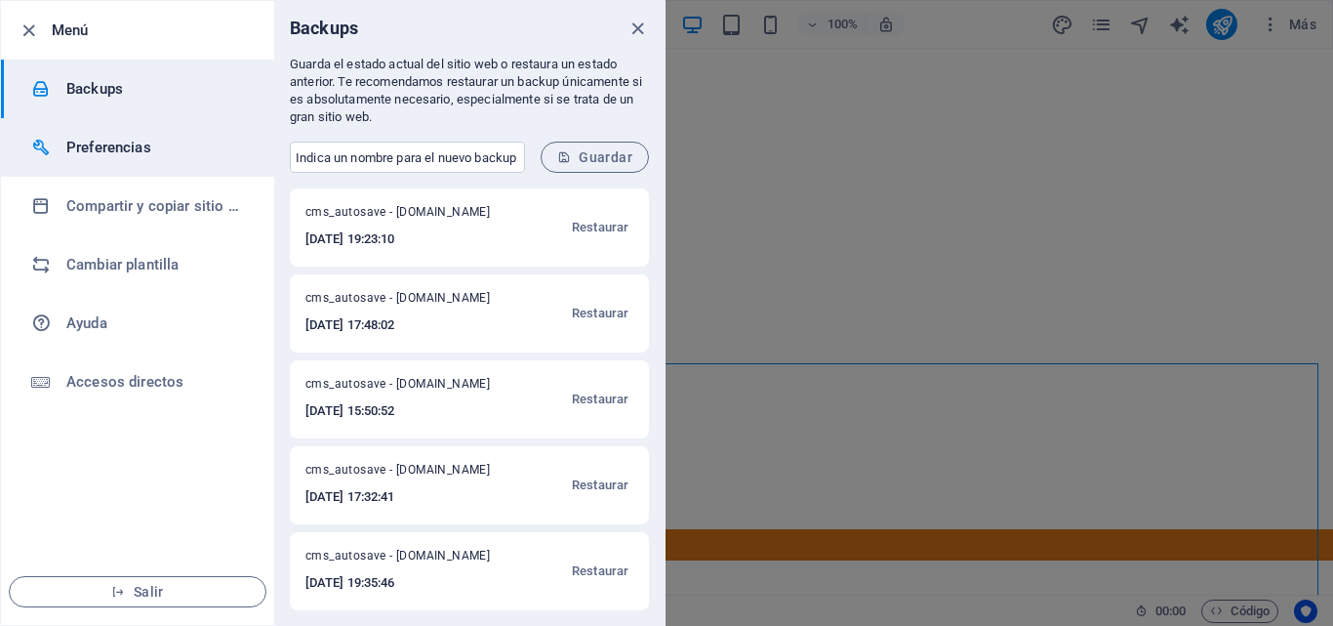
click at [103, 138] on h6 "Preferencias" at bounding box center [156, 147] width 181 height 23
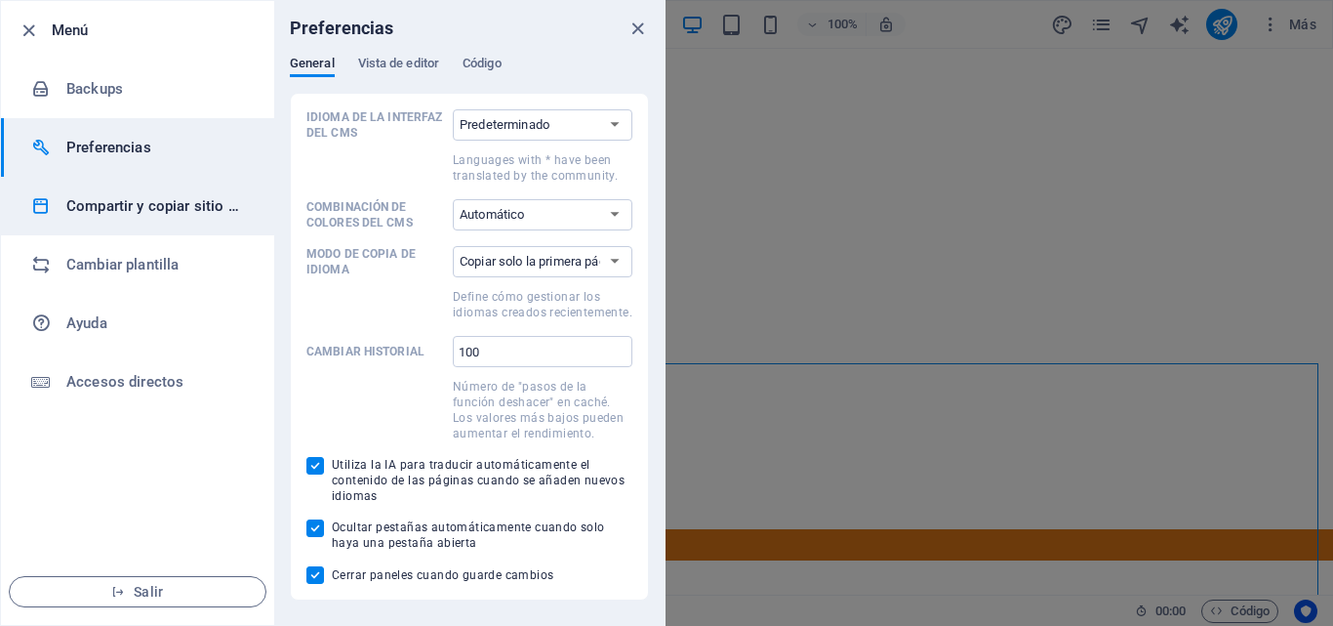
click at [154, 212] on h6 "Compartir y copiar sitio web" at bounding box center [156, 205] width 181 height 23
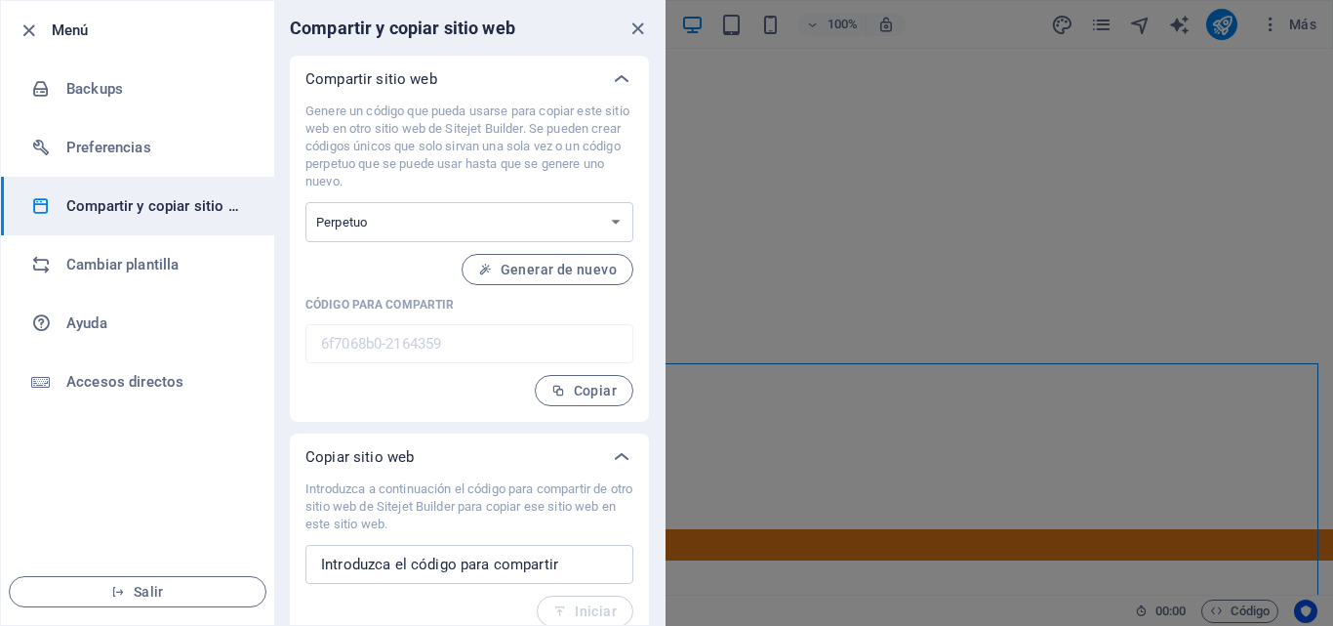
scroll to position [18, 0]
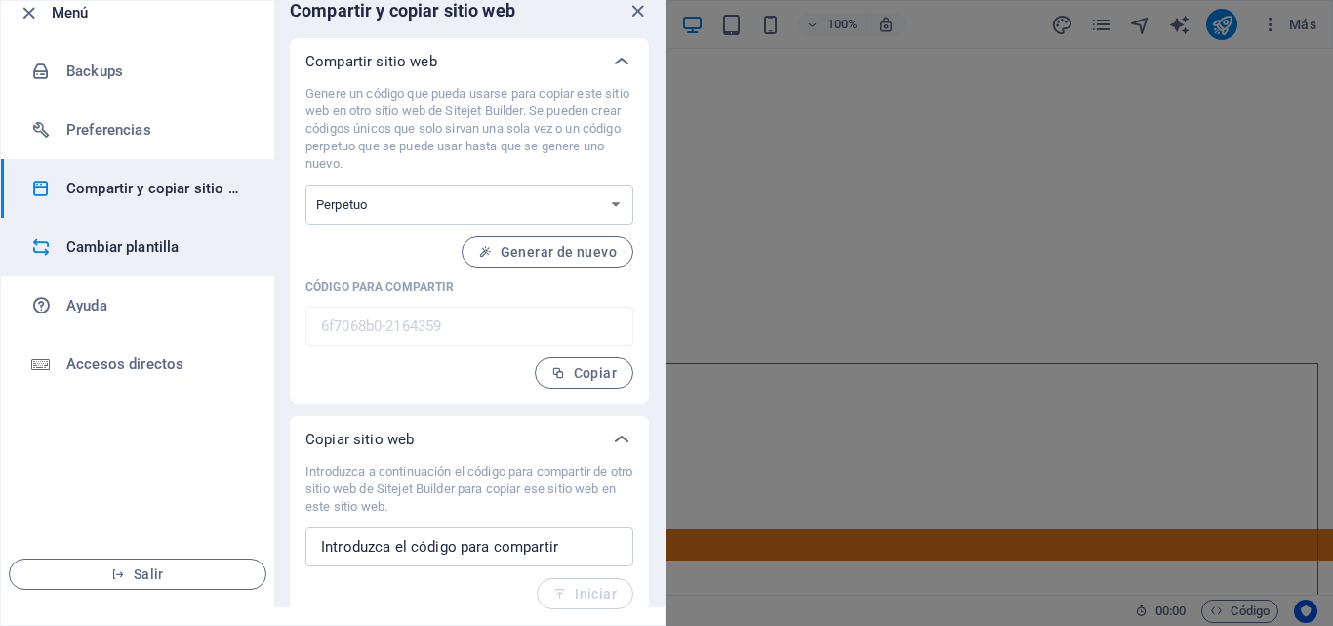
click at [118, 252] on h6 "Cambiar plantilla" at bounding box center [156, 246] width 181 height 23
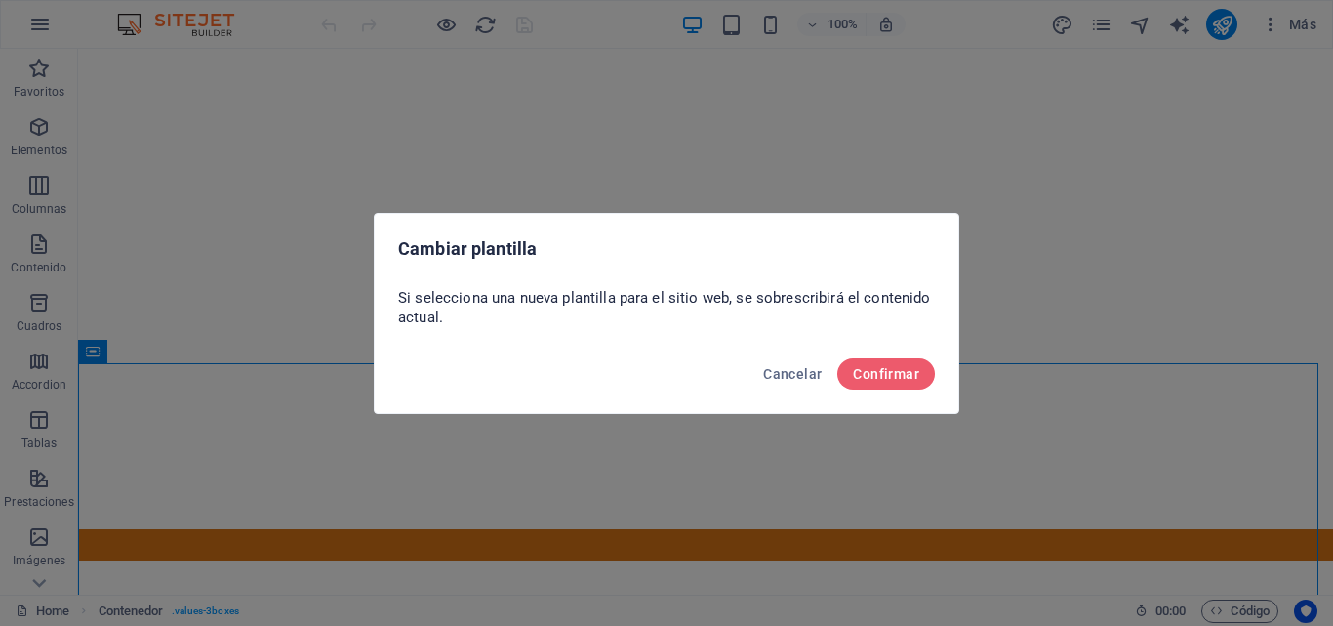
scroll to position [0, 0]
click at [786, 375] on span "Cancelar" at bounding box center [792, 374] width 59 height 16
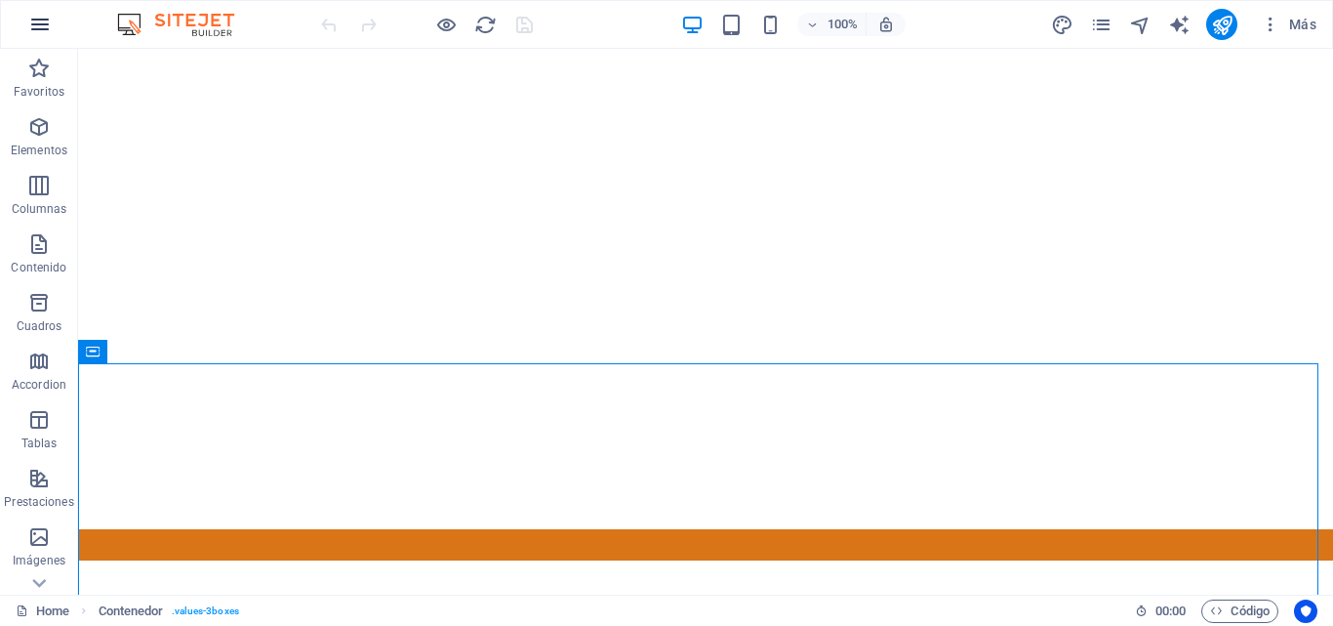
click at [42, 43] on button "button" at bounding box center [40, 24] width 47 height 47
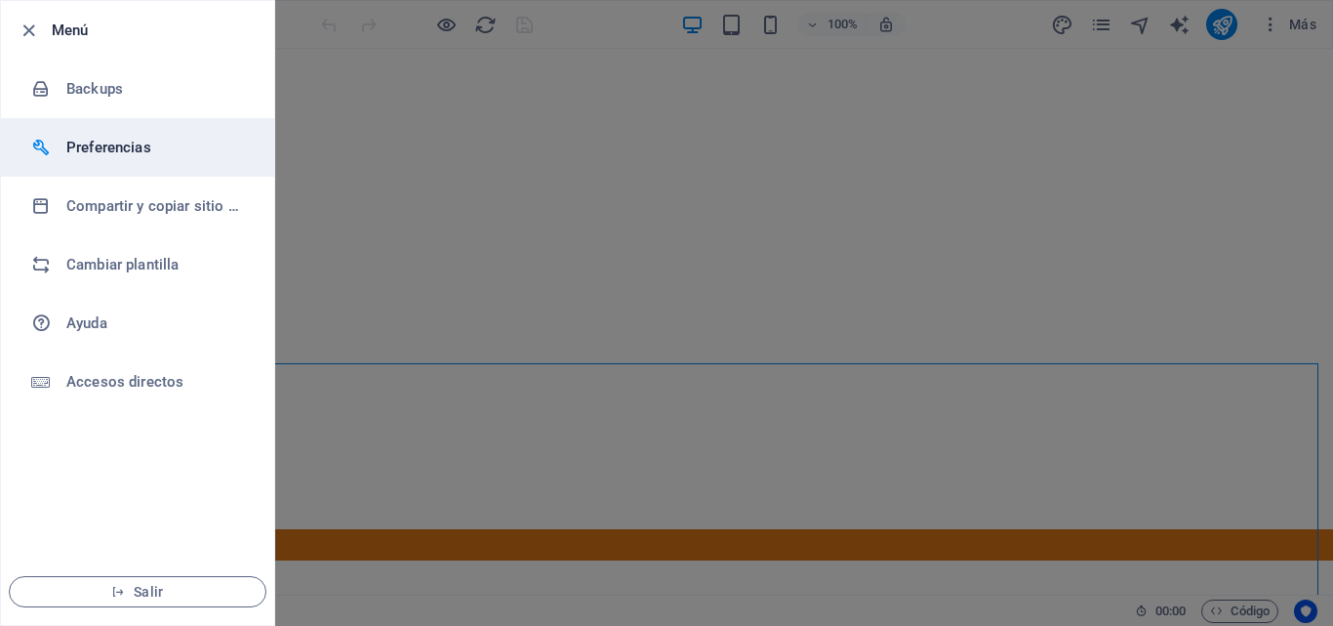
click at [109, 135] on li "Preferencias" at bounding box center [137, 147] width 273 height 59
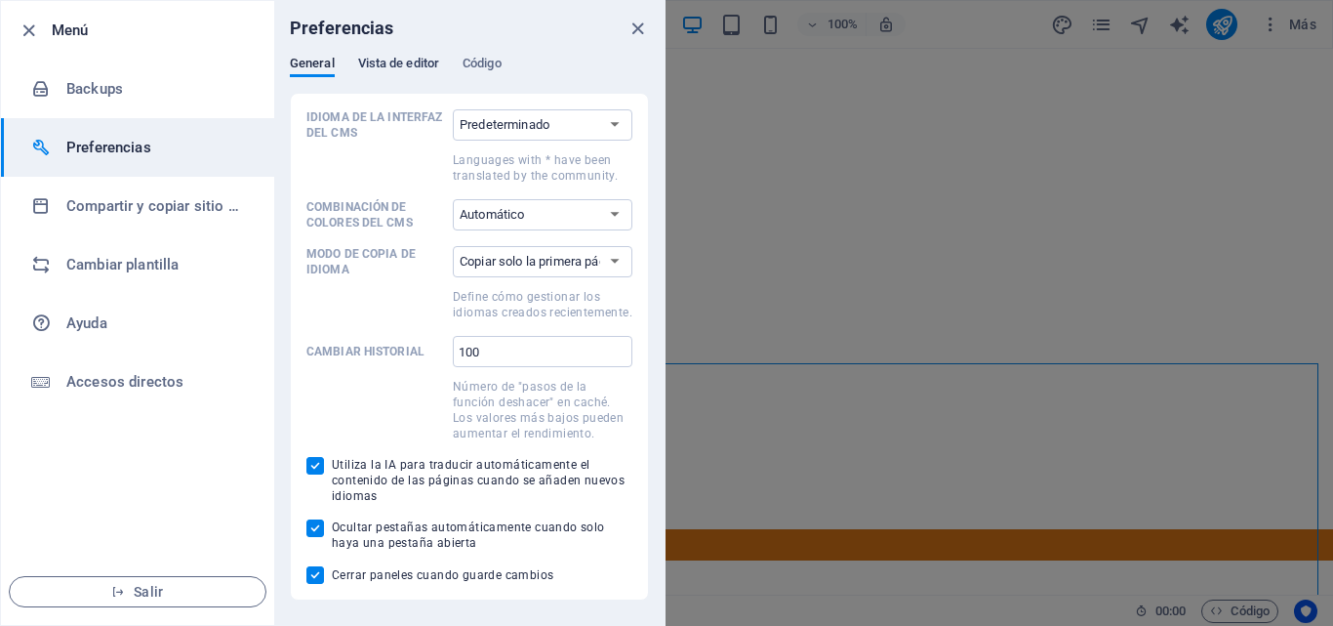
click at [414, 68] on span "Vista de editor" at bounding box center [398, 65] width 81 height 27
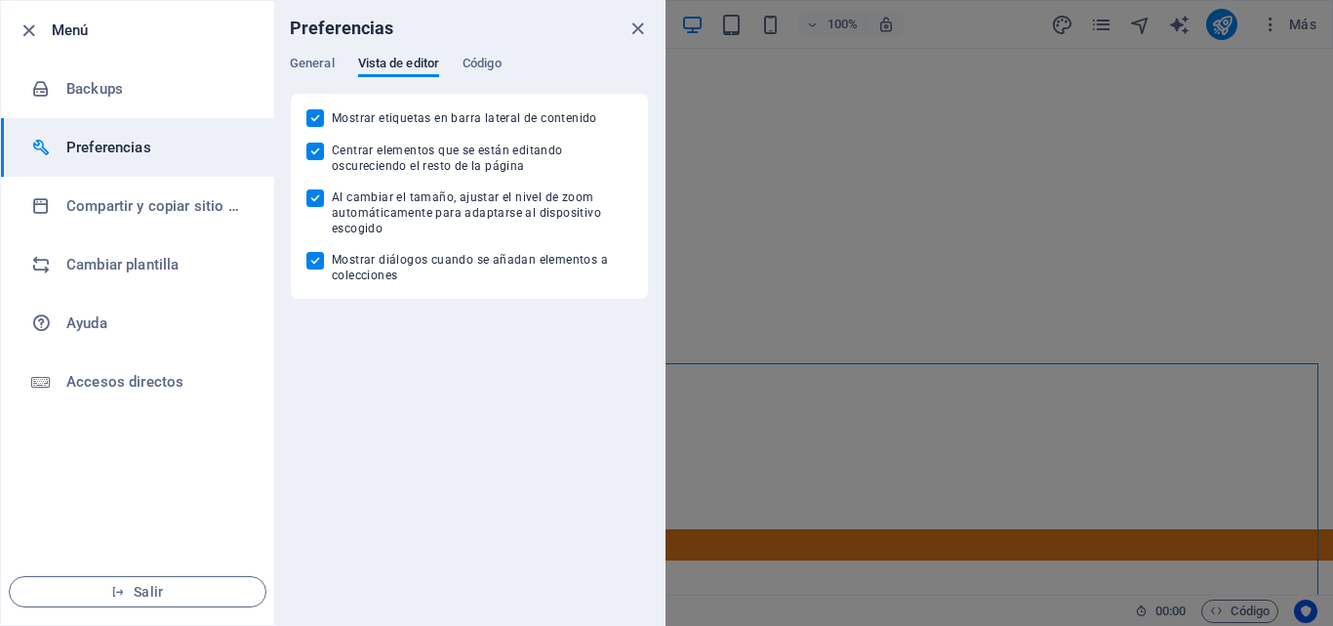
click at [457, 57] on div "General Vista de editor Código" at bounding box center [469, 74] width 359 height 37
click at [469, 57] on span "Código" at bounding box center [482, 65] width 39 height 27
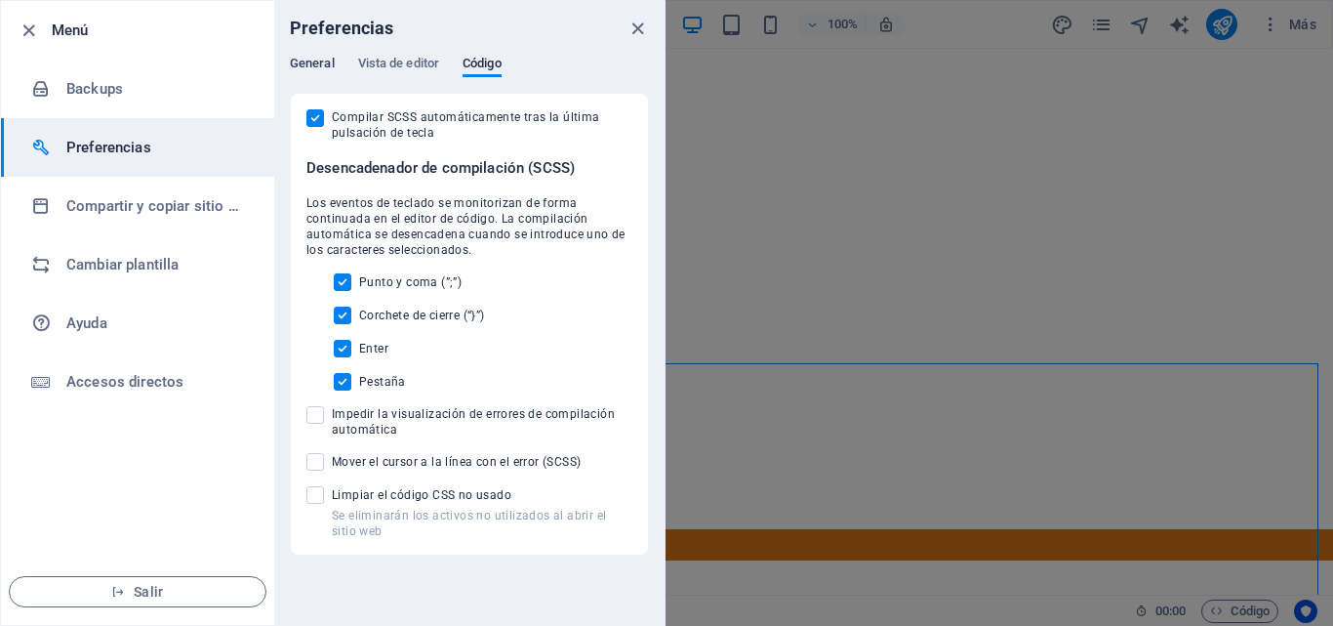
click at [301, 62] on span "General" at bounding box center [312, 65] width 45 height 27
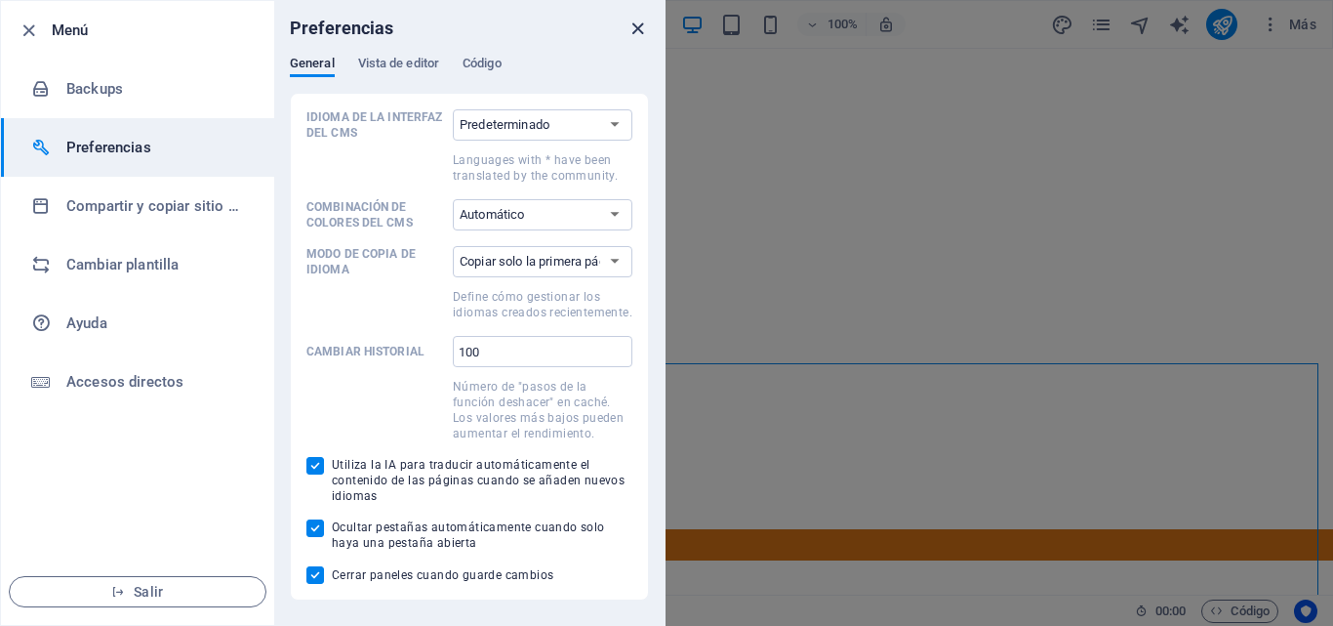
click at [648, 31] on icon "close" at bounding box center [638, 29] width 22 height 22
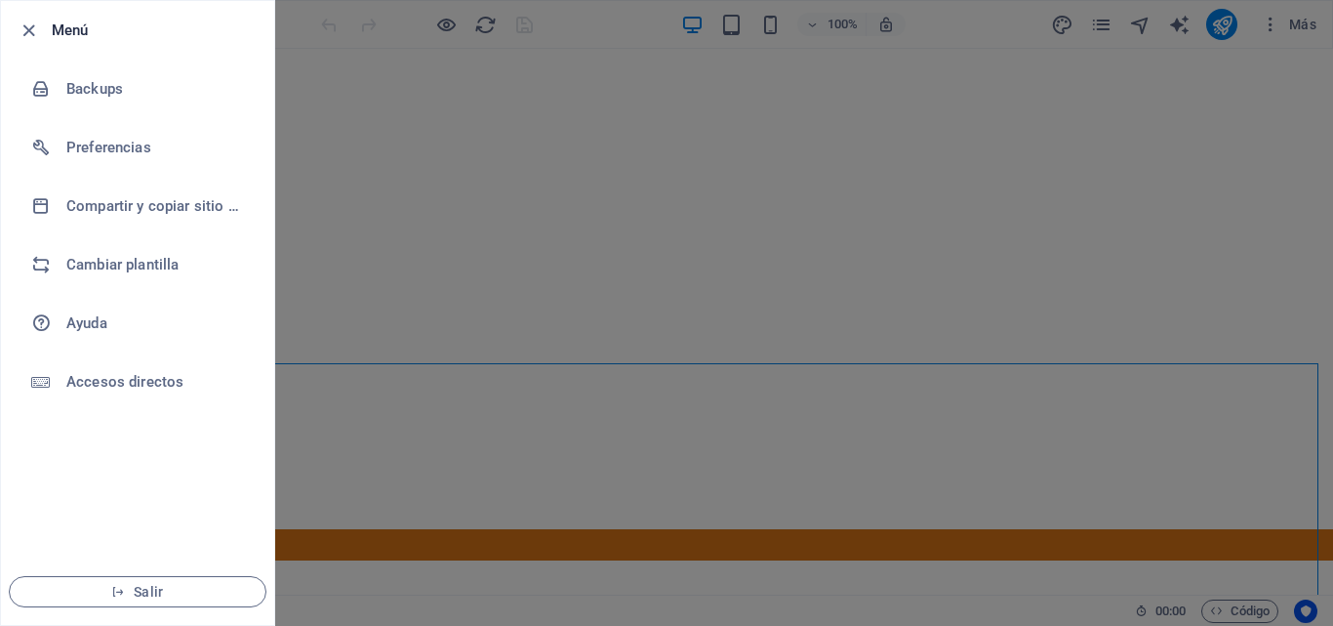
click at [719, 229] on div at bounding box center [666, 313] width 1333 height 626
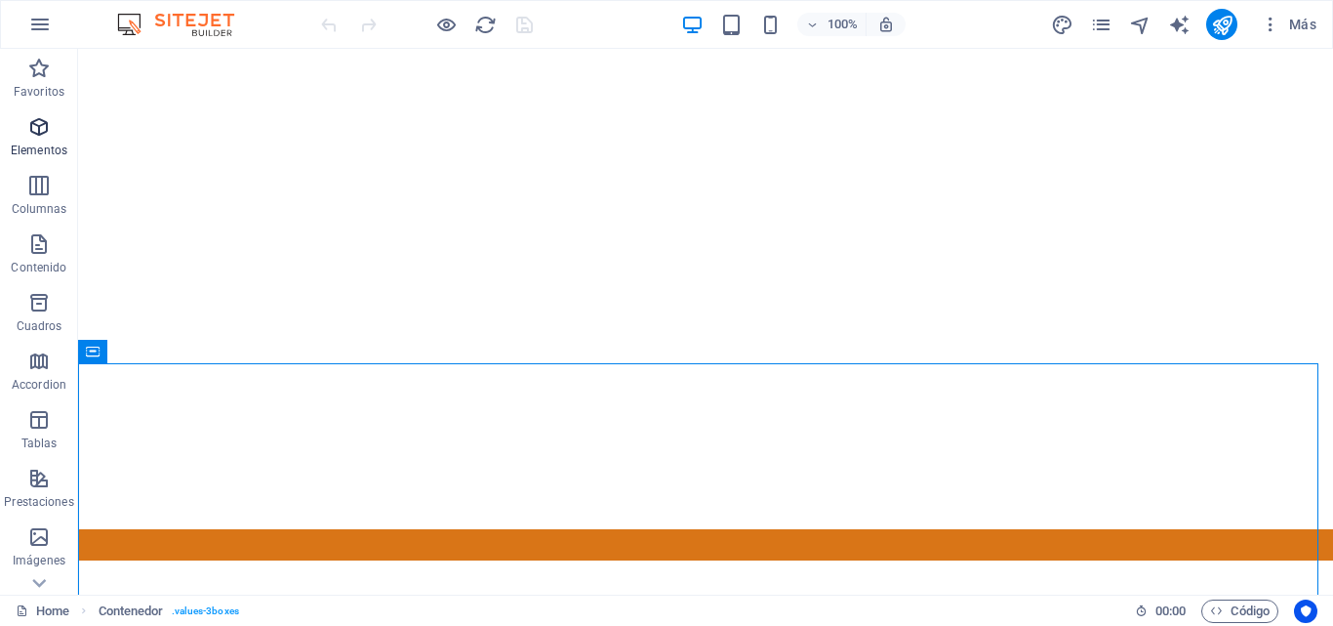
click at [19, 153] on p "Elementos" at bounding box center [39, 151] width 57 height 16
click at [37, 141] on span "Elementos" at bounding box center [39, 138] width 78 height 47
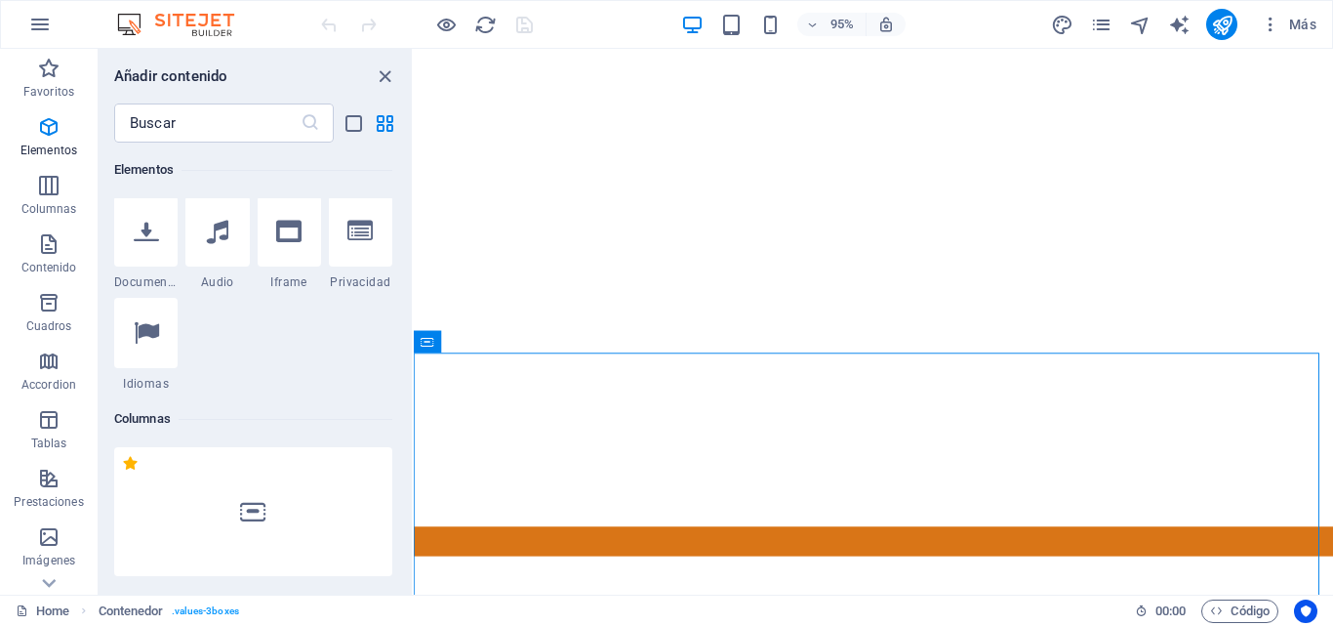
scroll to position [702, 0]
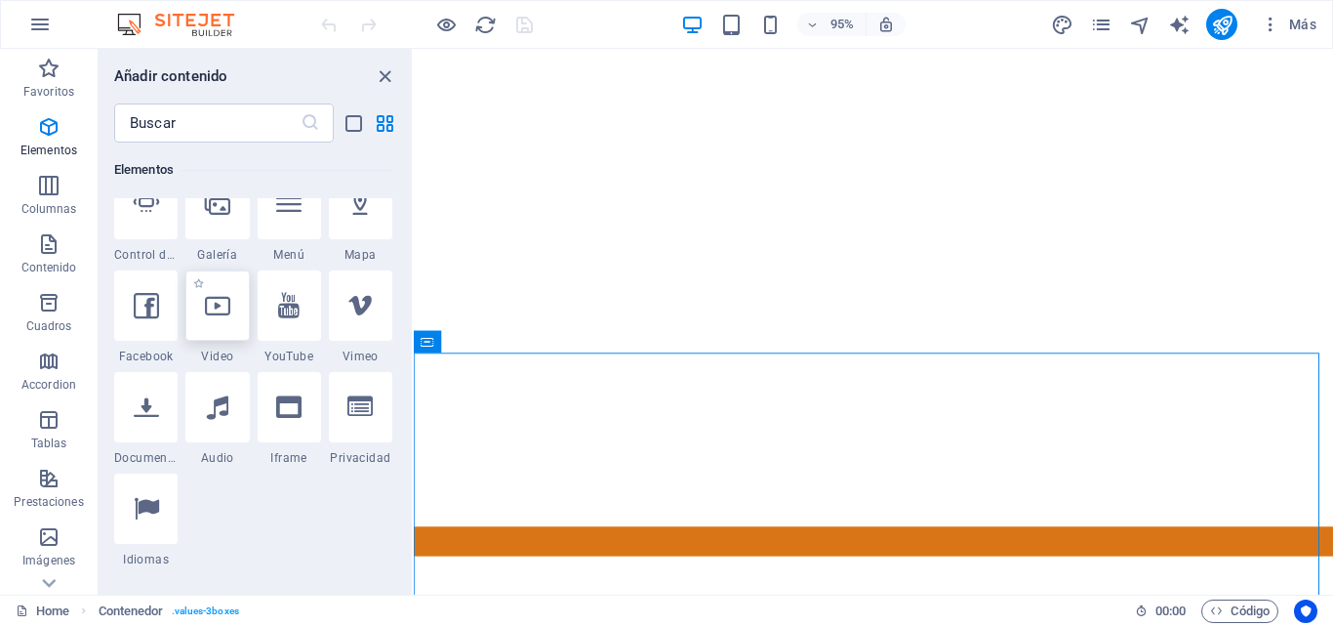
click at [212, 337] on div at bounding box center [216, 305] width 63 height 70
select select "%"
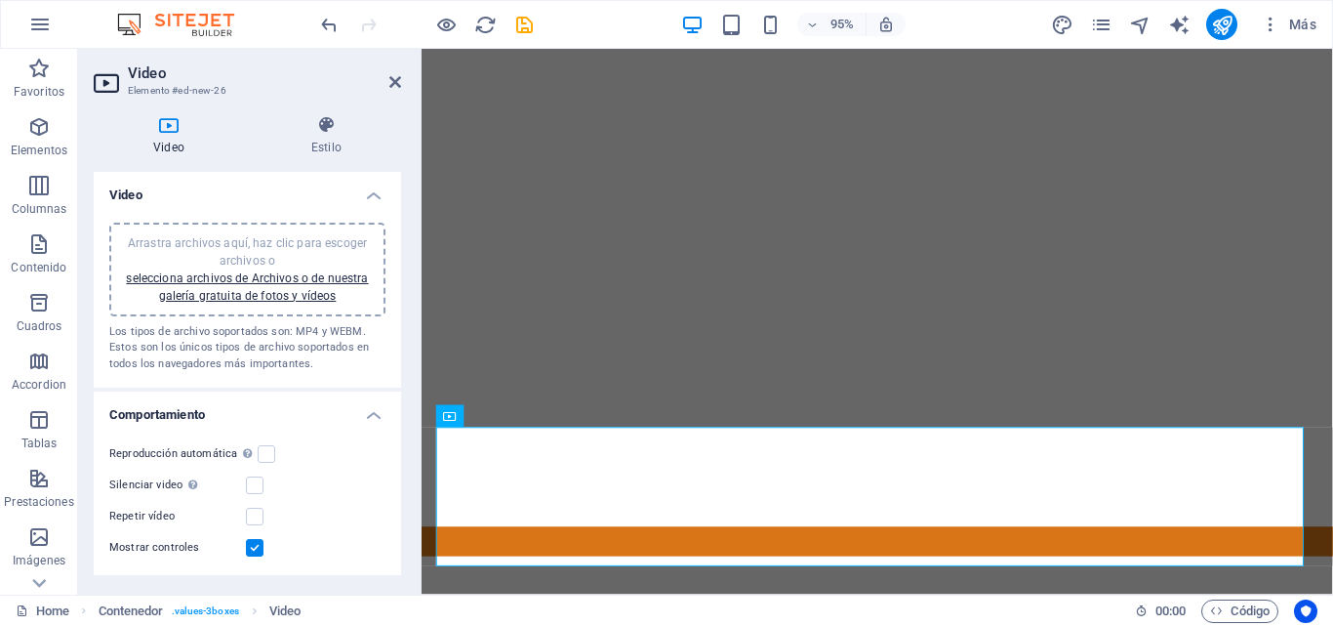
click at [396, 288] on div "Arrastra archivos aquí, haz clic para escoger archivos o selecciona archivos de…" at bounding box center [247, 298] width 307 height 182
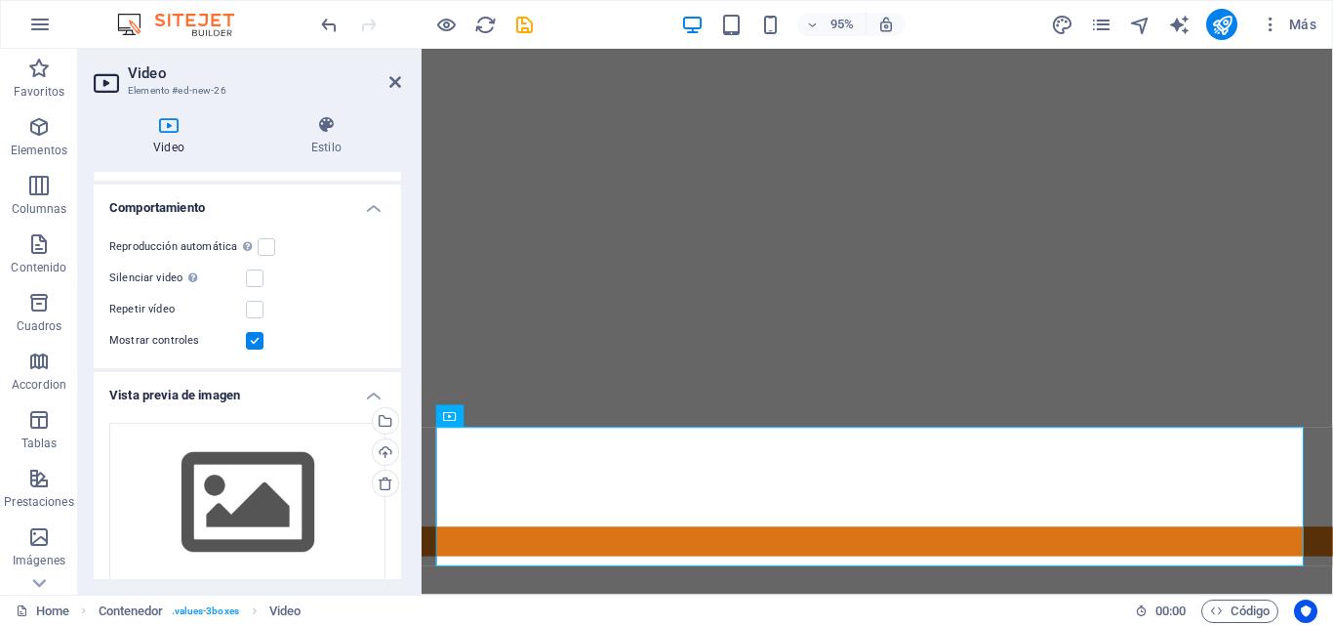
scroll to position [211, 0]
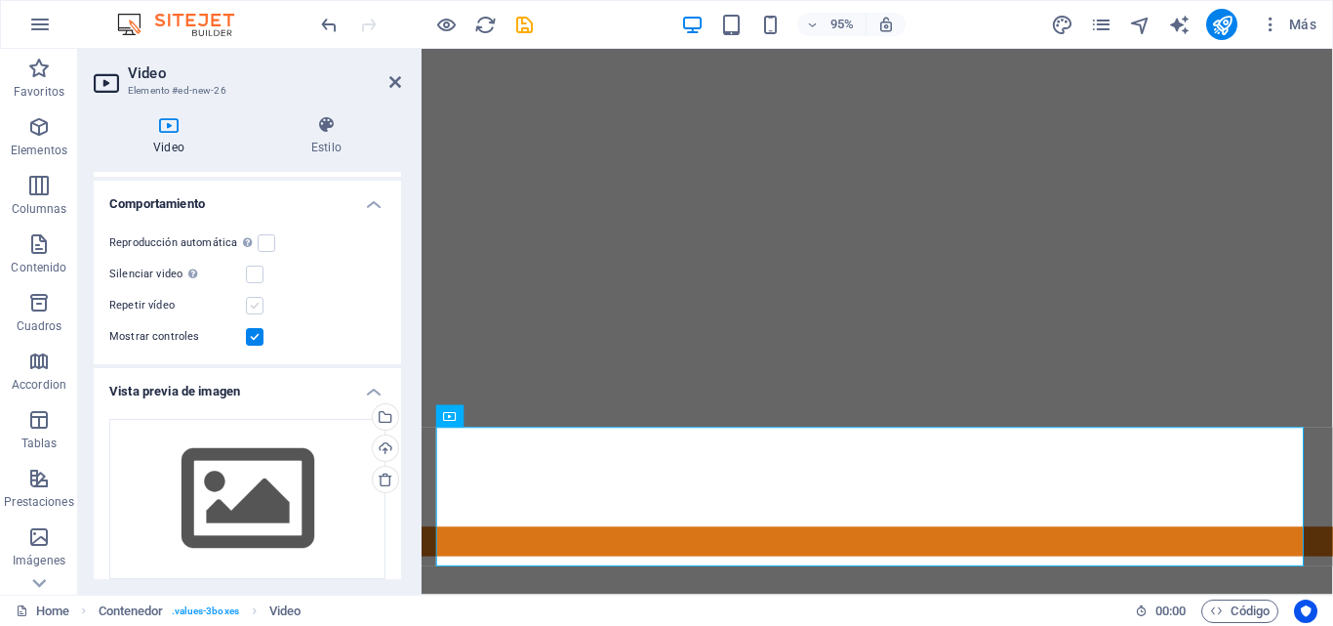
click at [251, 302] on label at bounding box center [255, 306] width 18 height 18
click at [0, 0] on input "Repetir vídeo" at bounding box center [0, 0] width 0 height 0
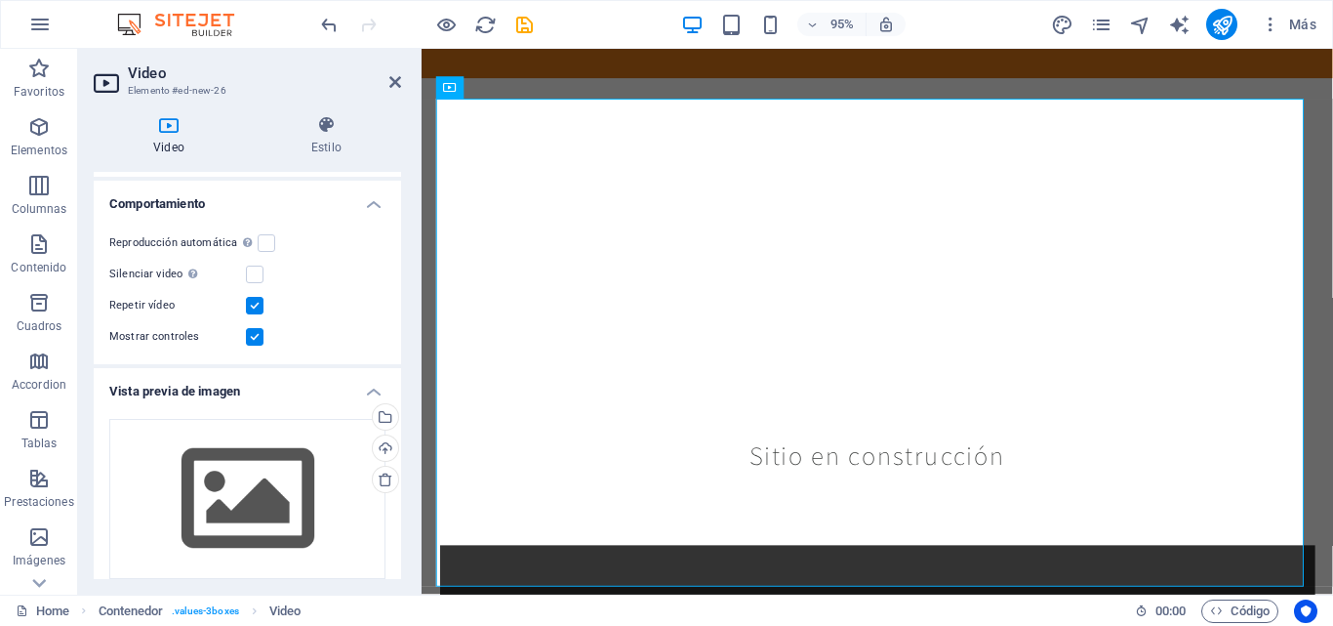
scroll to position [347, 0]
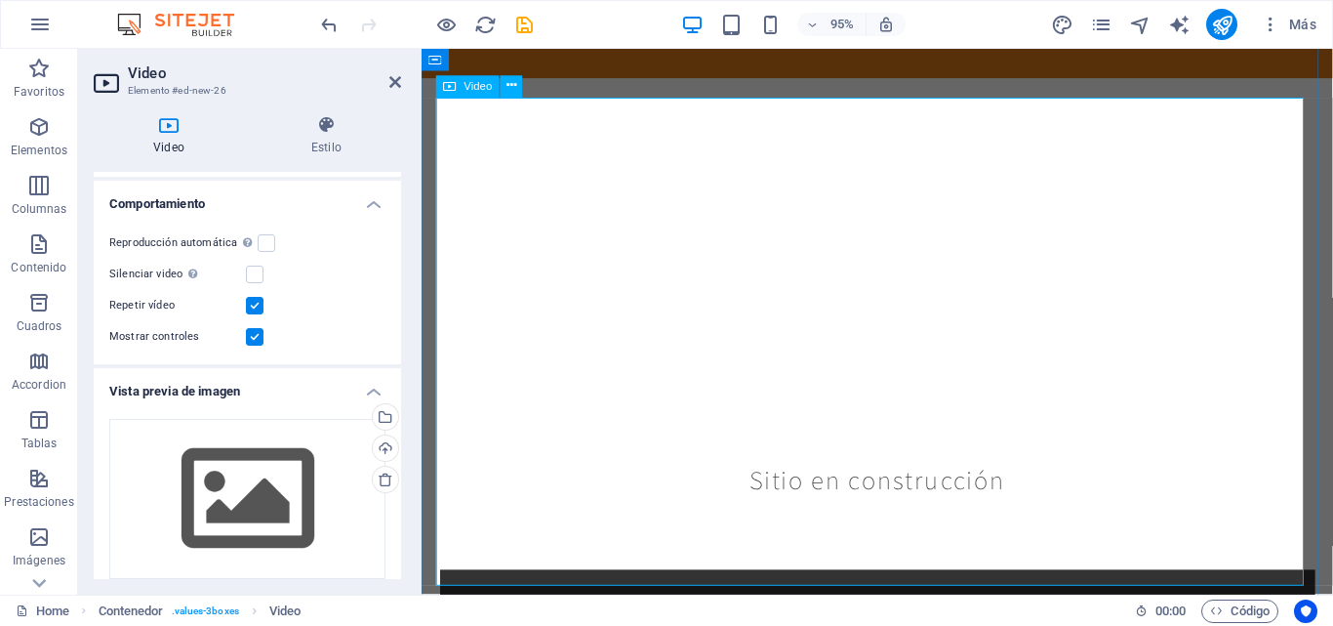
click at [516, 27] on icon "save" at bounding box center [524, 25] width 22 height 22
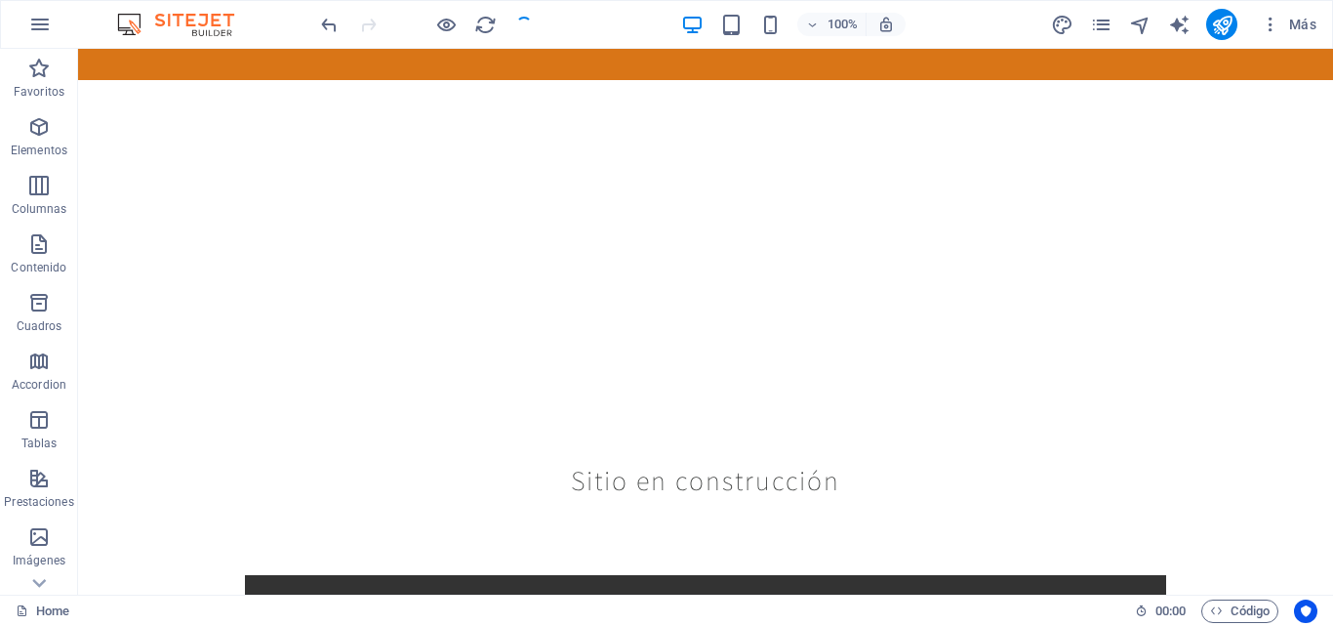
scroll to position [341, 0]
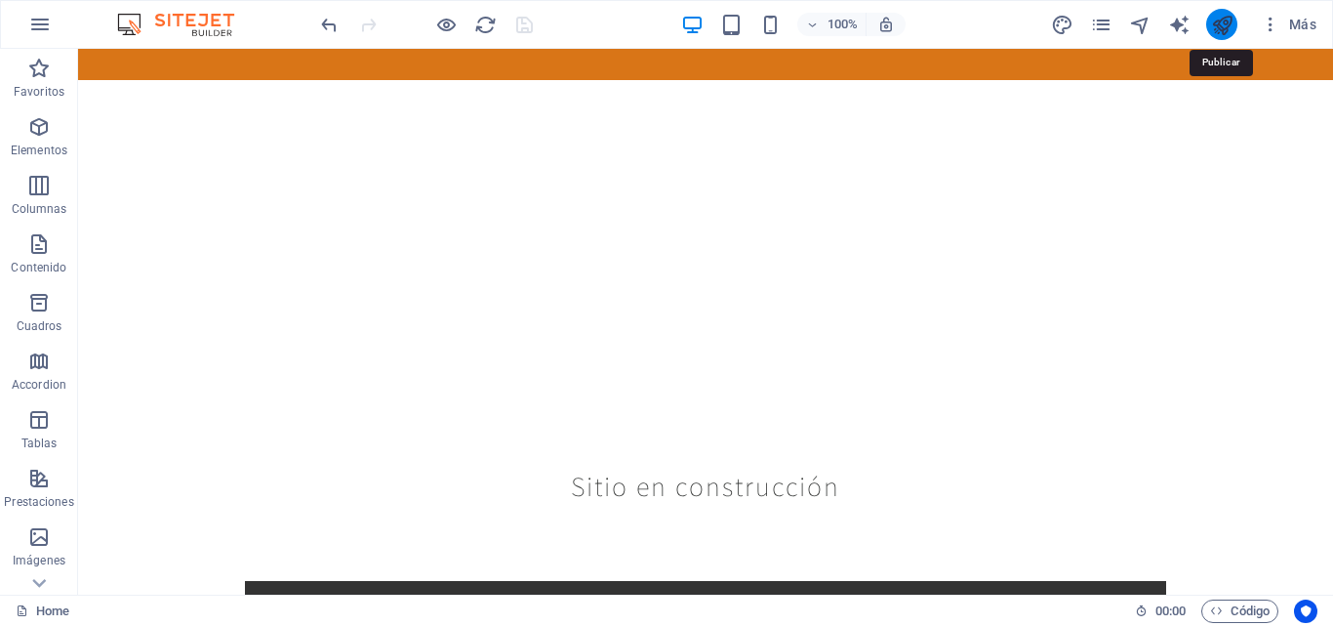
click at [1219, 14] on icon "publish" at bounding box center [1222, 25] width 22 height 22
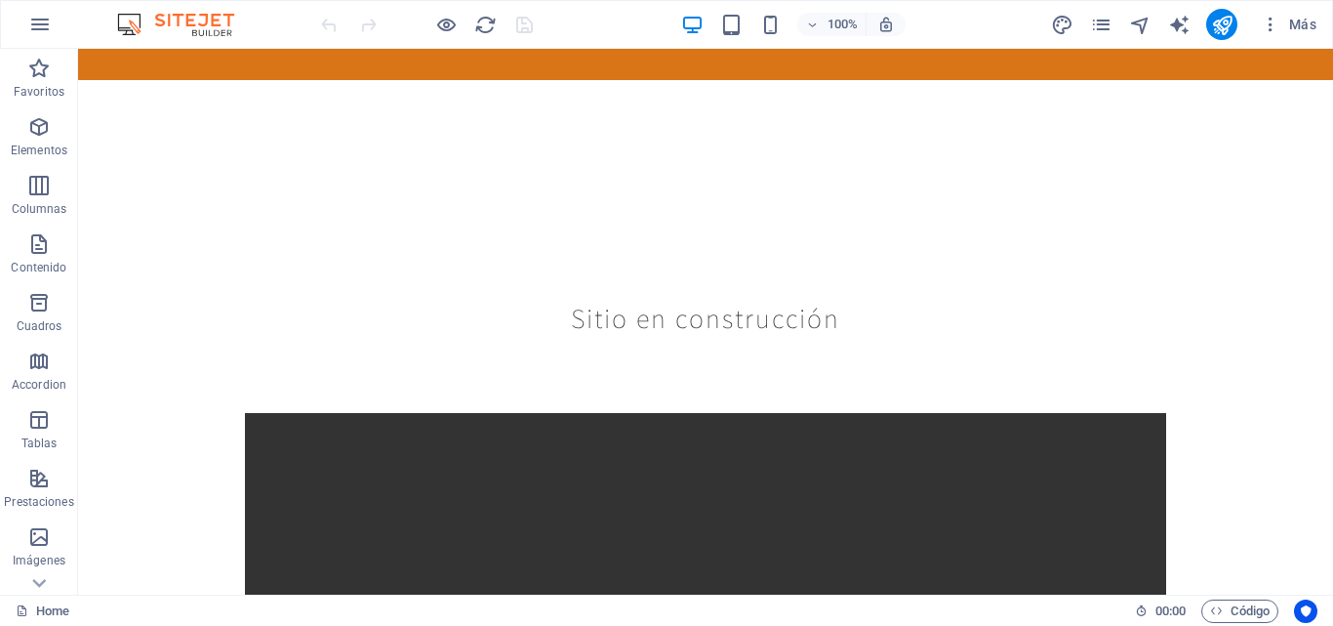
scroll to position [503, 0]
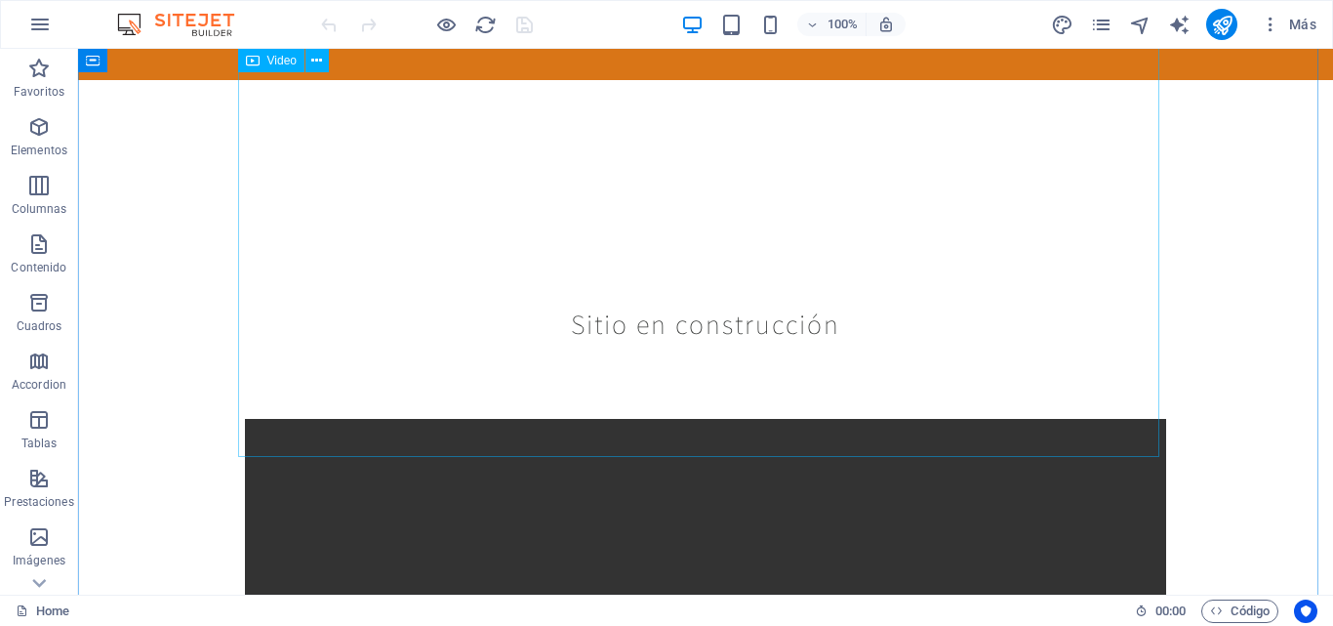
drag, startPoint x: 491, startPoint y: 437, endPoint x: 288, endPoint y: 428, distance: 203.2
drag, startPoint x: 497, startPoint y: 432, endPoint x: 334, endPoint y: 453, distance: 164.3
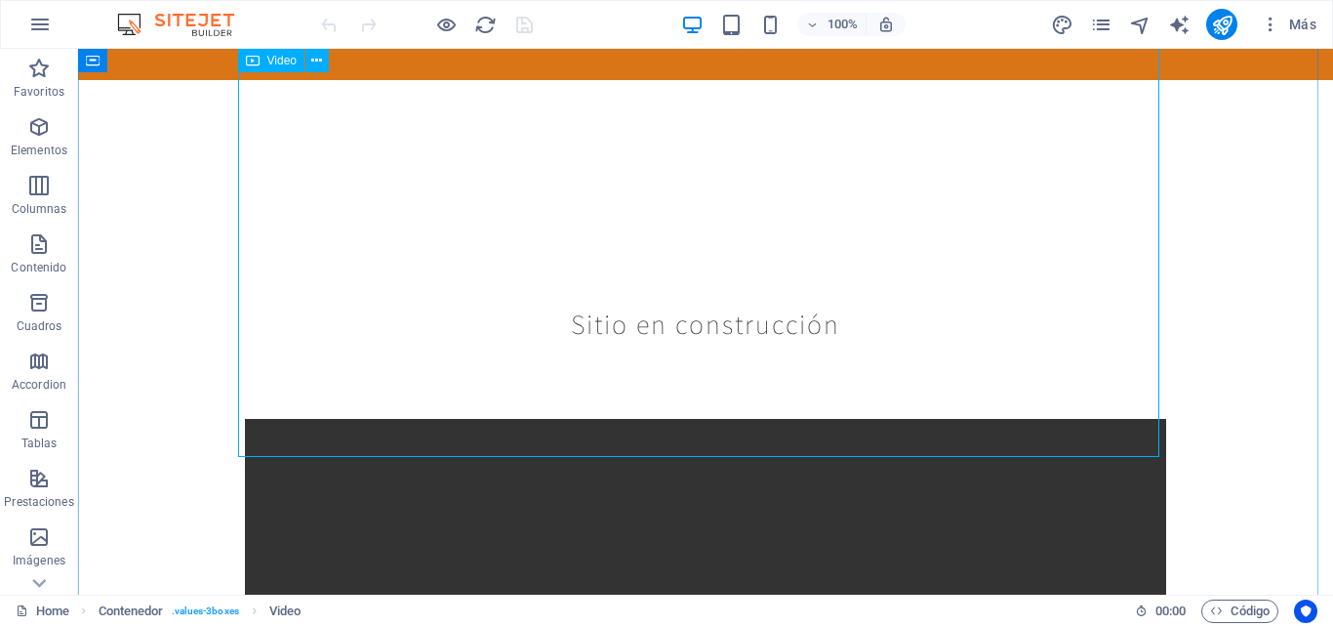
click at [38, 119] on icon "button" at bounding box center [38, 126] width 23 height 23
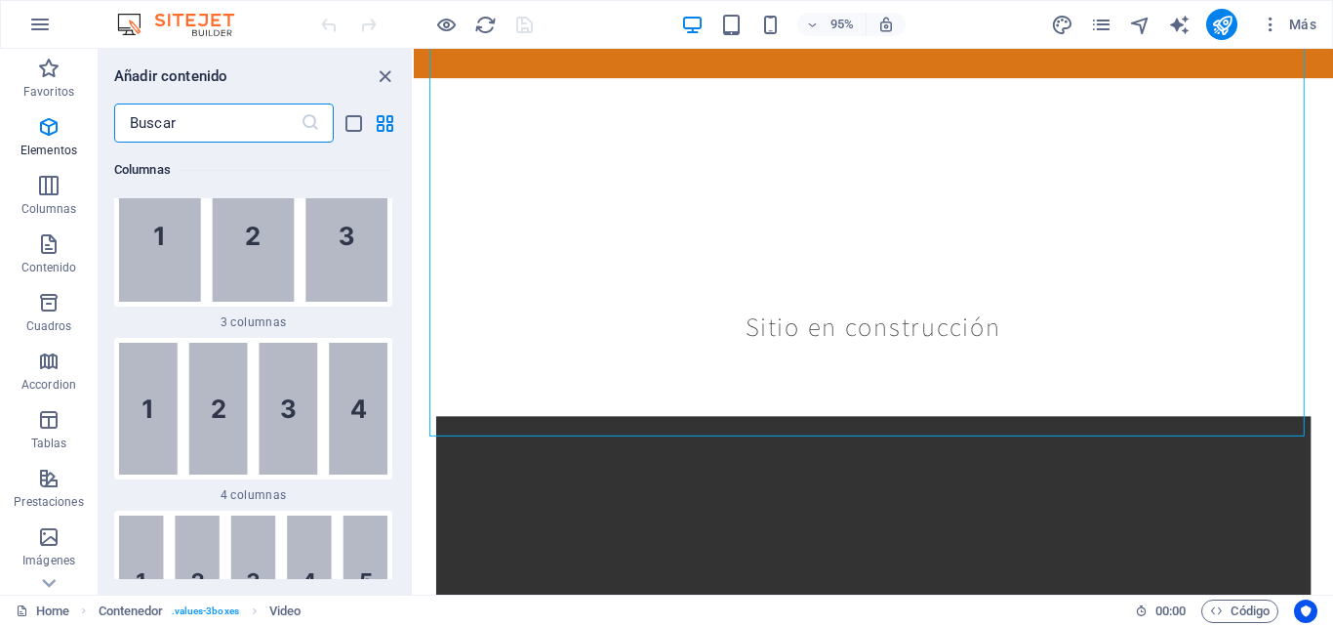
scroll to position [0, 0]
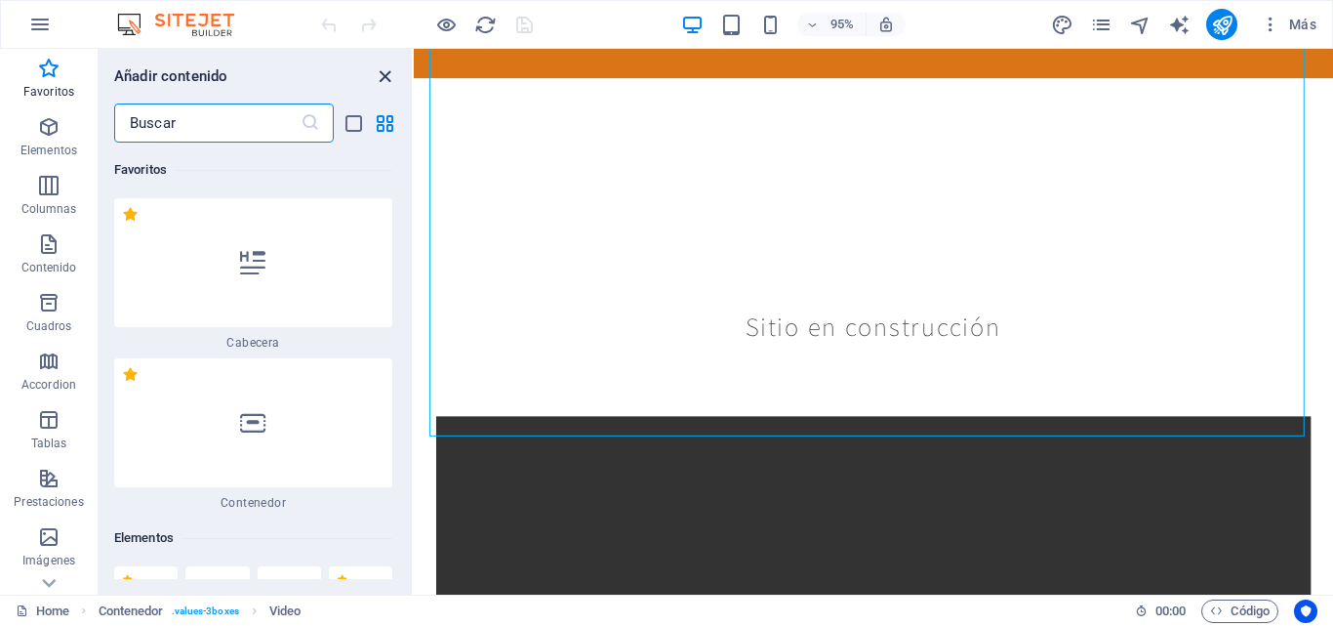
click at [389, 83] on icon "close panel" at bounding box center [385, 76] width 22 height 22
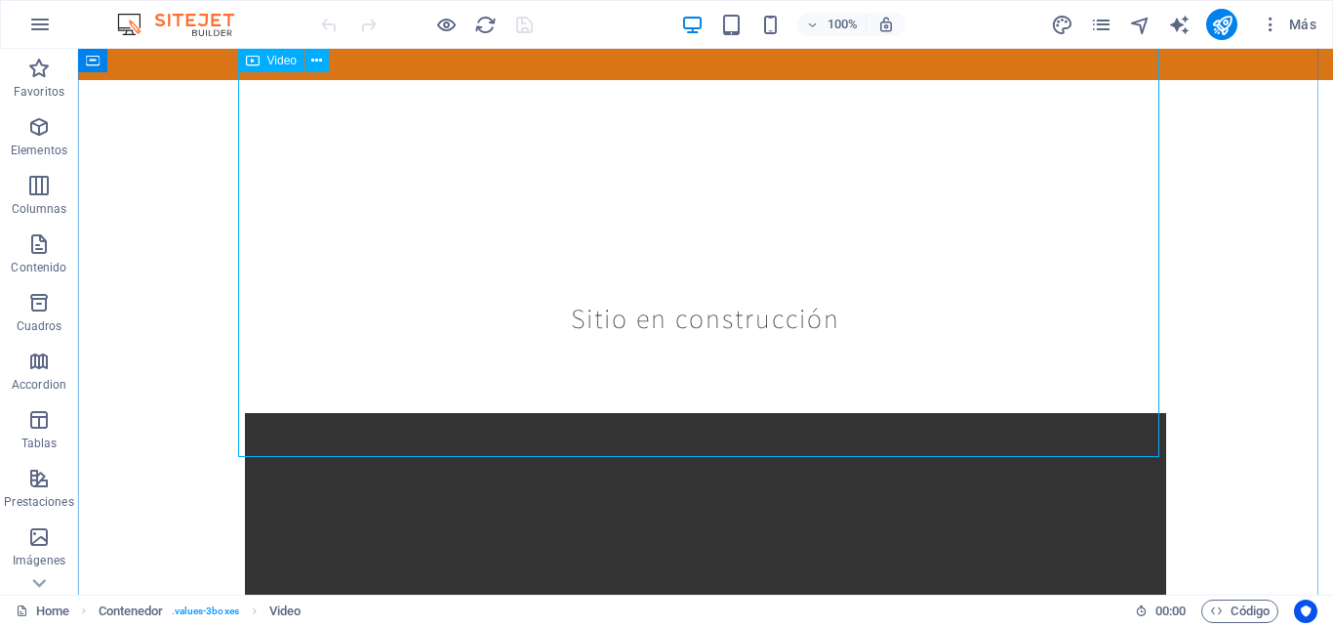
scroll to position [503, 0]
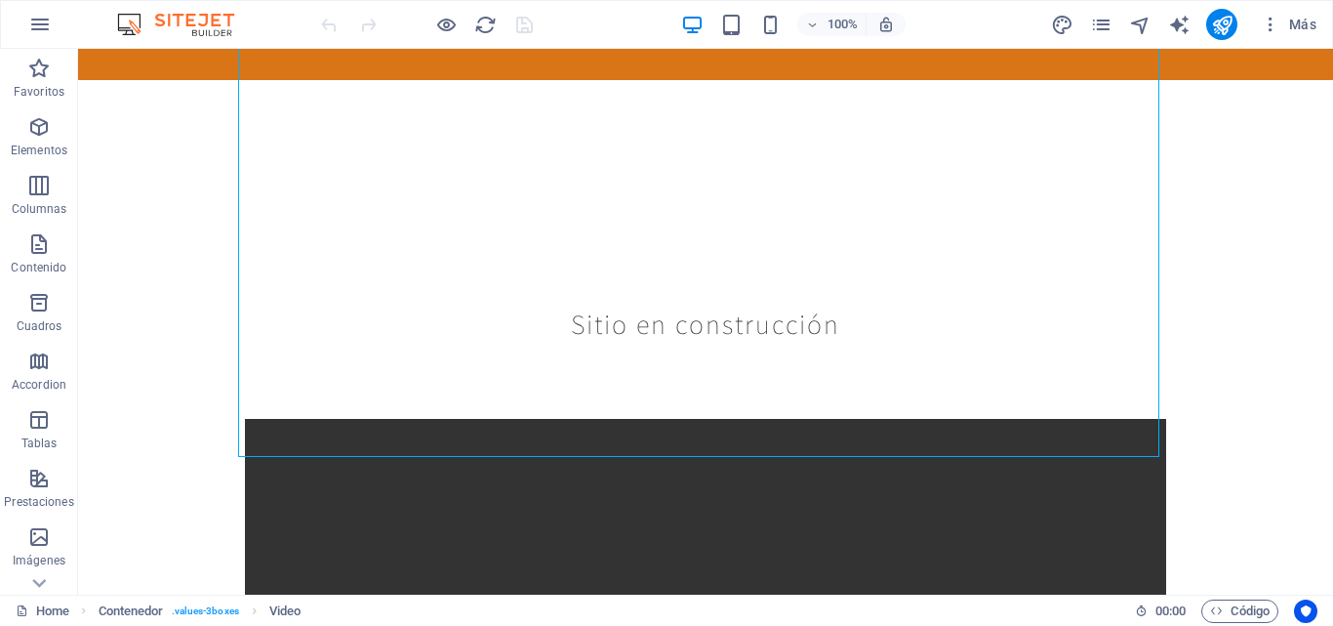
click at [60, 5] on div "100% Más" at bounding box center [666, 24] width 1331 height 47
click at [28, 20] on icon "button" at bounding box center [39, 24] width 23 height 23
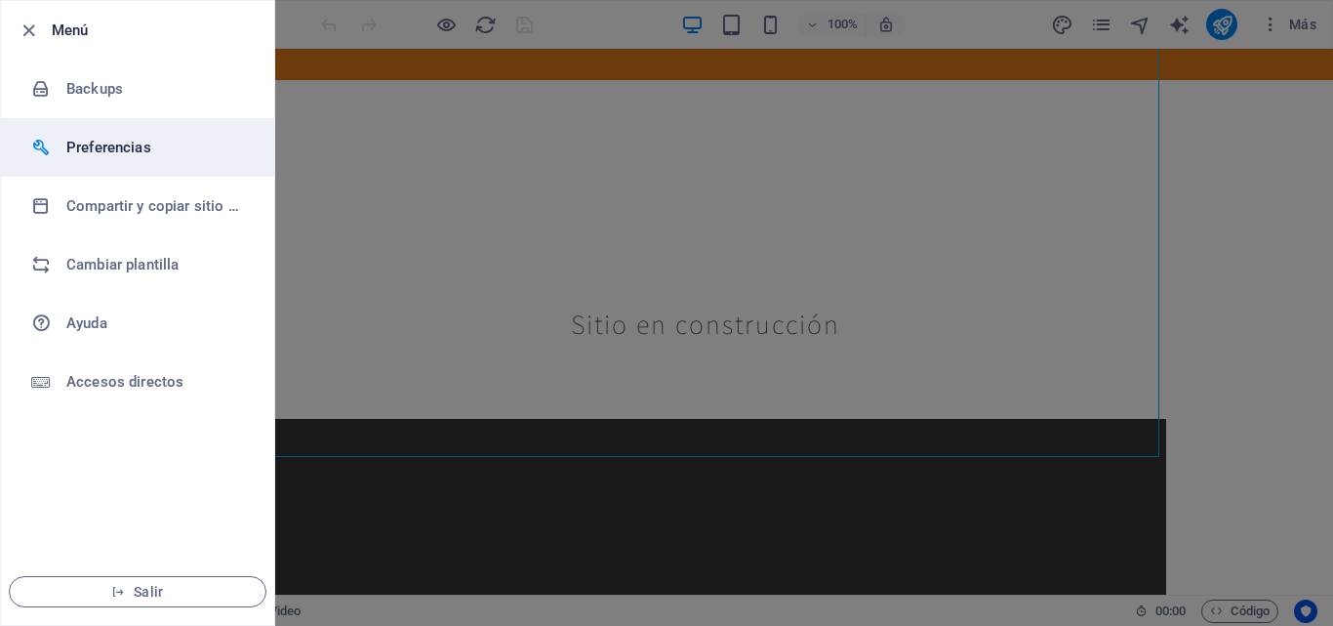
click at [119, 122] on li "Preferencias" at bounding box center [137, 147] width 273 height 59
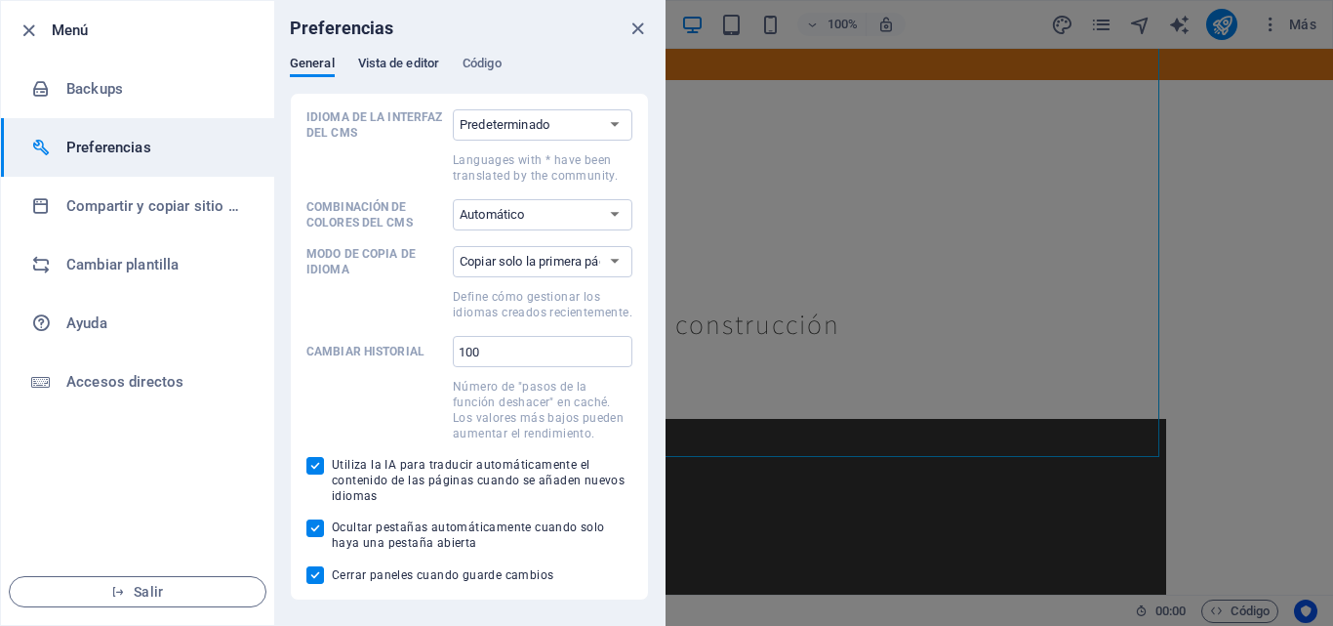
click at [411, 71] on span "Vista de editor" at bounding box center [398, 65] width 81 height 27
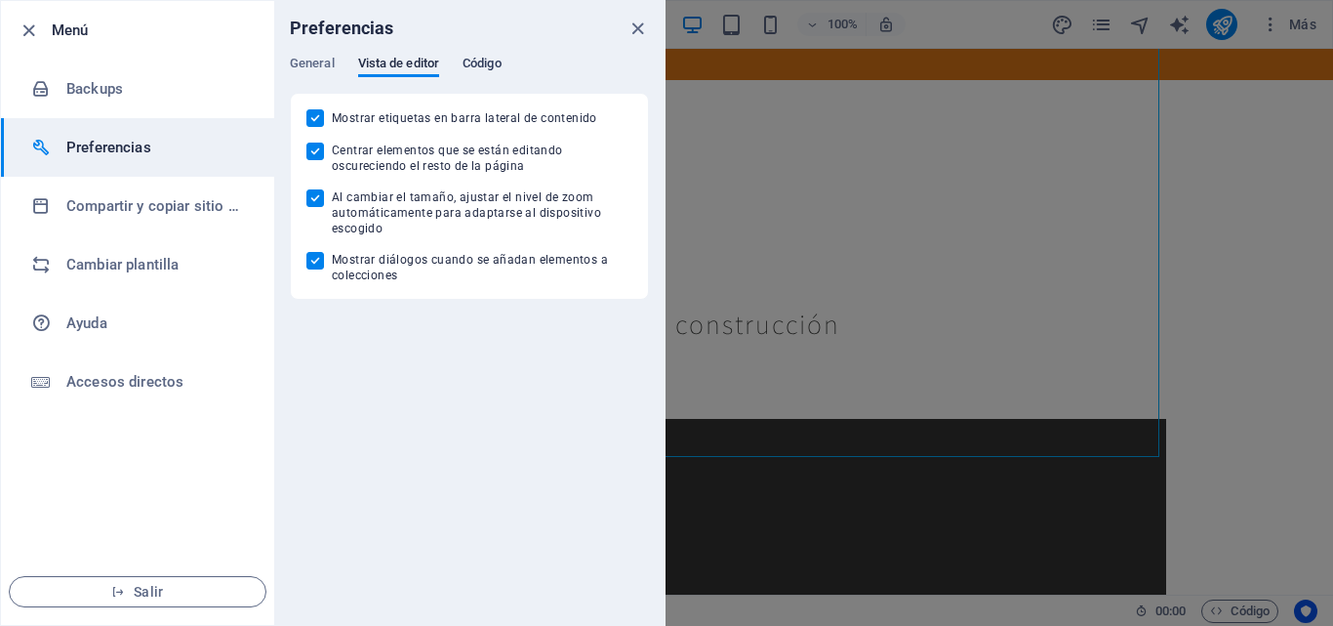
click at [486, 65] on span "Código" at bounding box center [482, 65] width 39 height 27
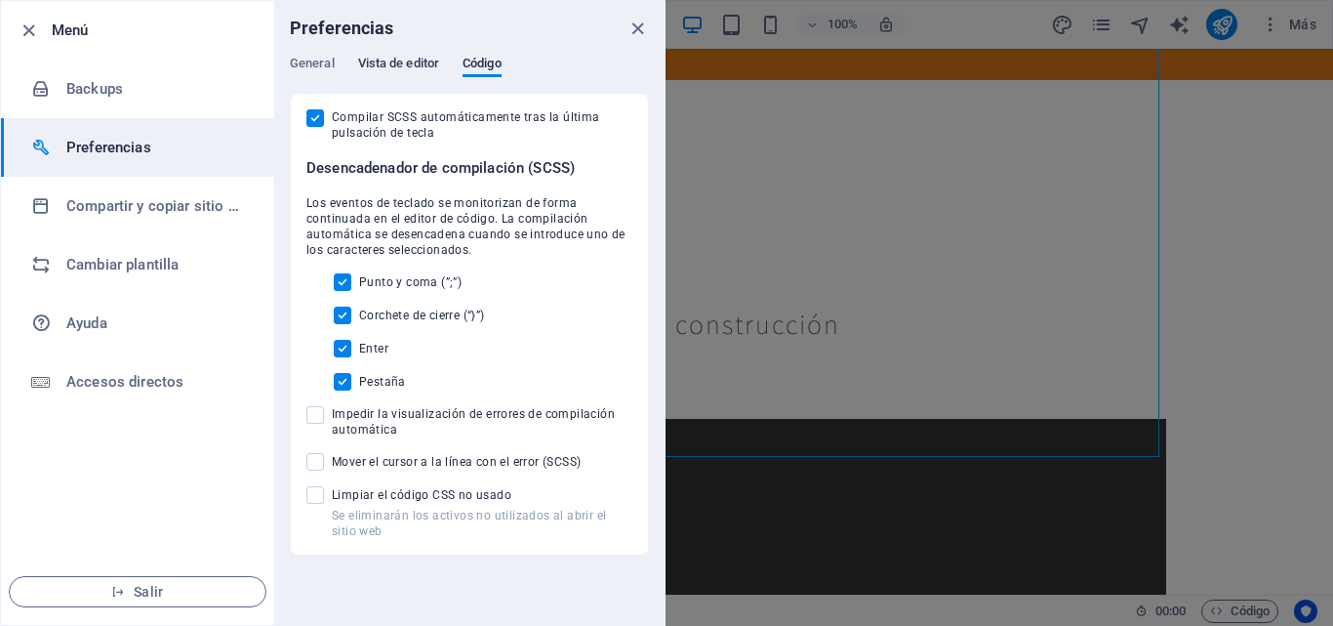
click at [399, 70] on span "Vista de editor" at bounding box center [398, 65] width 81 height 27
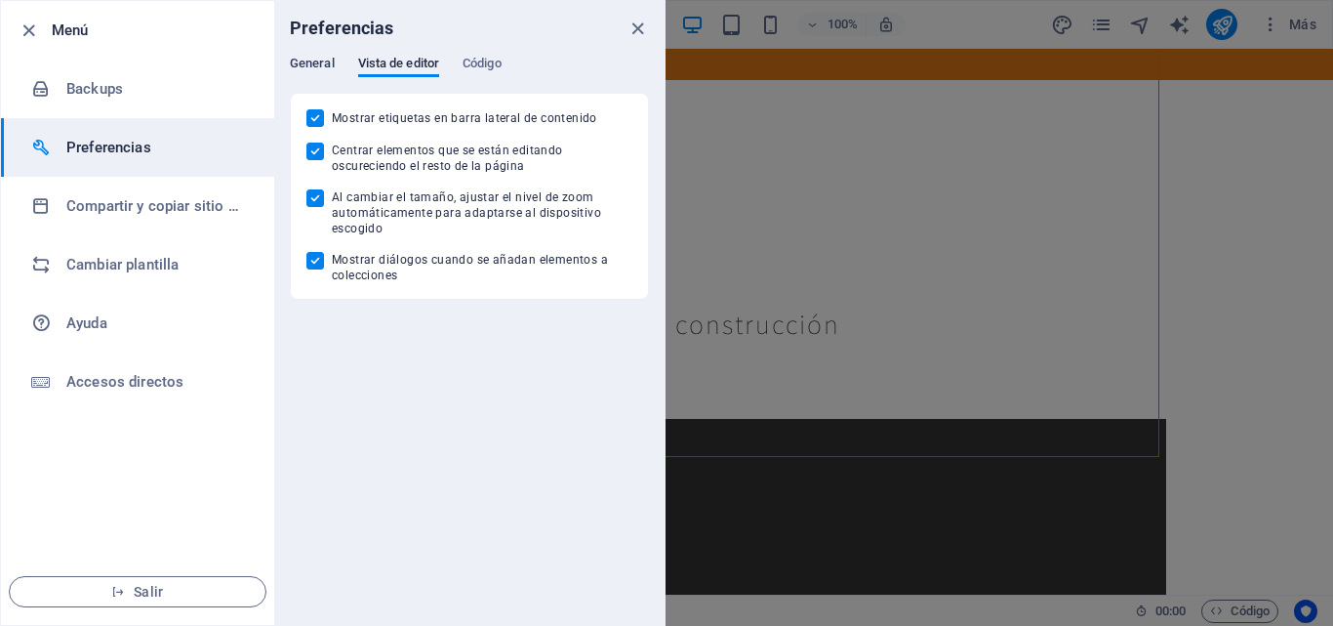
click at [313, 61] on span "General" at bounding box center [312, 65] width 45 height 27
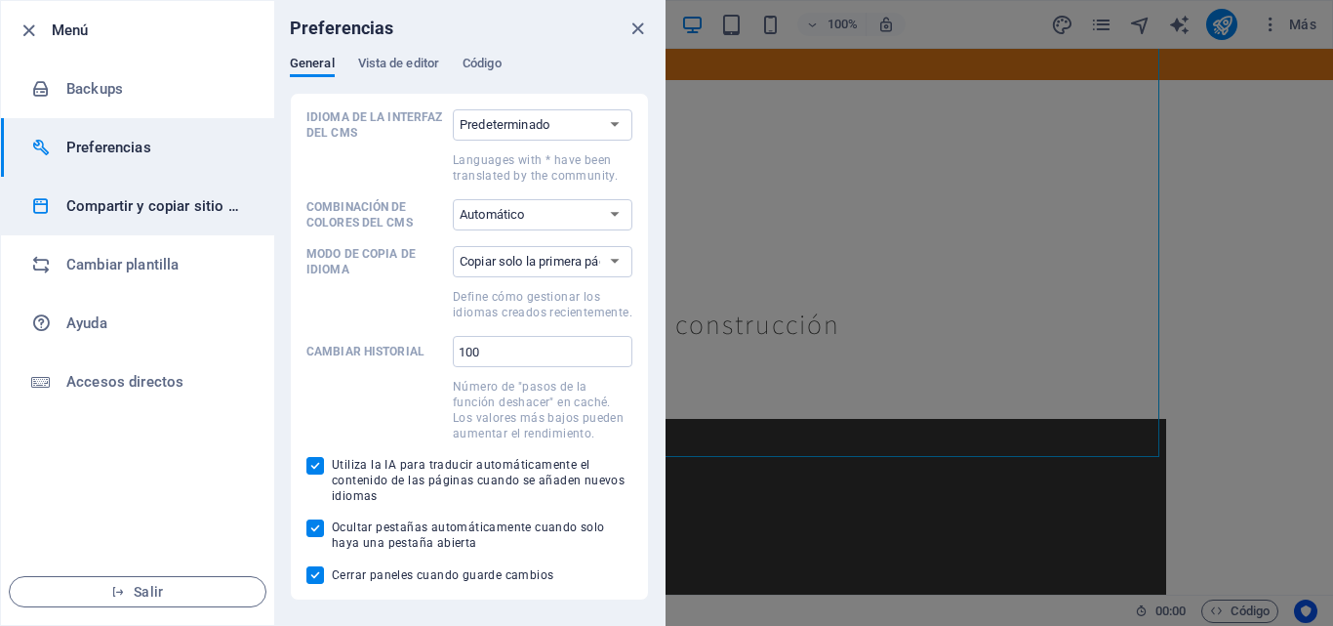
click at [195, 206] on h6 "Compartir y copiar sitio web" at bounding box center [156, 205] width 181 height 23
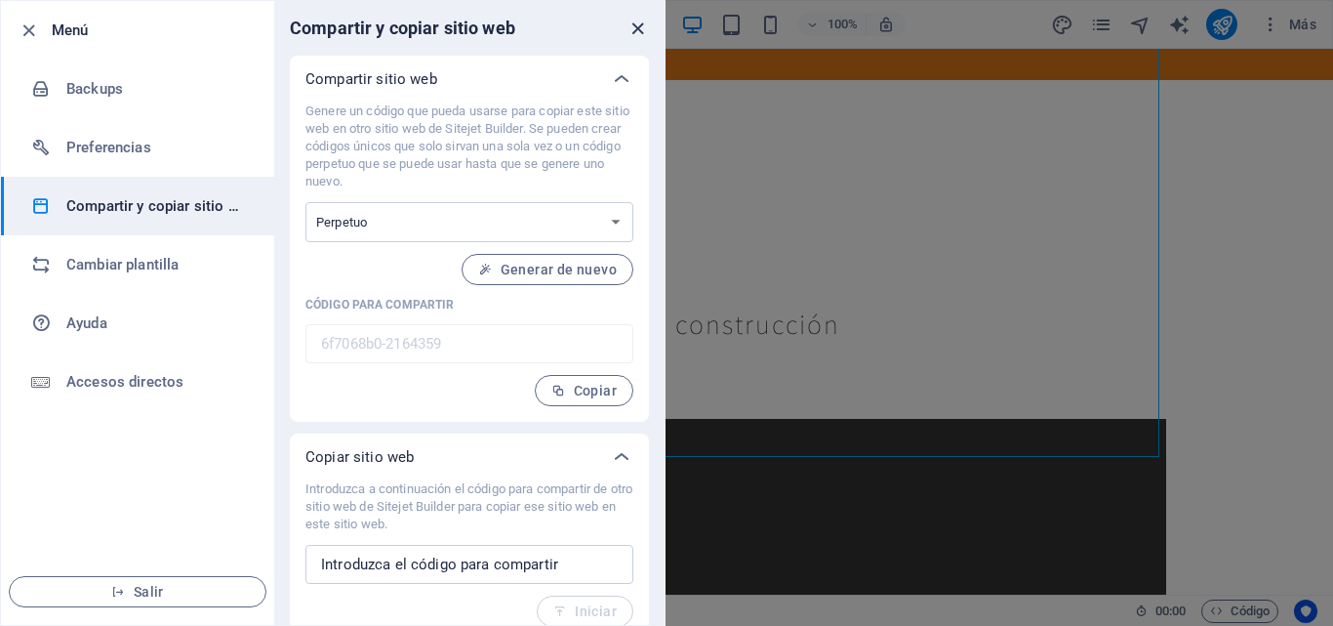
click at [630, 26] on icon "close" at bounding box center [638, 29] width 22 height 22
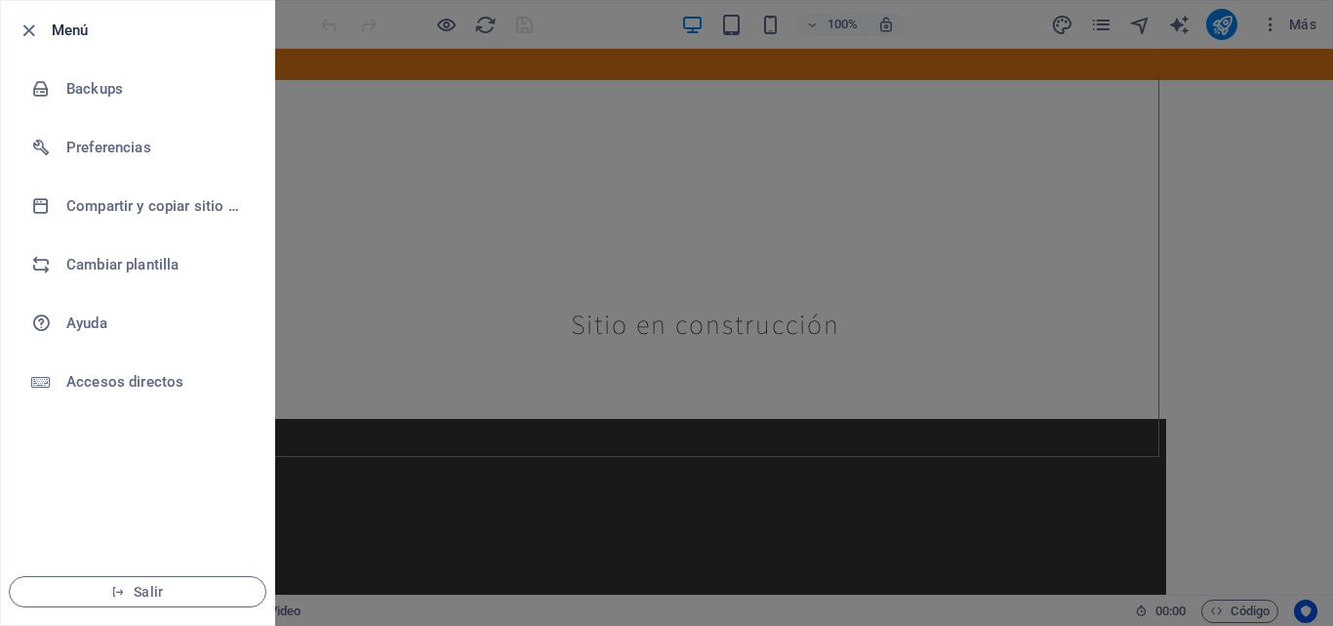
drag, startPoint x: 1325, startPoint y: 303, endPoint x: 1325, endPoint y: 203, distance: 99.6
click at [1325, 203] on div at bounding box center [666, 313] width 1333 height 626
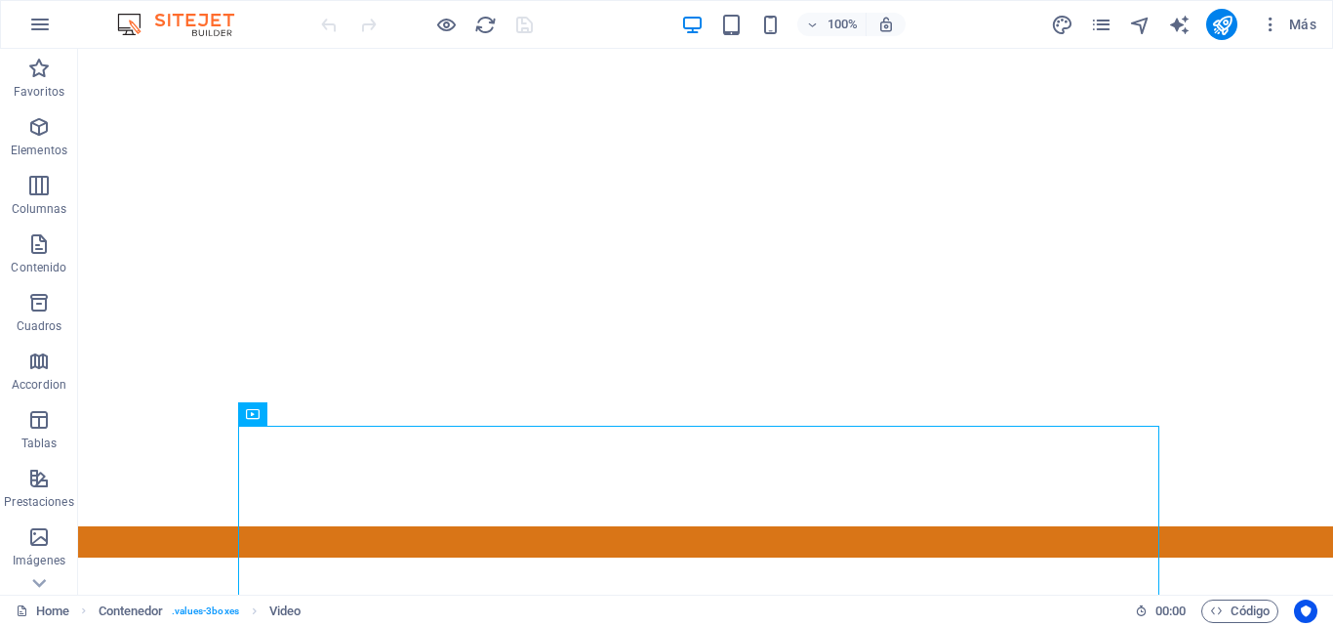
scroll to position [0, 0]
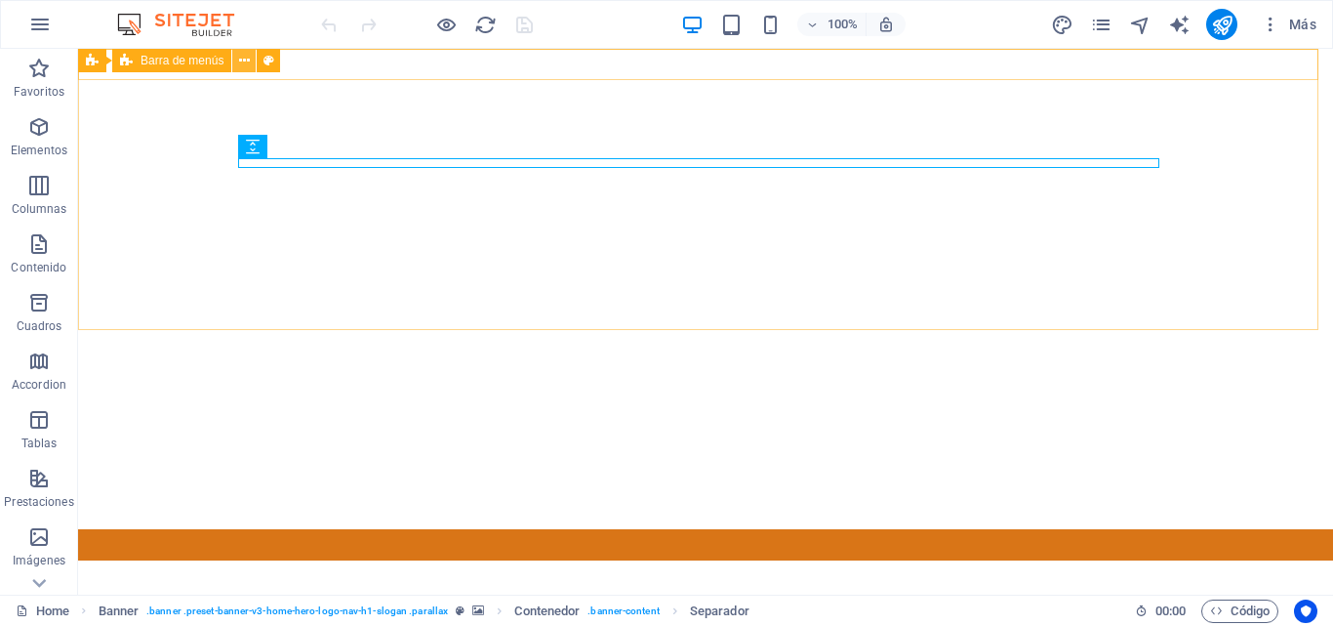
click at [244, 65] on icon at bounding box center [244, 61] width 11 height 20
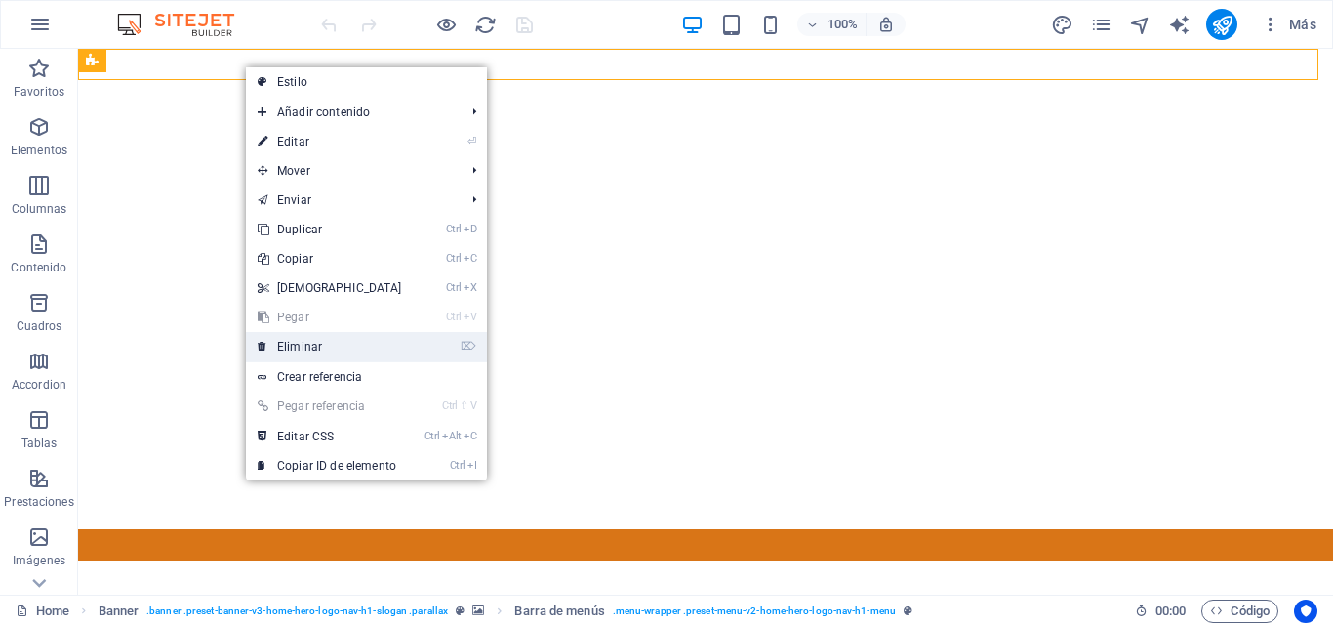
click at [322, 339] on link "⌦ Eliminar" at bounding box center [330, 346] width 168 height 29
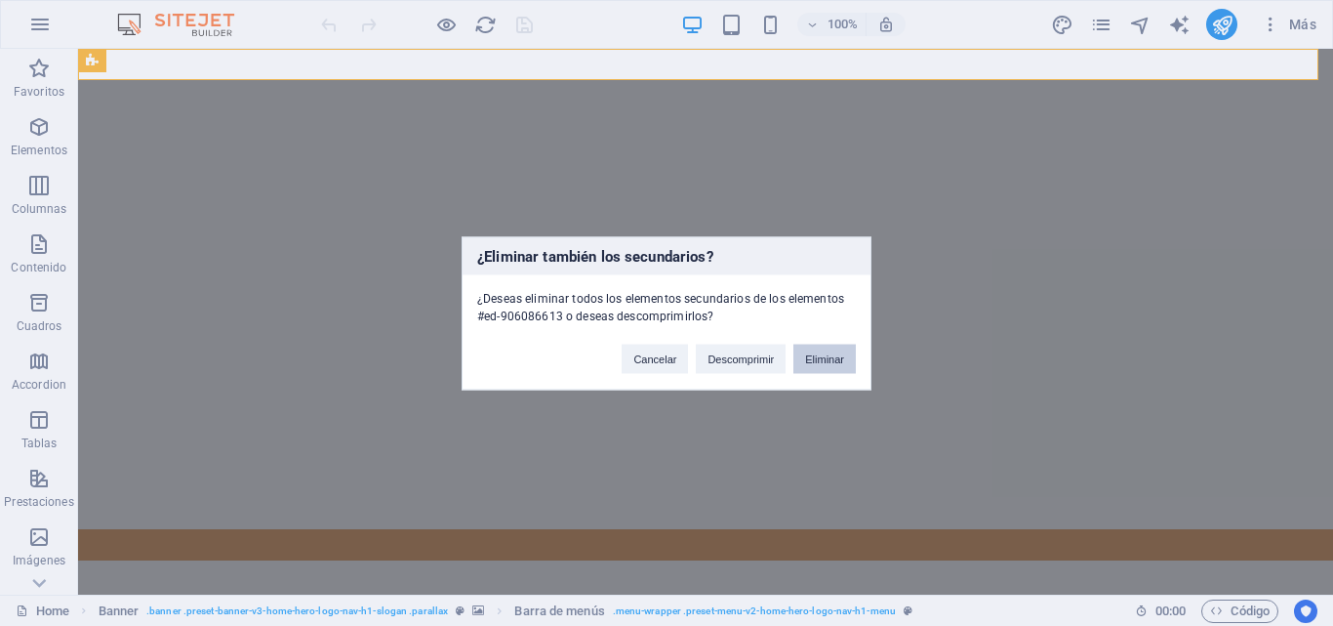
click at [813, 366] on button "Eliminar" at bounding box center [825, 358] width 62 height 29
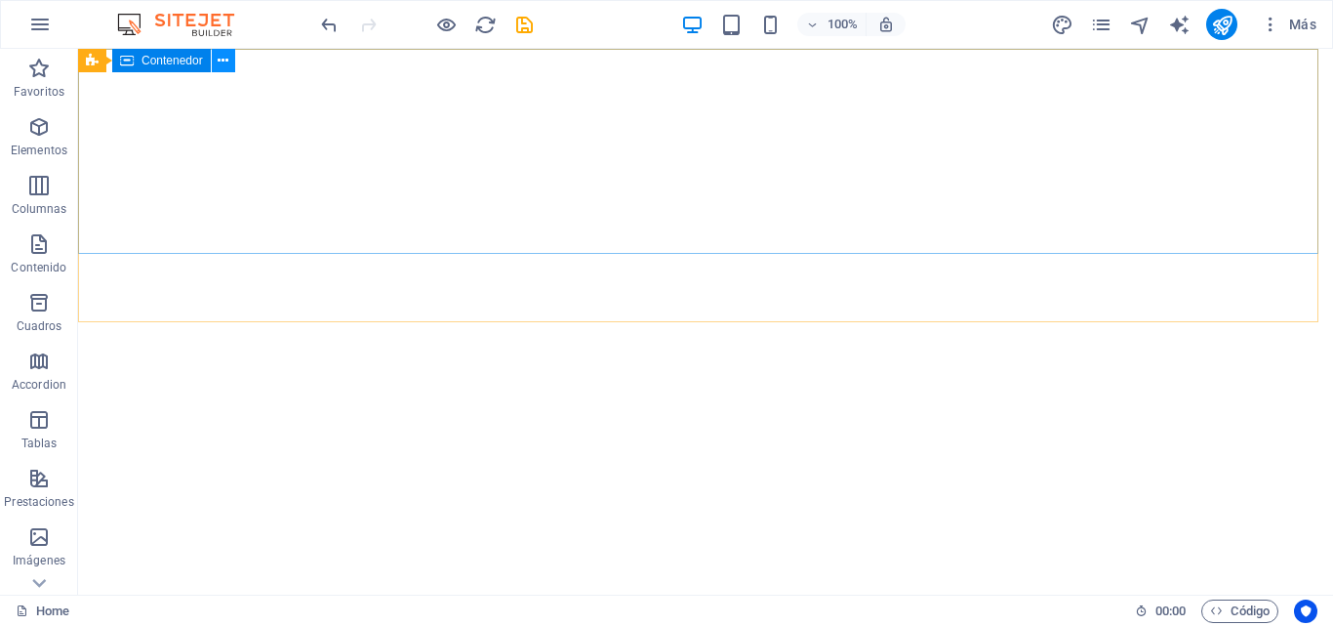
click at [225, 63] on icon at bounding box center [223, 61] width 11 height 20
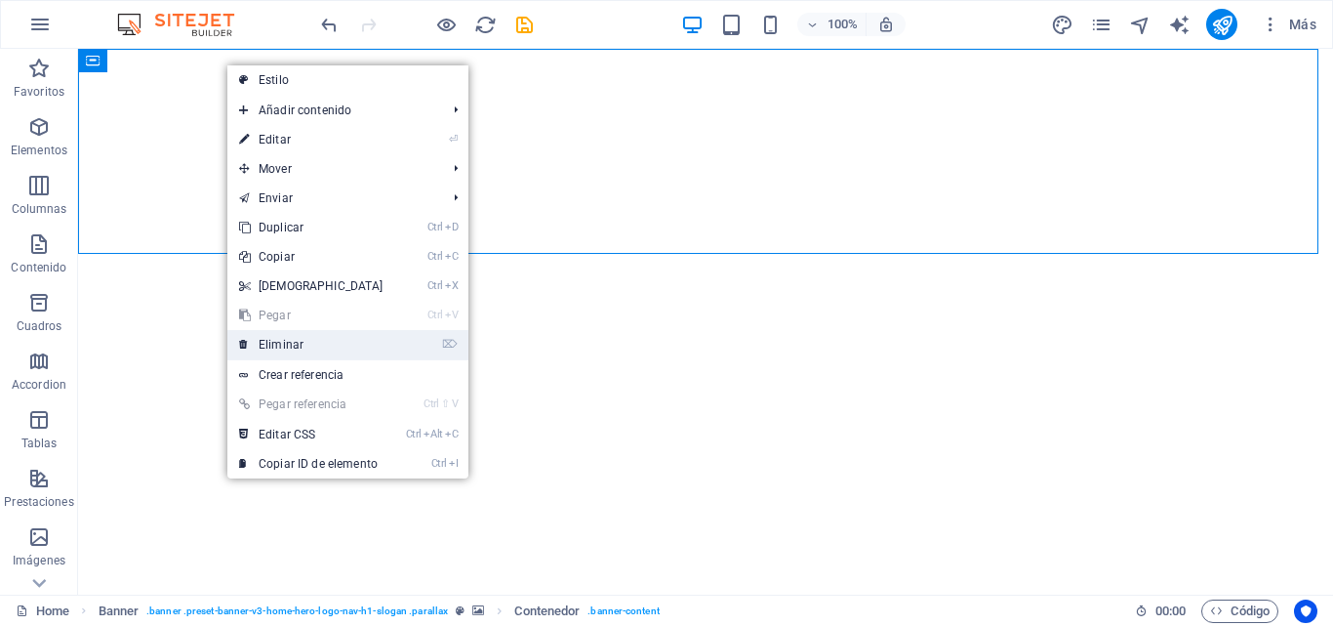
click at [302, 343] on link "⌦ Eliminar" at bounding box center [311, 344] width 168 height 29
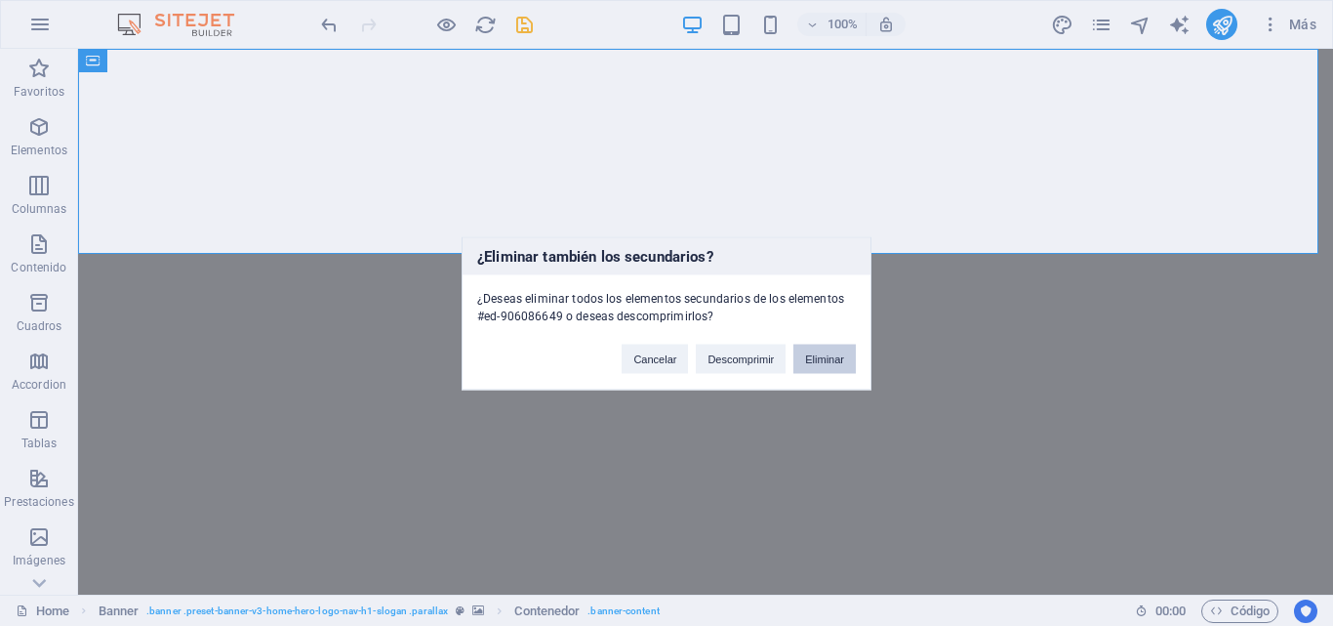
click at [821, 354] on button "Eliminar" at bounding box center [825, 358] width 62 height 29
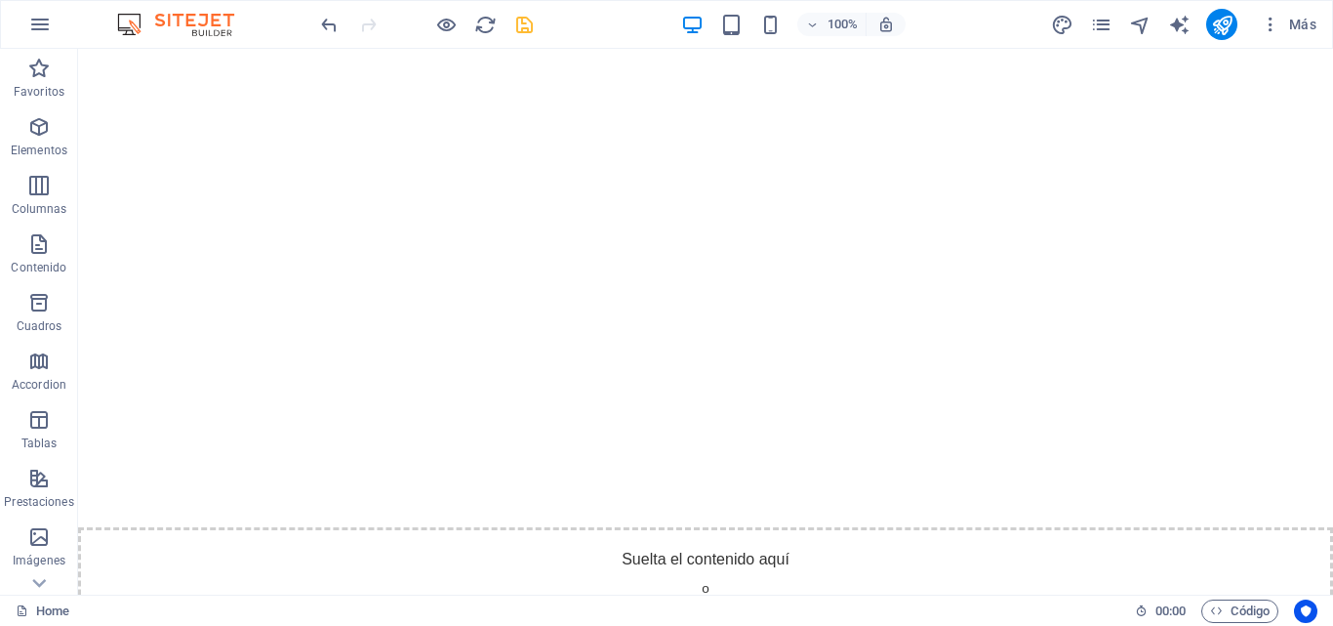
click at [526, 29] on div "100% Más" at bounding box center [820, 24] width 1007 height 31
click at [526, 29] on icon "save" at bounding box center [524, 25] width 22 height 22
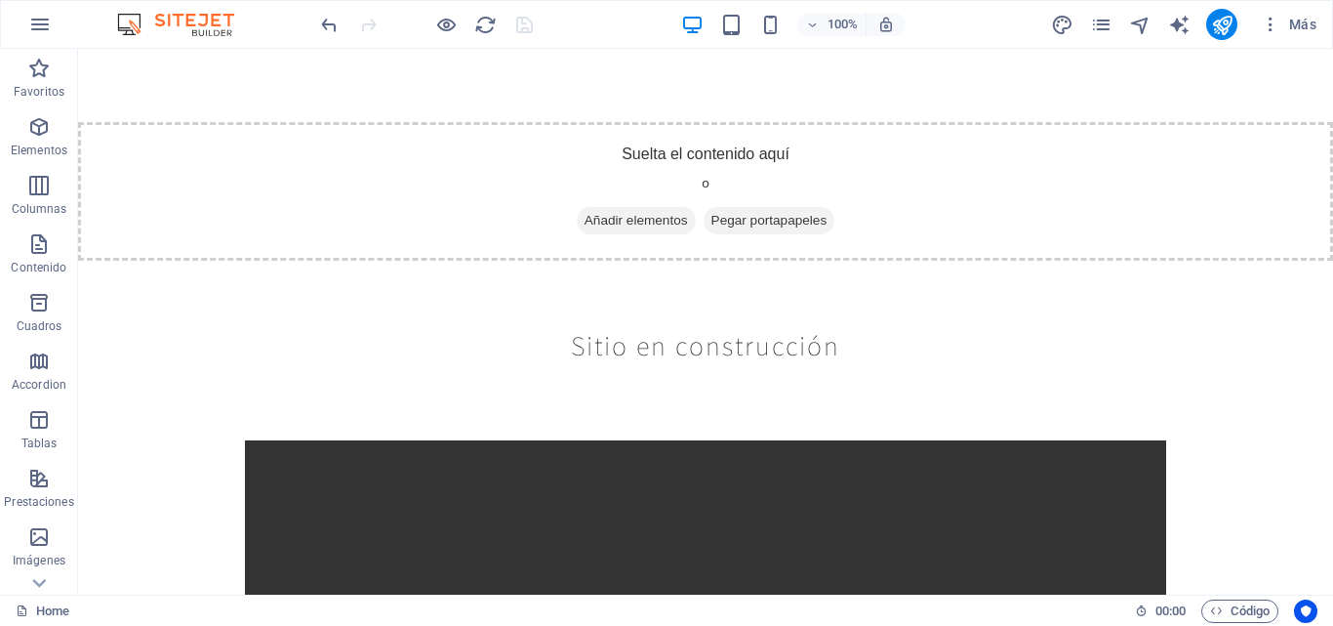
scroll to position [407, 0]
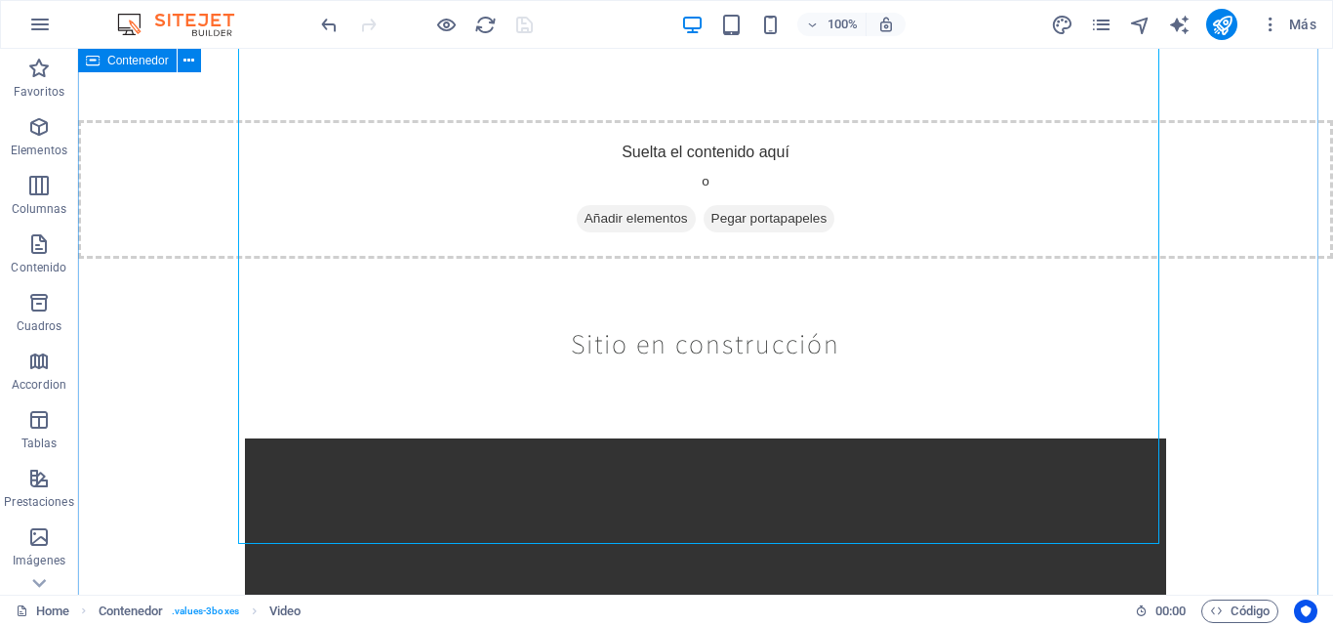
click at [132, 68] on div "Contenedor" at bounding box center [127, 60] width 99 height 23
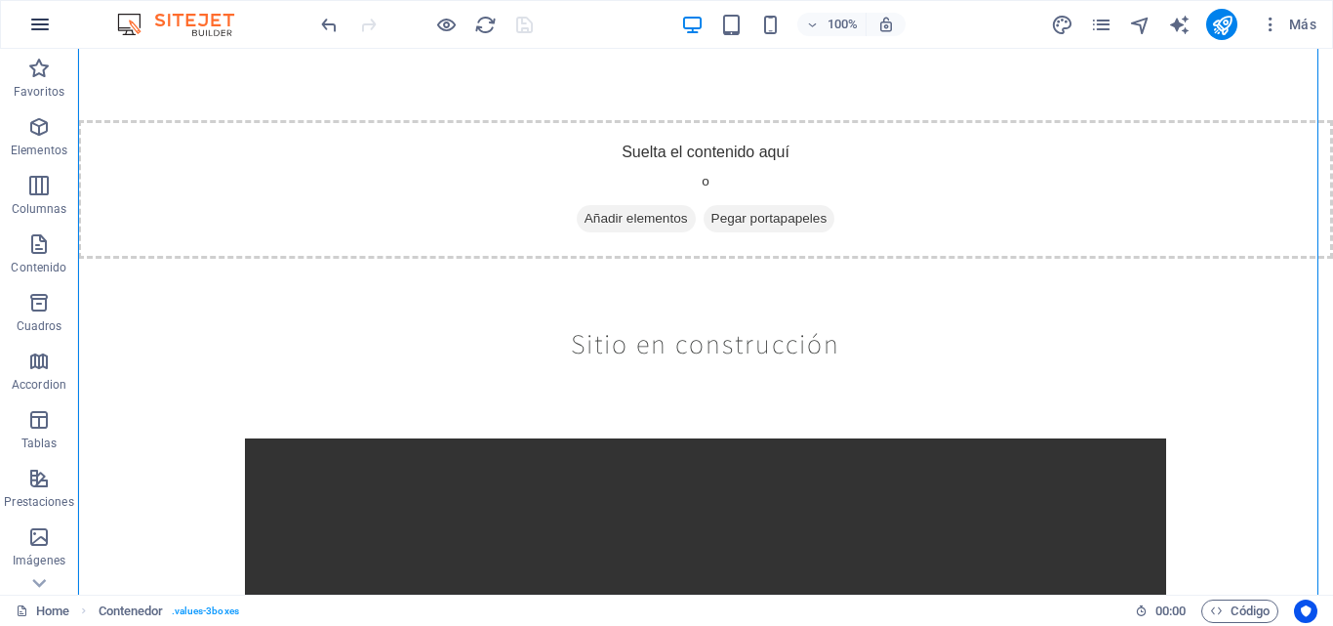
click at [36, 17] on icon "button" at bounding box center [39, 24] width 23 height 23
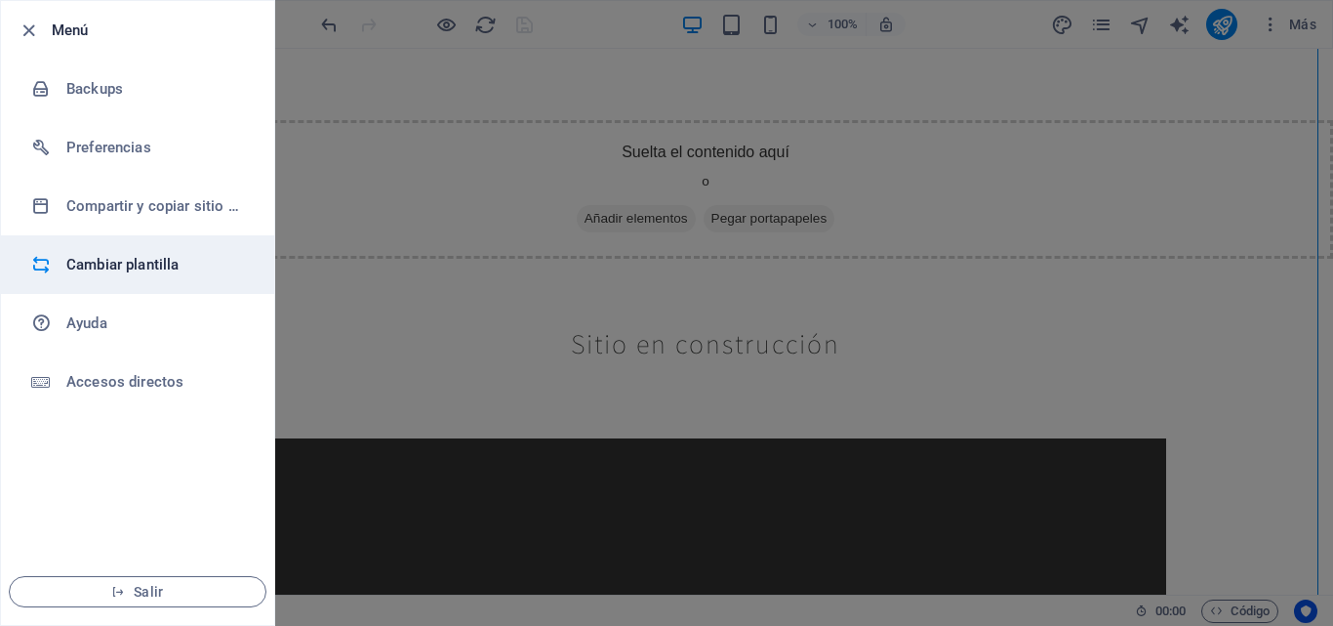
click at [98, 270] on h6 "Cambiar plantilla" at bounding box center [156, 264] width 181 height 23
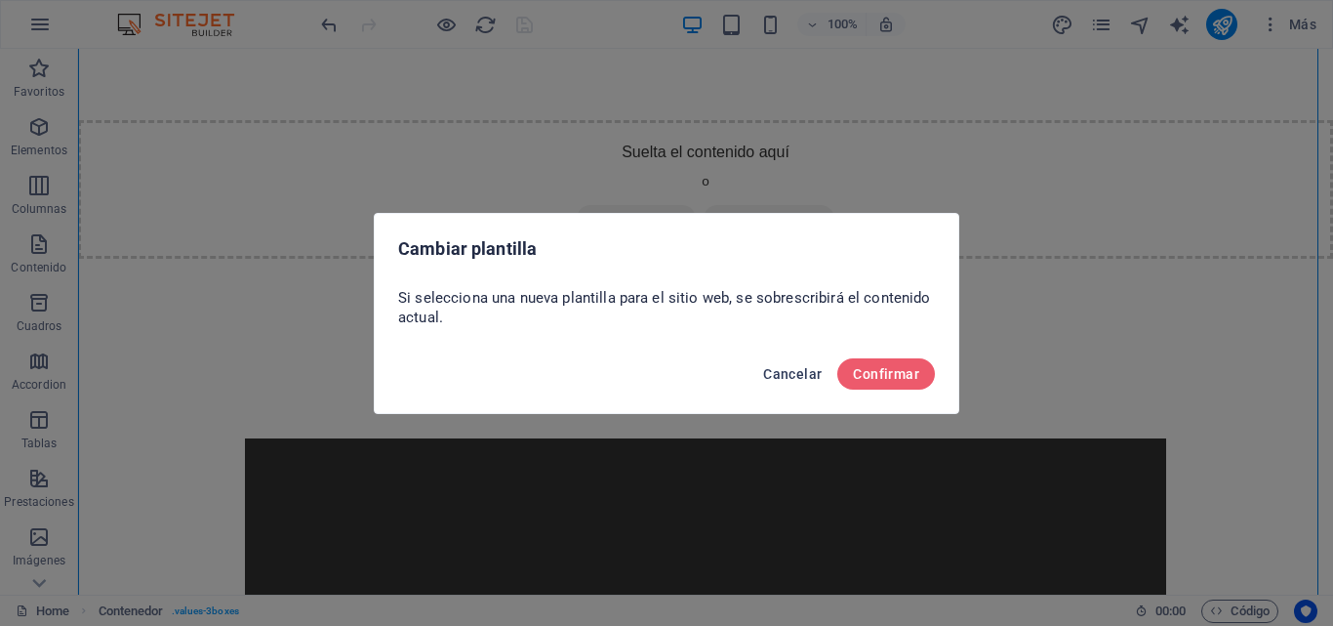
click at [788, 374] on span "Cancelar" at bounding box center [792, 374] width 59 height 16
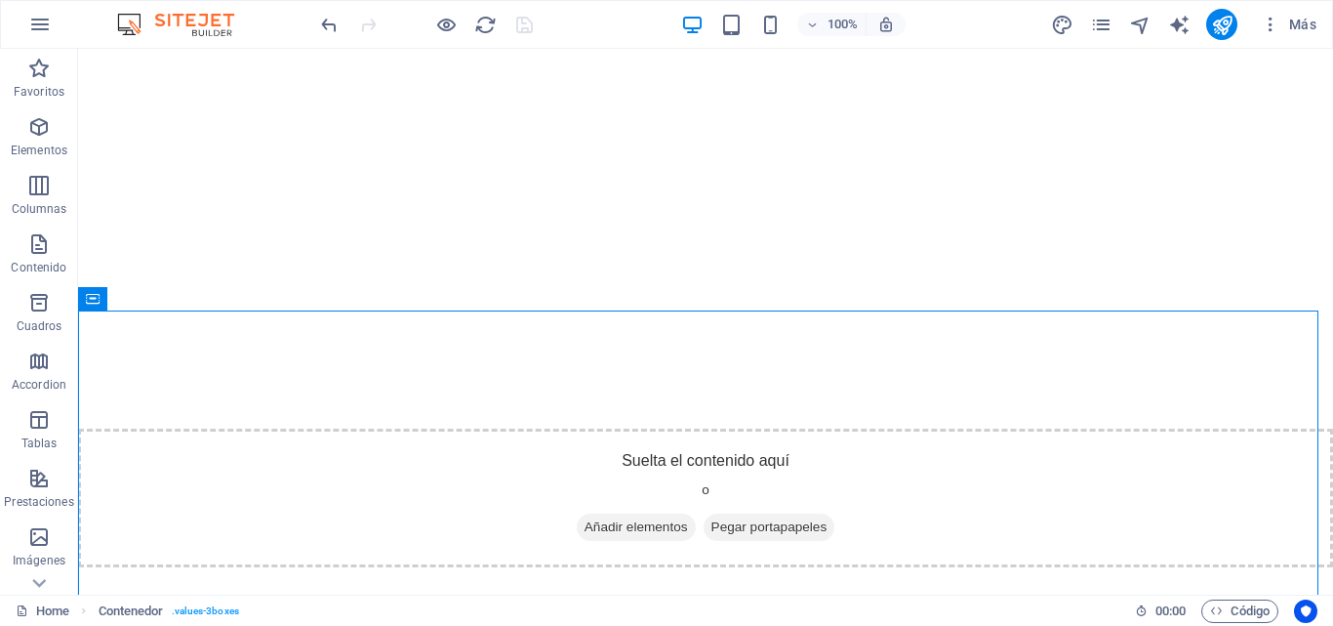
scroll to position [0, 0]
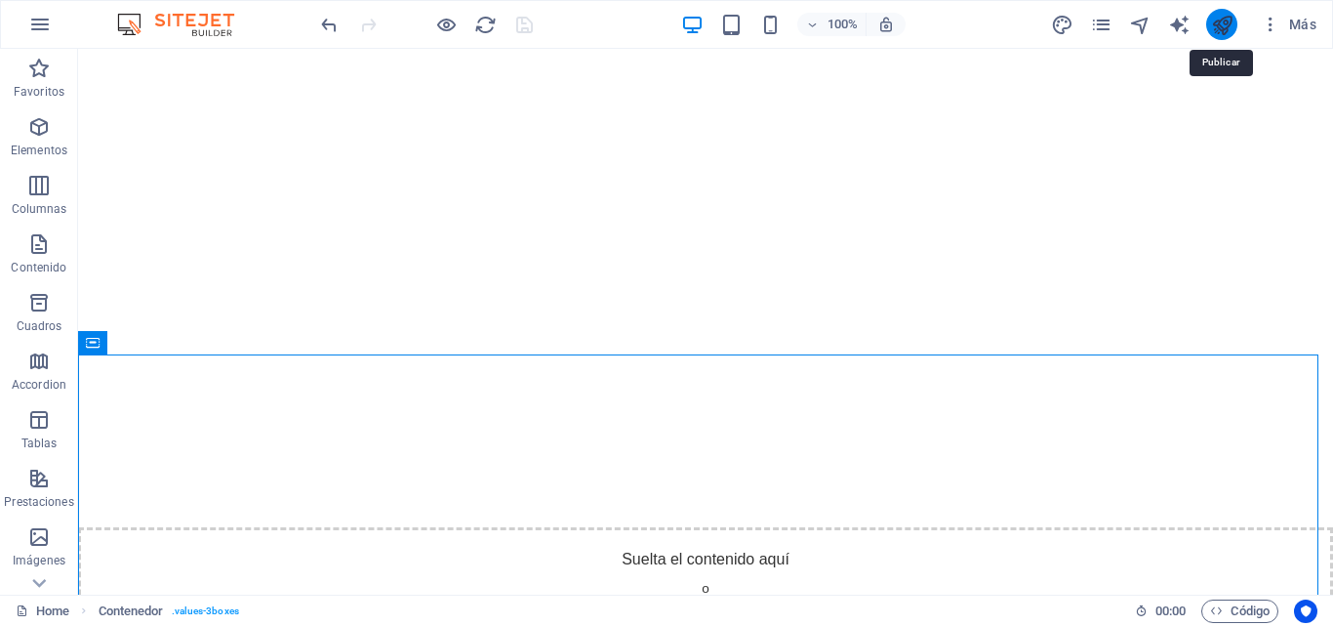
click at [1229, 16] on icon "publish" at bounding box center [1222, 25] width 22 height 22
